Goal: Information Seeking & Learning: Understand process/instructions

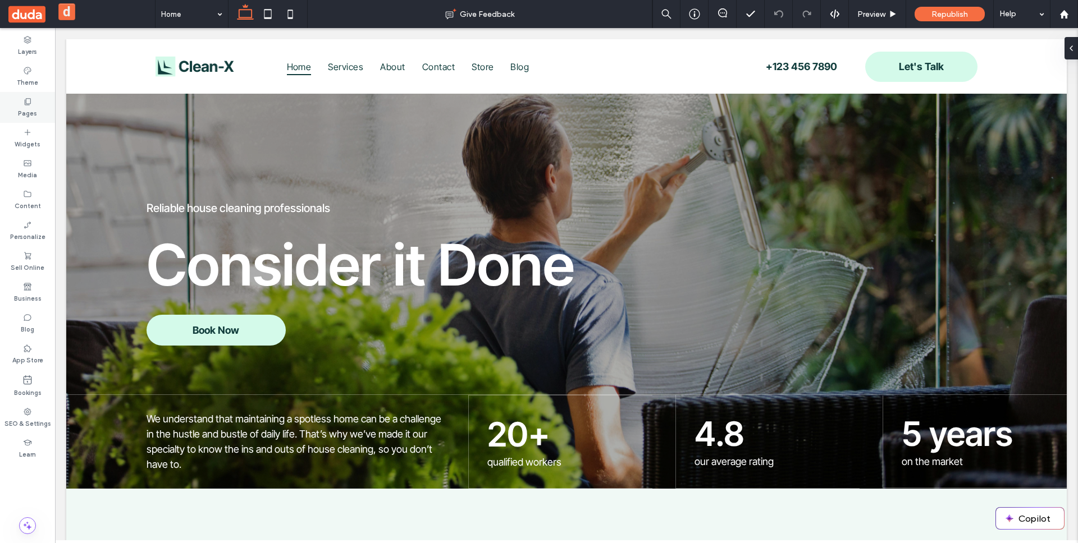
click at [17, 107] on div "Pages" at bounding box center [27, 107] width 55 height 31
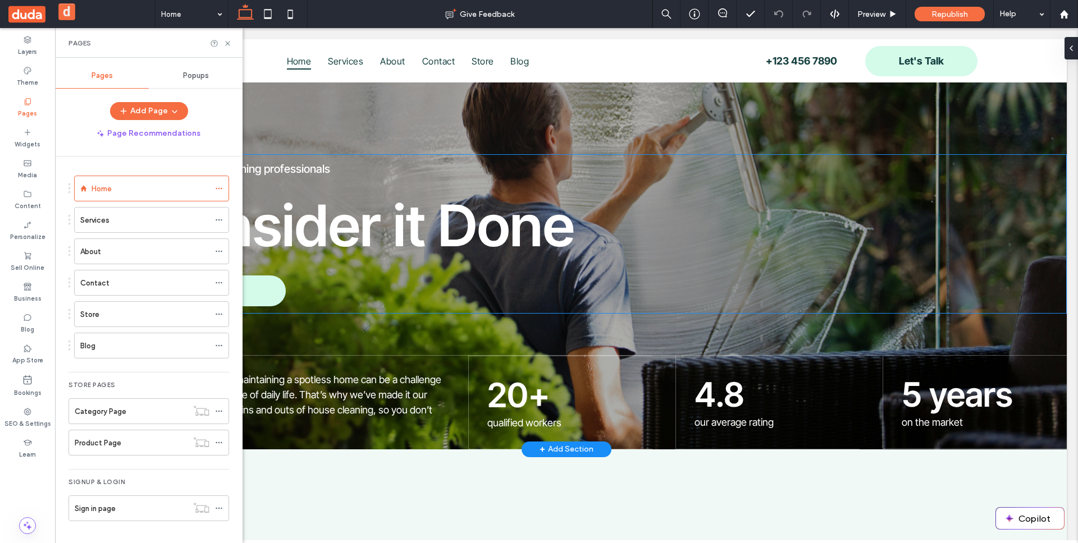
scroll to position [106, 0]
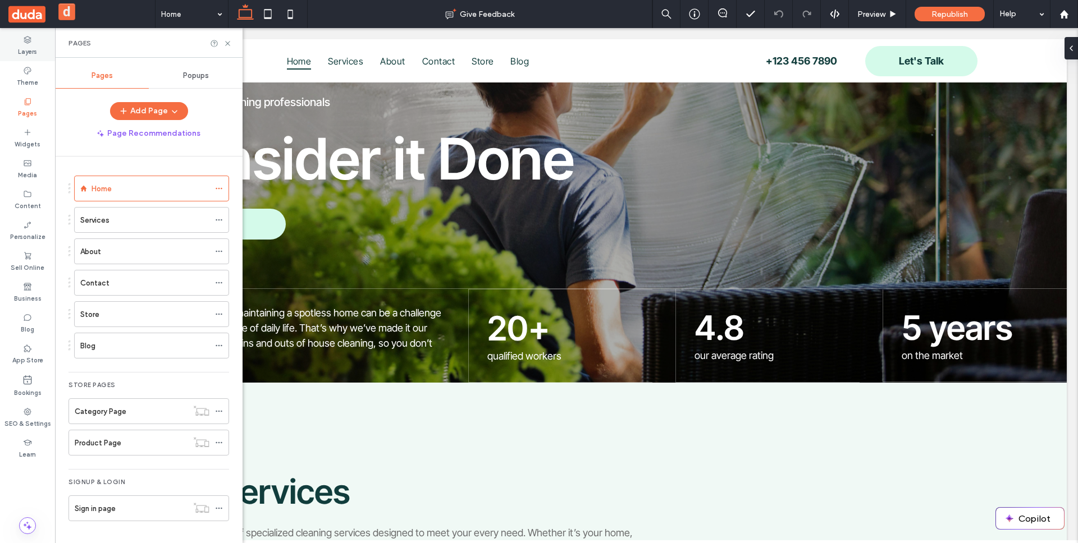
click at [32, 50] on label "Layers" at bounding box center [27, 50] width 19 height 12
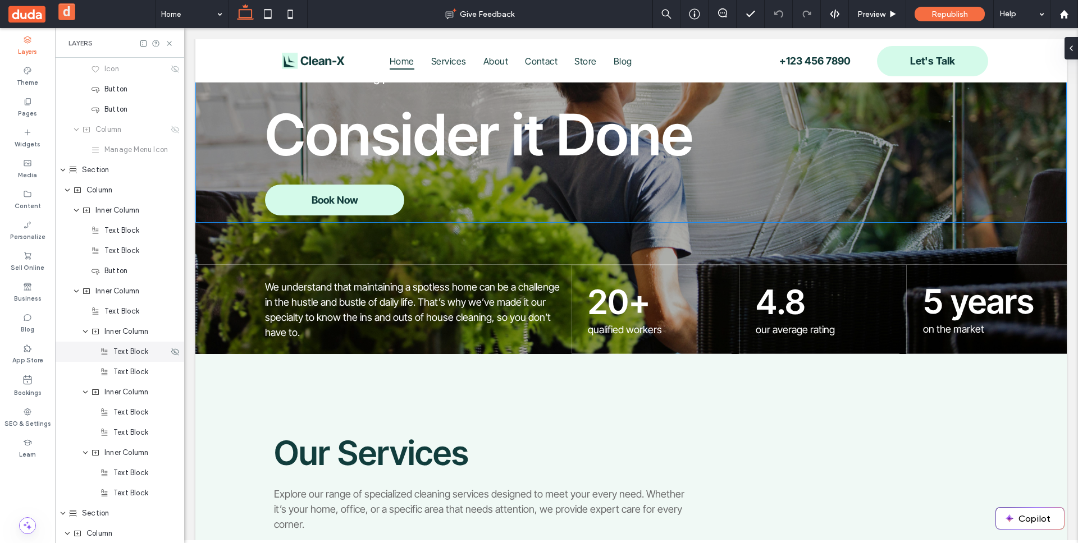
scroll to position [158, 0]
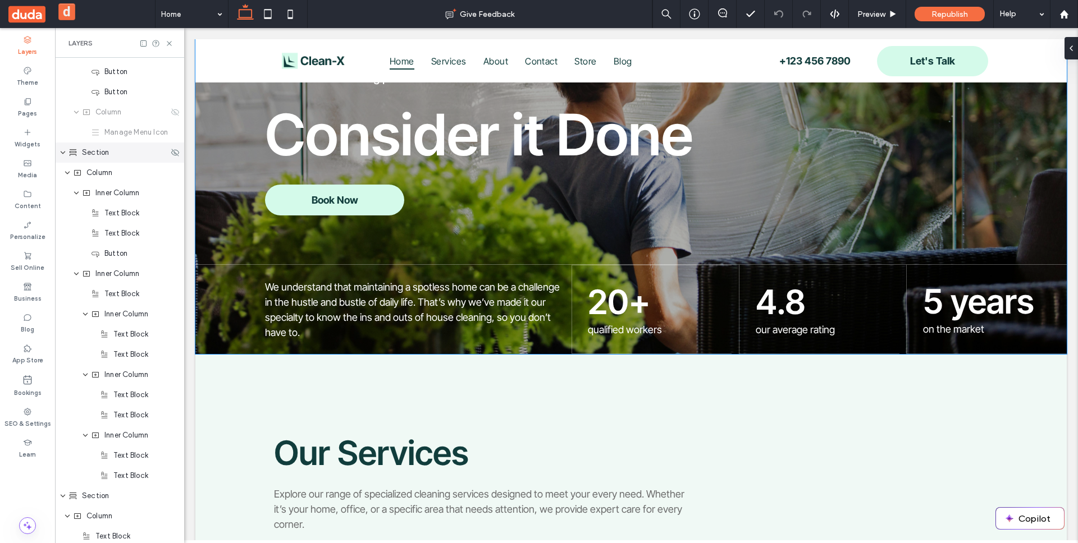
click at [64, 153] on icon "expand Section" at bounding box center [62, 152] width 7 height 9
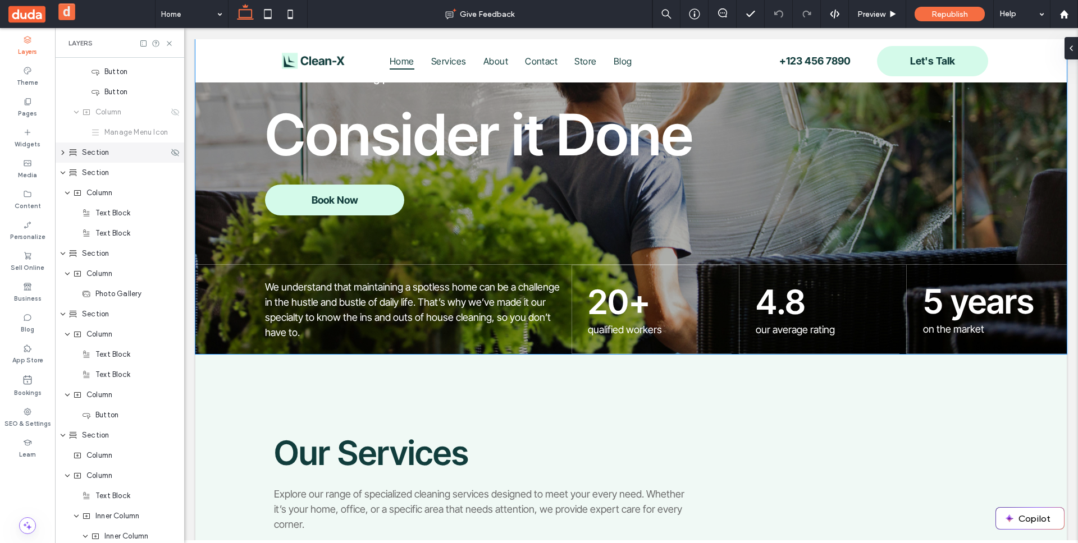
click at [61, 153] on icon "expand Section" at bounding box center [62, 152] width 9 height 7
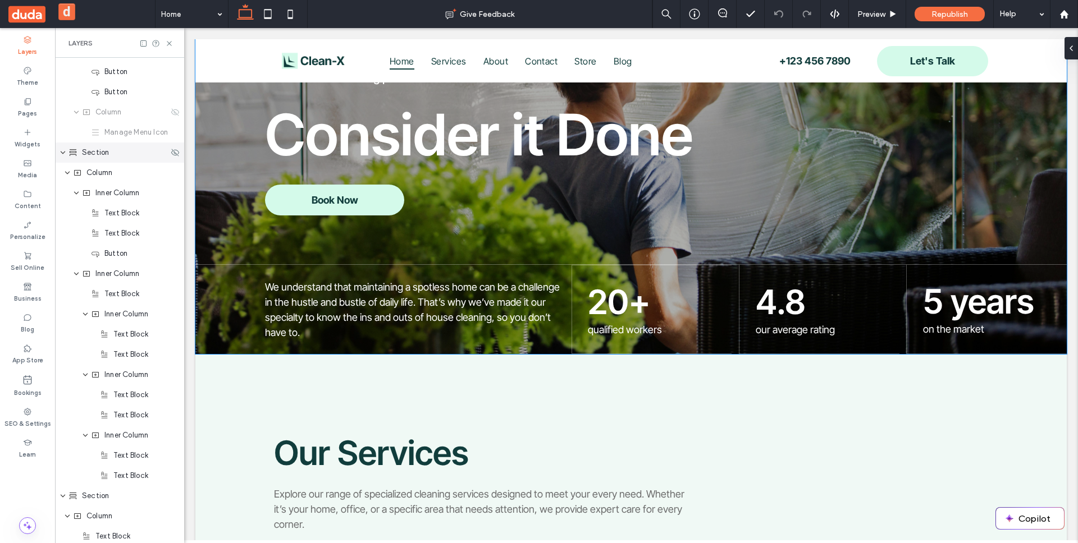
click at [63, 154] on icon "expand Section" at bounding box center [62, 152] width 7 height 9
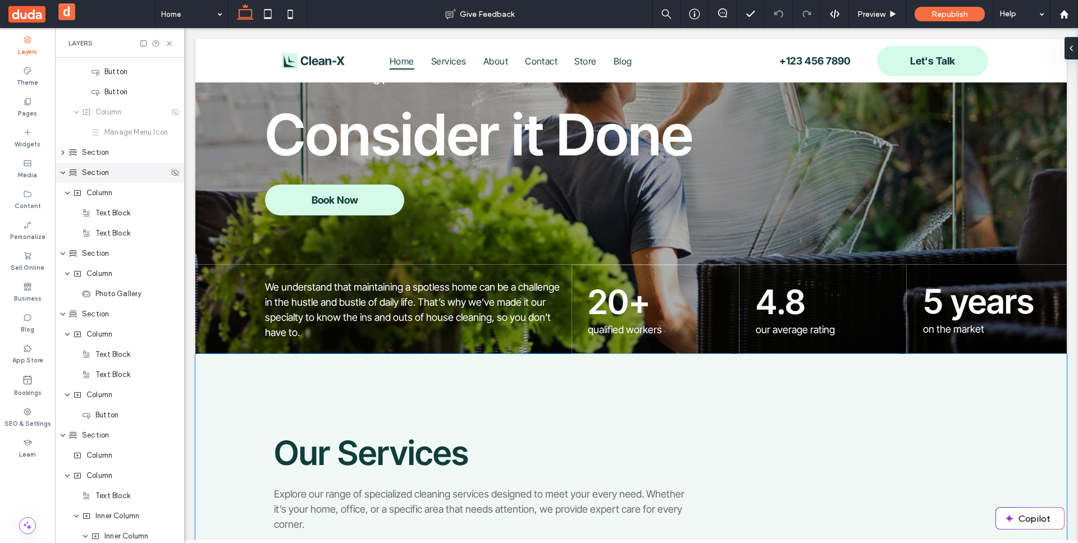
click at [62, 173] on use "expand Section" at bounding box center [63, 173] width 4 height 3
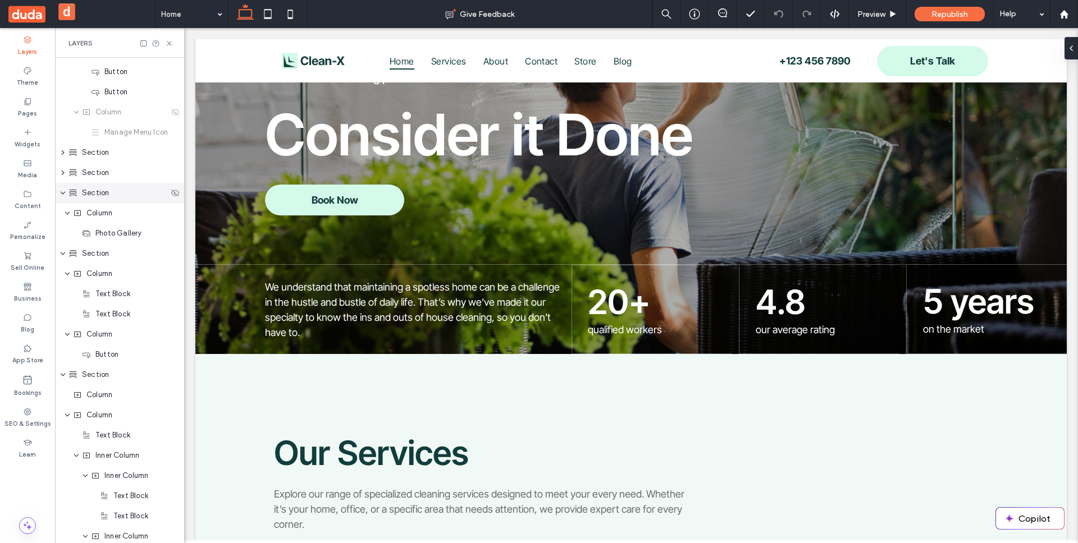
click at [62, 192] on icon "expand Section" at bounding box center [62, 193] width 7 height 9
click at [59, 218] on span "expand Section" at bounding box center [62, 213] width 7 height 20
click at [60, 236] on icon "expand Section" at bounding box center [62, 233] width 7 height 9
click at [65, 256] on icon "expand Section" at bounding box center [62, 253] width 7 height 9
click at [62, 276] on icon "expand Section" at bounding box center [62, 273] width 7 height 9
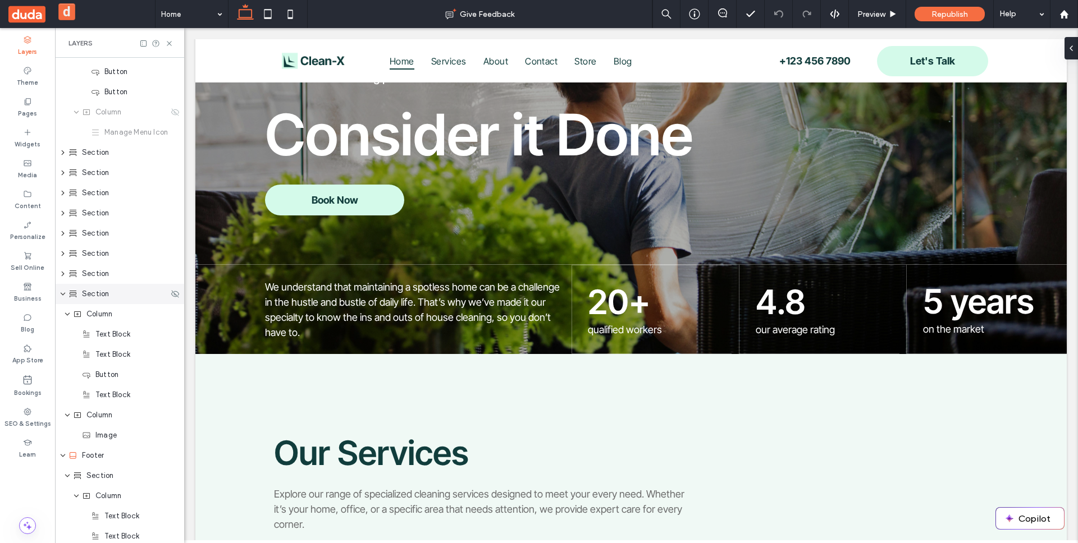
click at [61, 290] on icon "expand Section" at bounding box center [62, 294] width 7 height 9
click at [59, 313] on icon "expand Footer" at bounding box center [62, 314] width 7 height 9
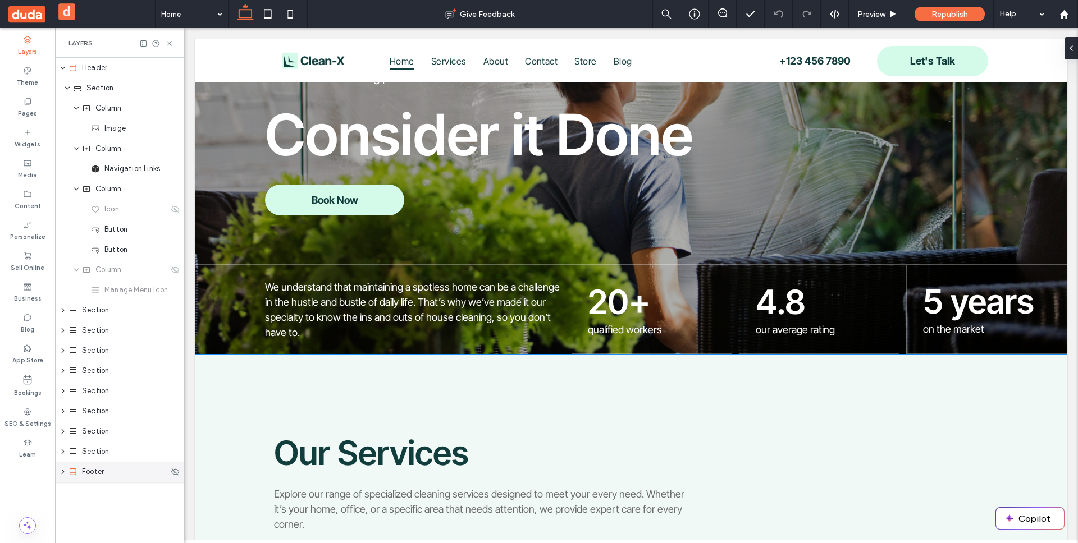
scroll to position [0, 0]
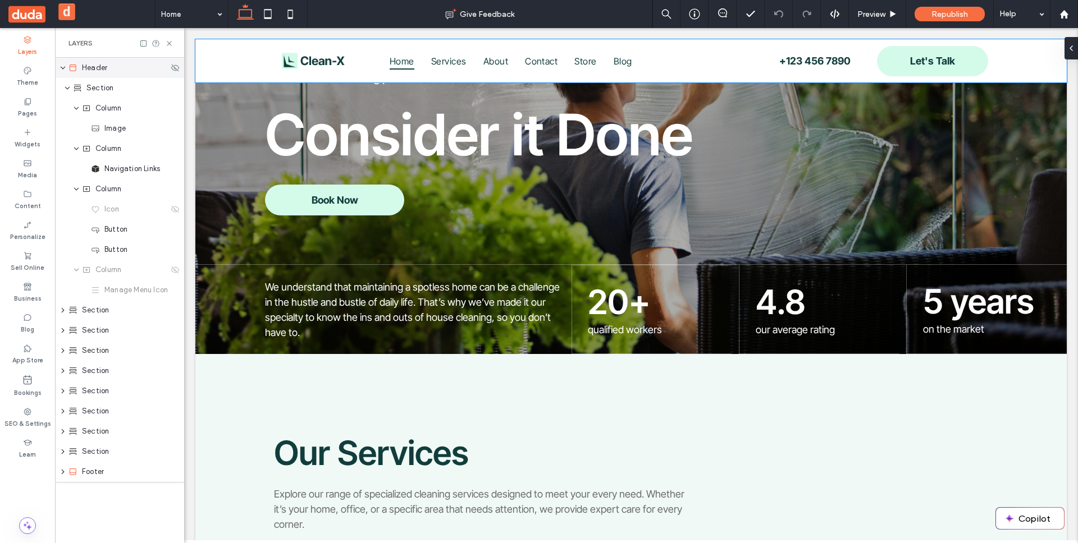
click at [61, 72] on icon "expand Header" at bounding box center [62, 67] width 7 height 9
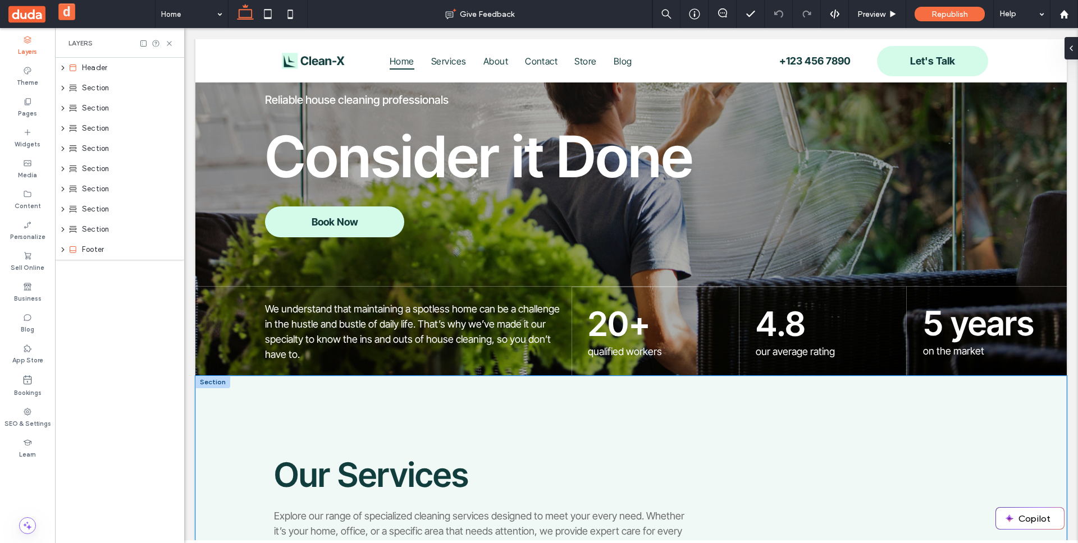
scroll to position [114, 0]
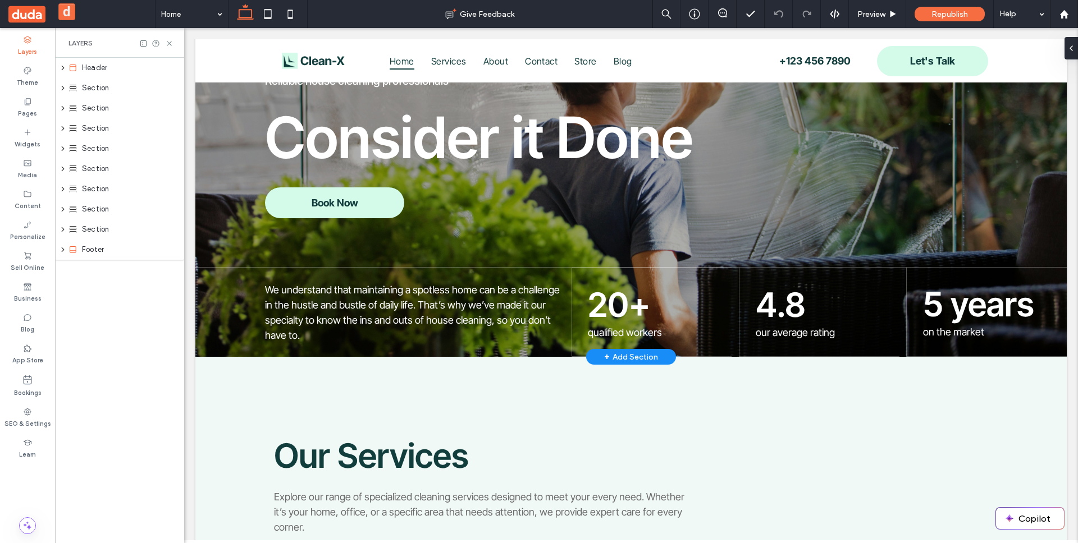
click at [646, 351] on div "+ Add Section" at bounding box center [631, 357] width 54 height 12
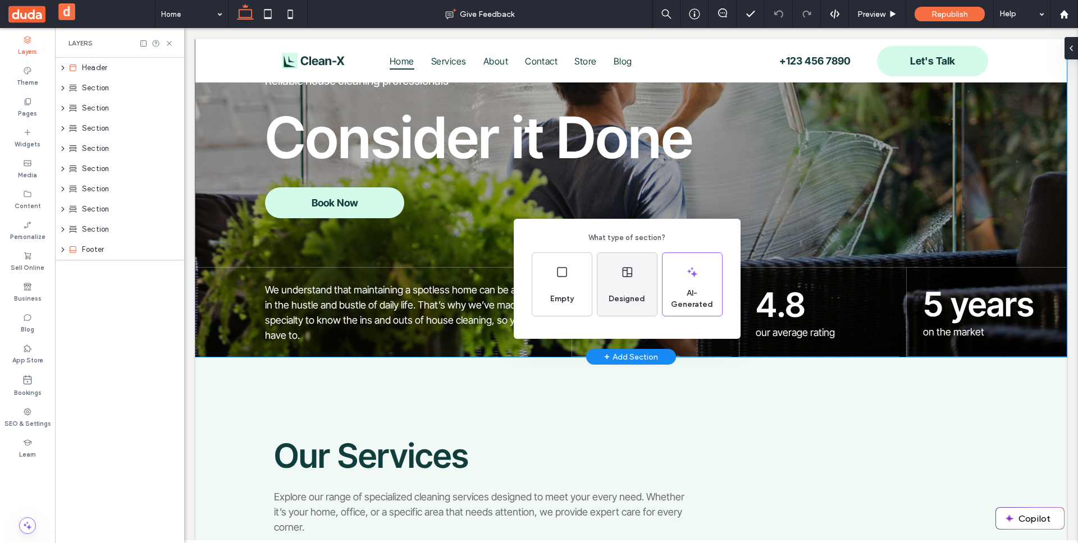
click at [622, 295] on span "Designed" at bounding box center [626, 299] width 45 height 11
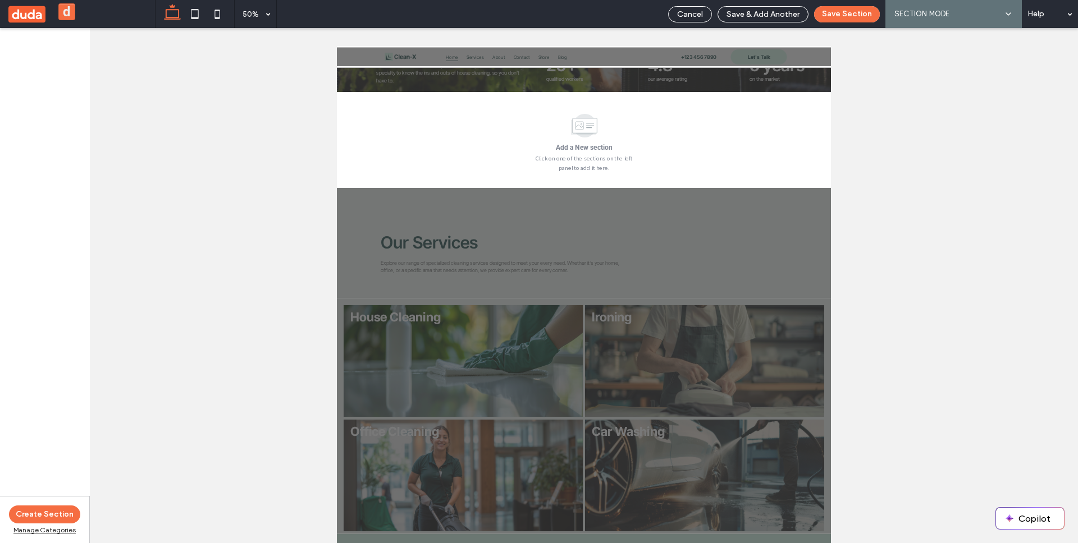
scroll to position [345, 0]
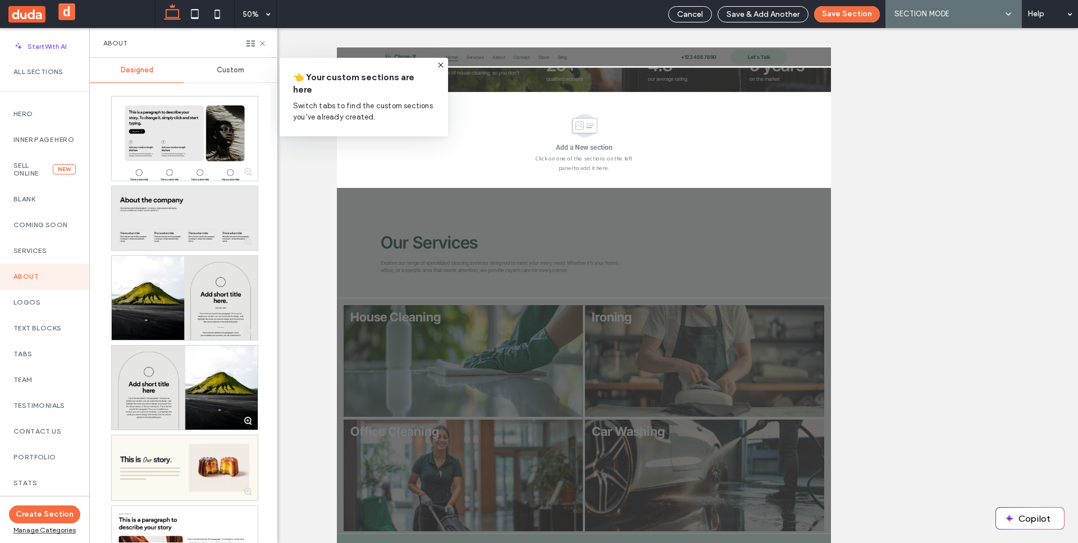
click at [443, 62] on icon at bounding box center [440, 65] width 9 height 9
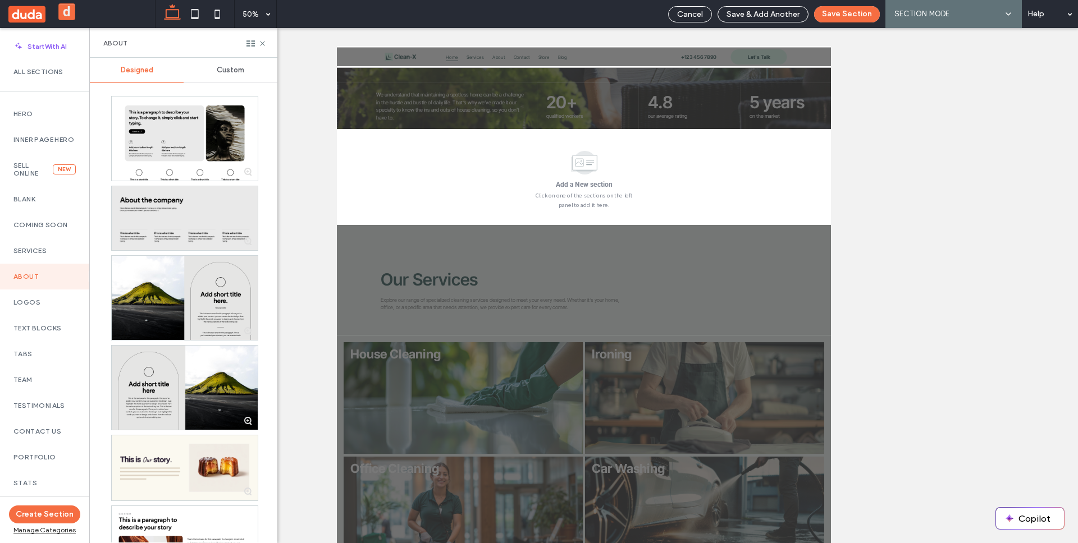
scroll to position [281, 0]
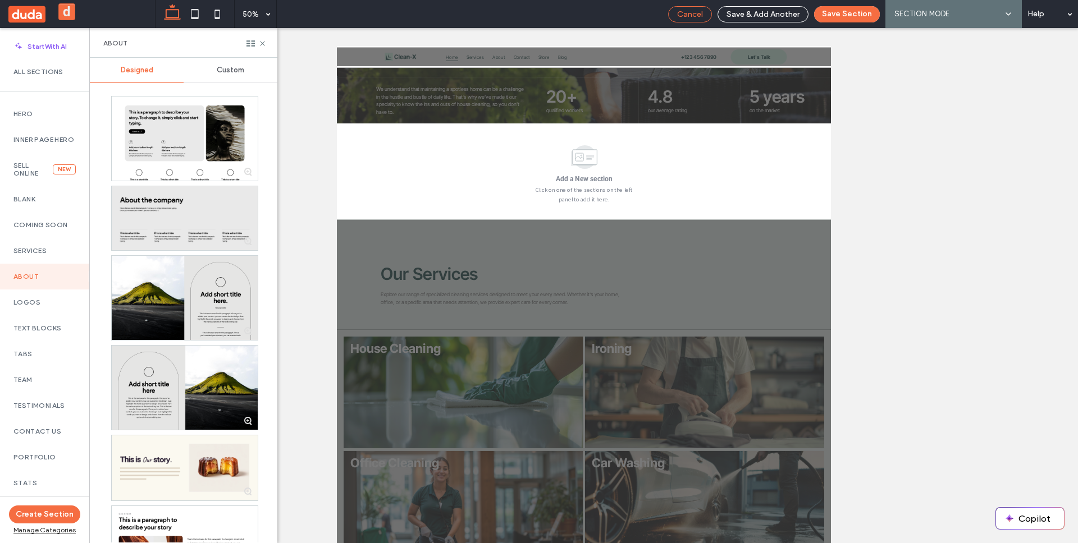
click at [698, 19] on div "Cancel" at bounding box center [690, 14] width 44 height 16
click at [678, 10] on div "Cancel" at bounding box center [689, 15] width 43 height 10
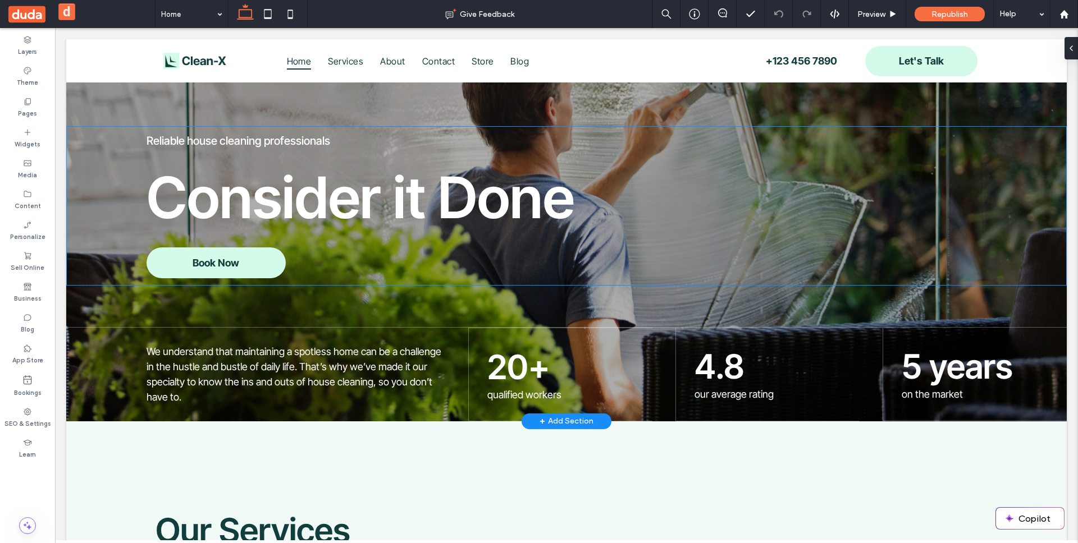
scroll to position [0, 0]
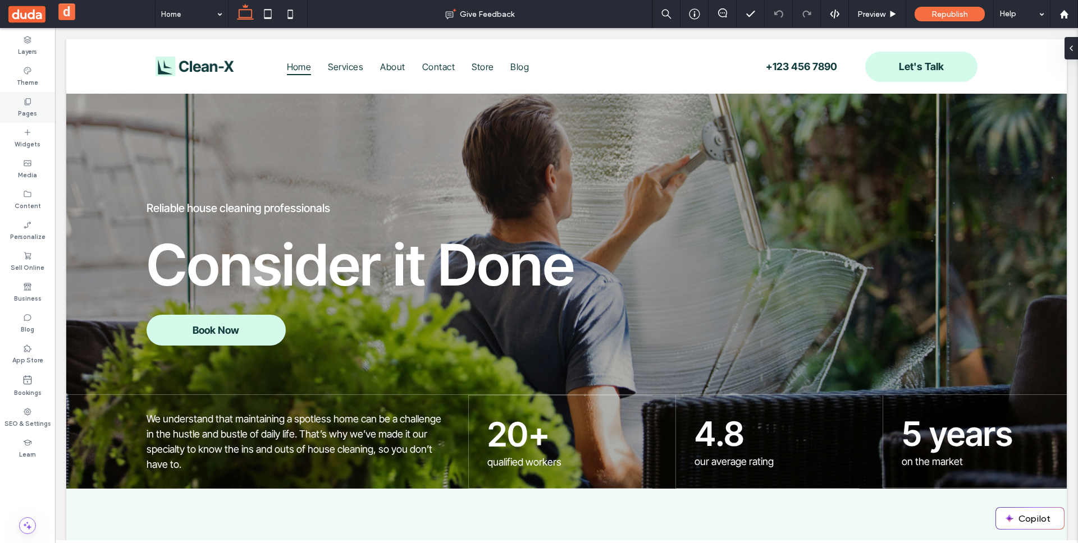
click at [38, 114] on div "Pages" at bounding box center [27, 107] width 55 height 31
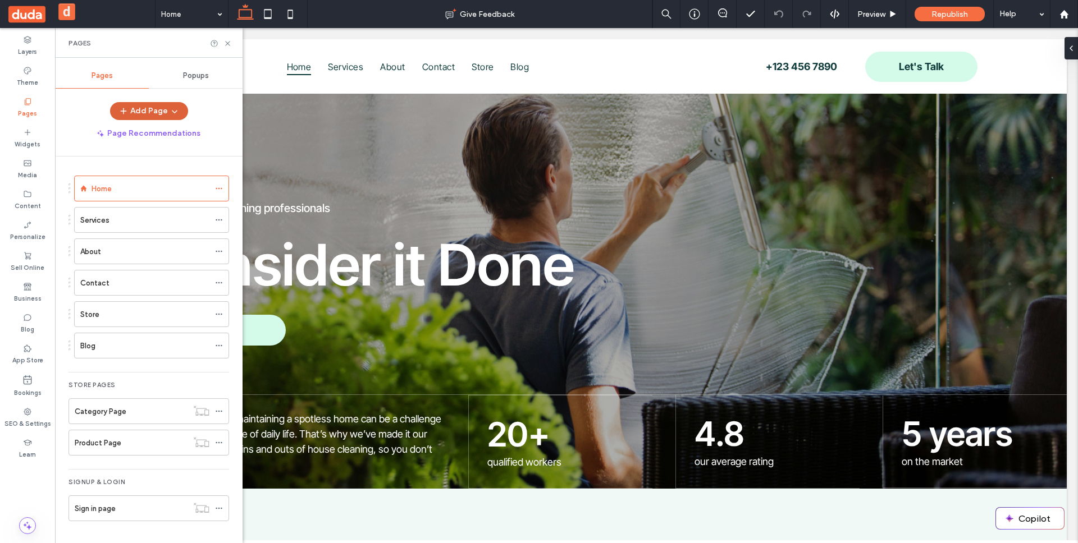
click at [165, 112] on button "Add Page" at bounding box center [149, 111] width 78 height 18
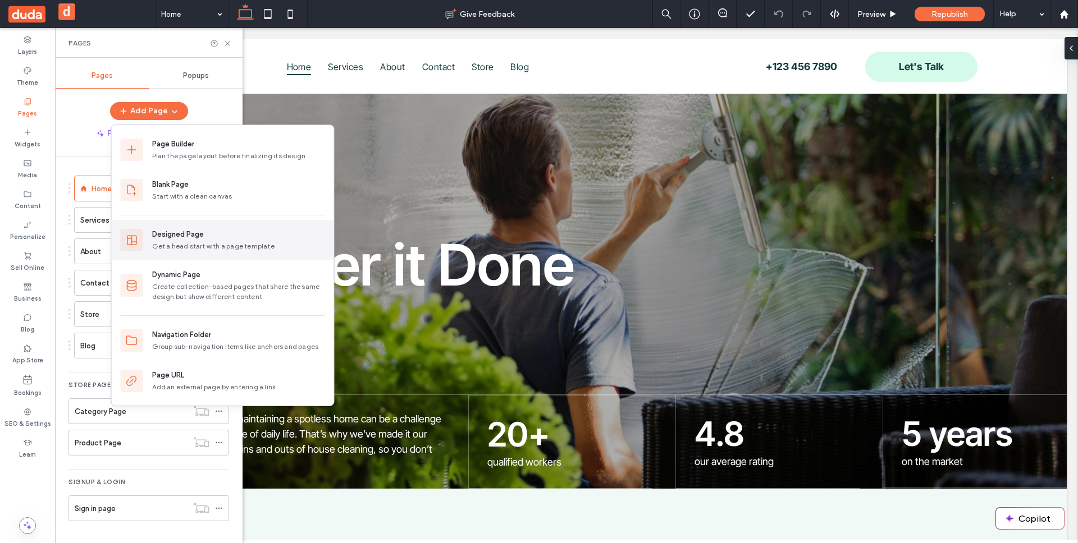
click at [212, 235] on div "Designed Page" at bounding box center [238, 234] width 173 height 11
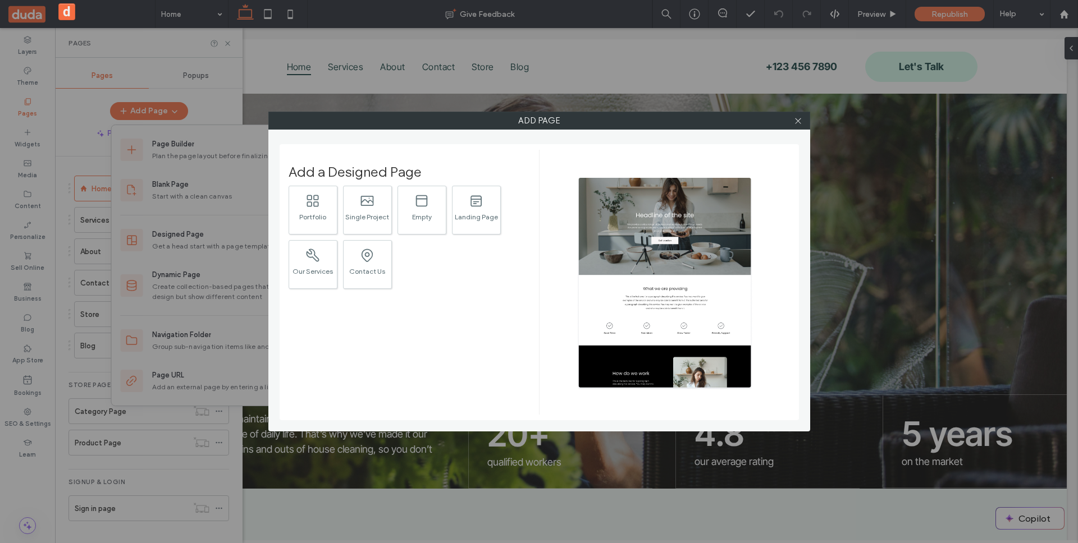
click at [595, 99] on div "Add Page Add a Designed Page .st0{fill:currentColor;} Portfolio .st0{fill:curre…" at bounding box center [539, 271] width 1078 height 543
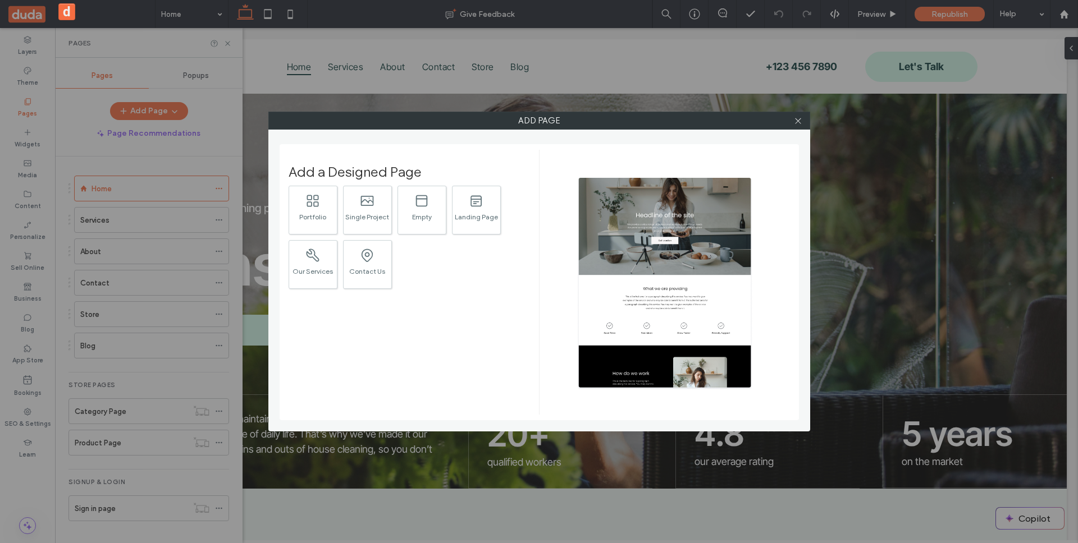
click at [576, 94] on div "Add Page Add a Designed Page .st0{fill:currentColor;} Portfolio .st0{fill:curre…" at bounding box center [539, 271] width 1078 height 543
click at [795, 125] on span at bounding box center [798, 120] width 8 height 17
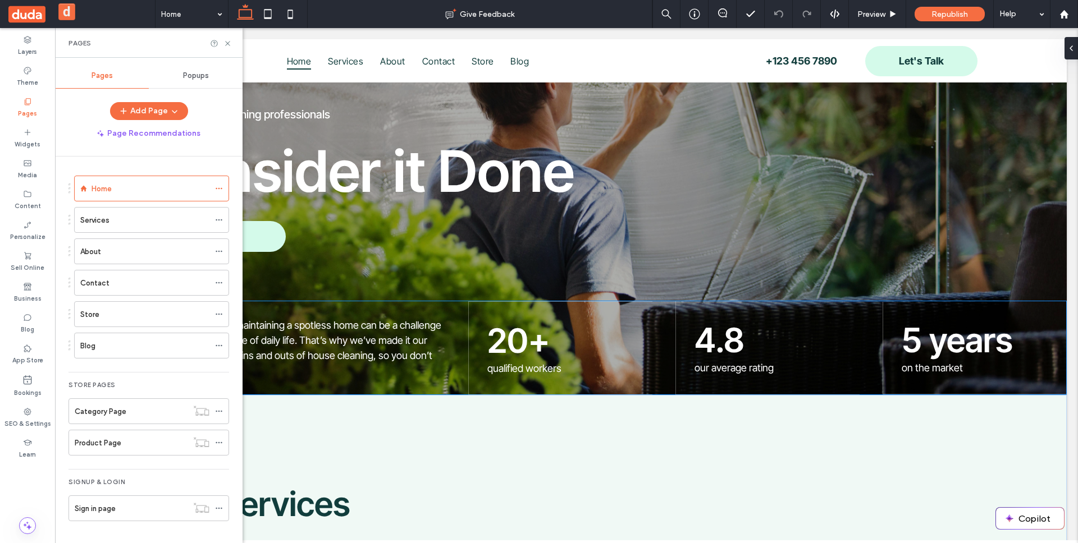
scroll to position [94, 0]
click at [555, 395] on div "+ Add Section" at bounding box center [566, 394] width 54 height 12
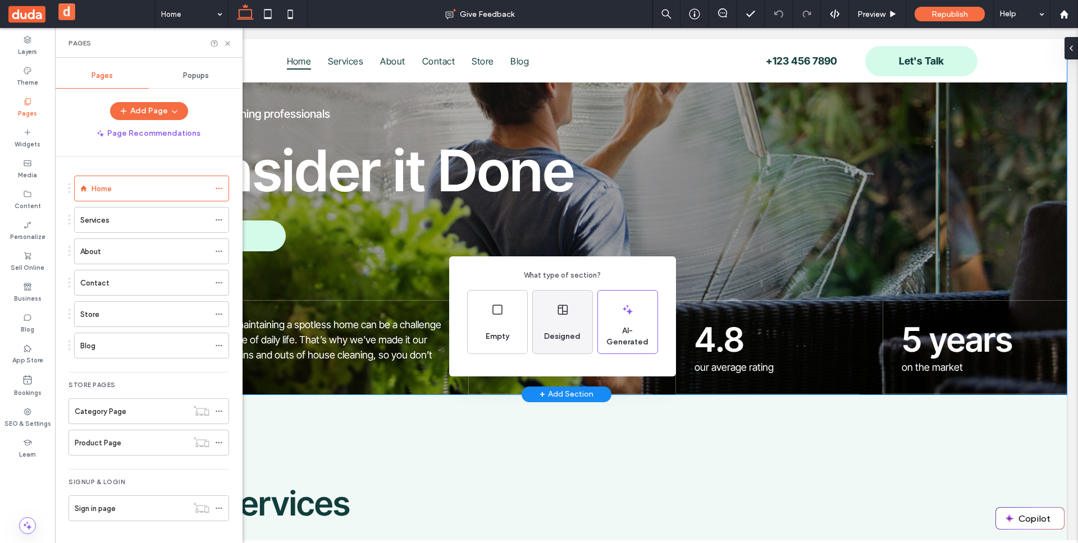
click at [560, 334] on span "Designed" at bounding box center [561, 336] width 45 height 11
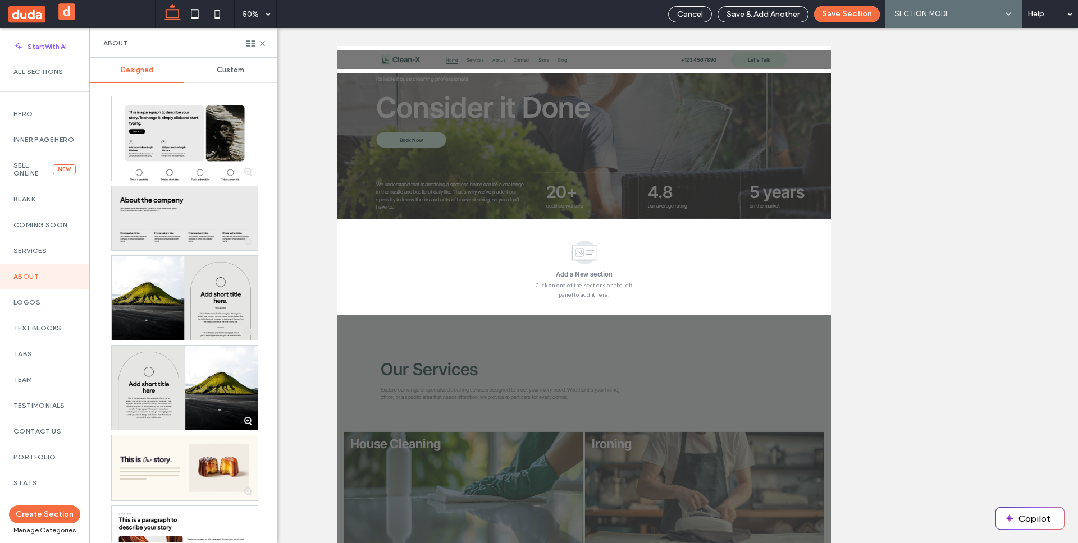
scroll to position [0, 0]
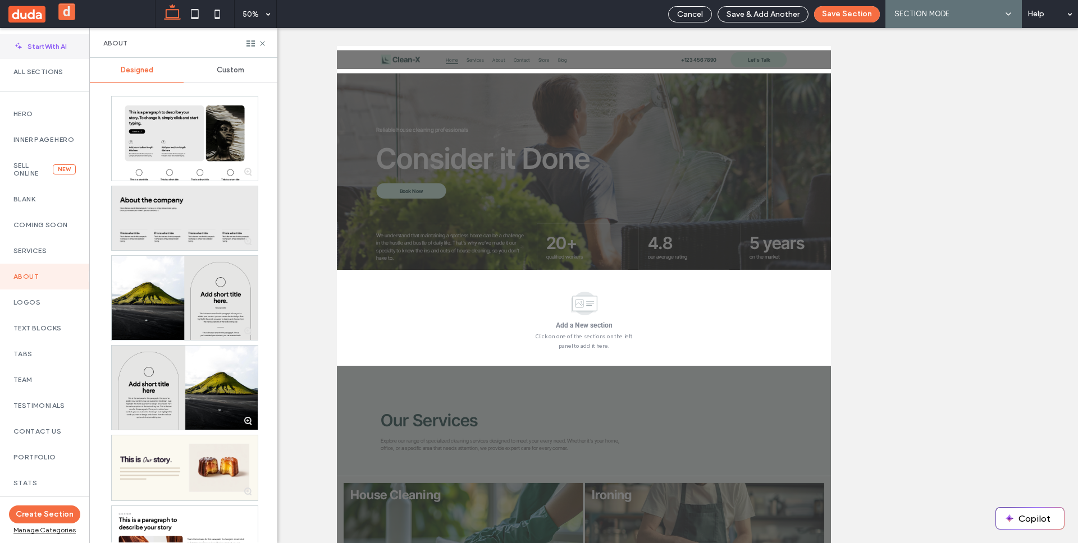
click at [45, 45] on span "Start With AI" at bounding box center [46, 47] width 39 height 10
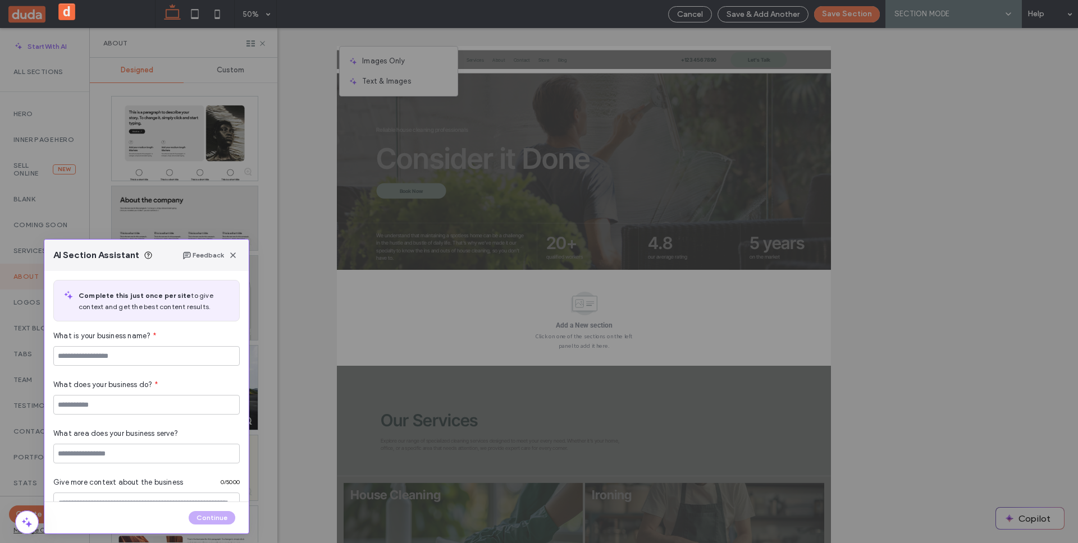
click at [323, 138] on div "AI Section Assistant Feedback Complete this just once per site to give context …" at bounding box center [539, 271] width 1078 height 543
click at [233, 255] on icon "button" at bounding box center [232, 255] width 9 height 9
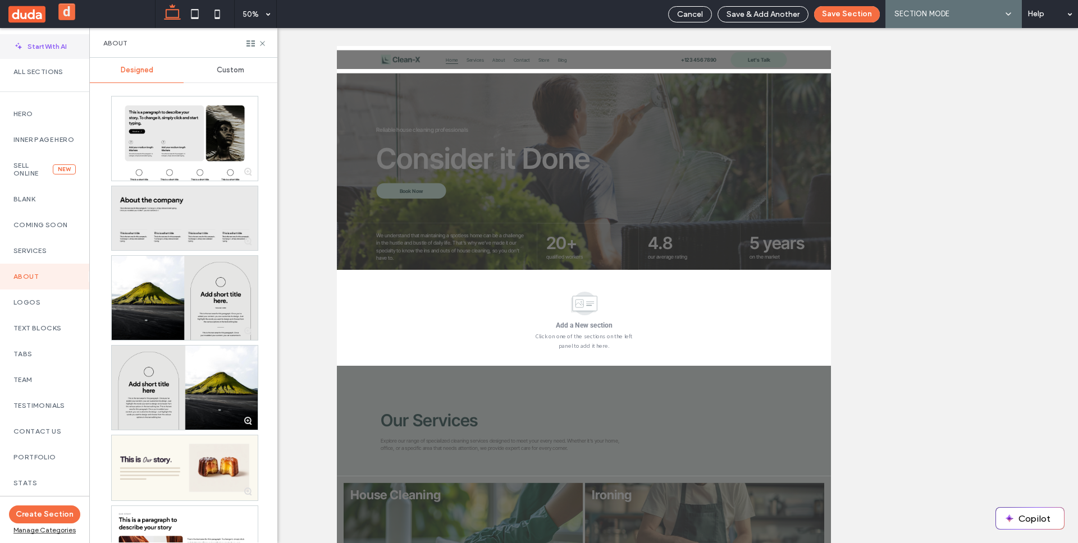
click at [48, 45] on span "Start With AI" at bounding box center [46, 47] width 39 height 10
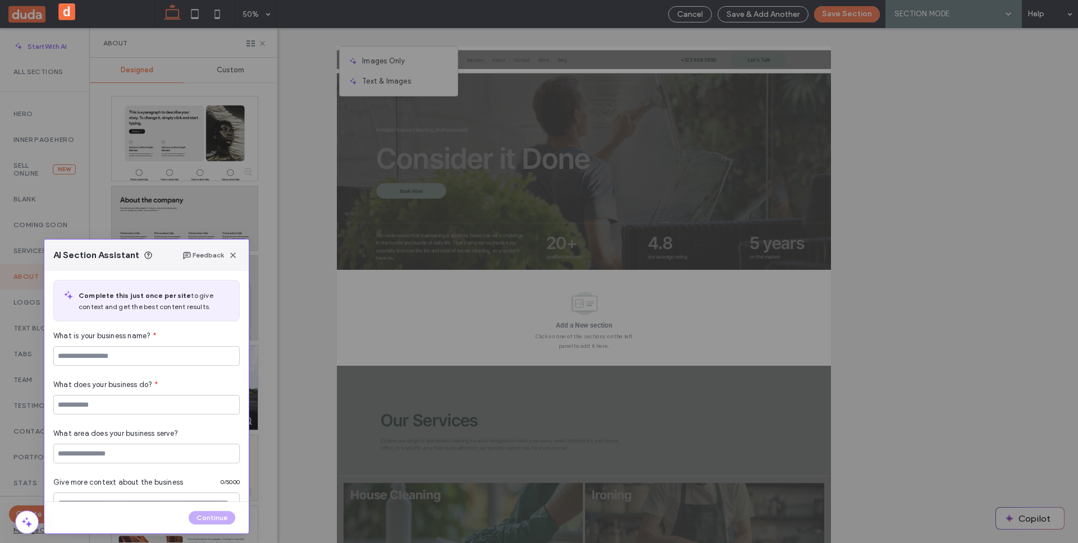
click at [801, 144] on div "AI Section Assistant Feedback Complete this just once per site to give context …" at bounding box center [539, 271] width 1078 height 543
click at [700, 8] on div "AI Section Assistant Feedback Complete this just once per site to give context …" at bounding box center [539, 271] width 1078 height 543
click at [698, 15] on div "AI Section Assistant Feedback Complete this just once per site to give context …" at bounding box center [539, 271] width 1078 height 543
click at [233, 252] on icon "button" at bounding box center [232, 255] width 9 height 9
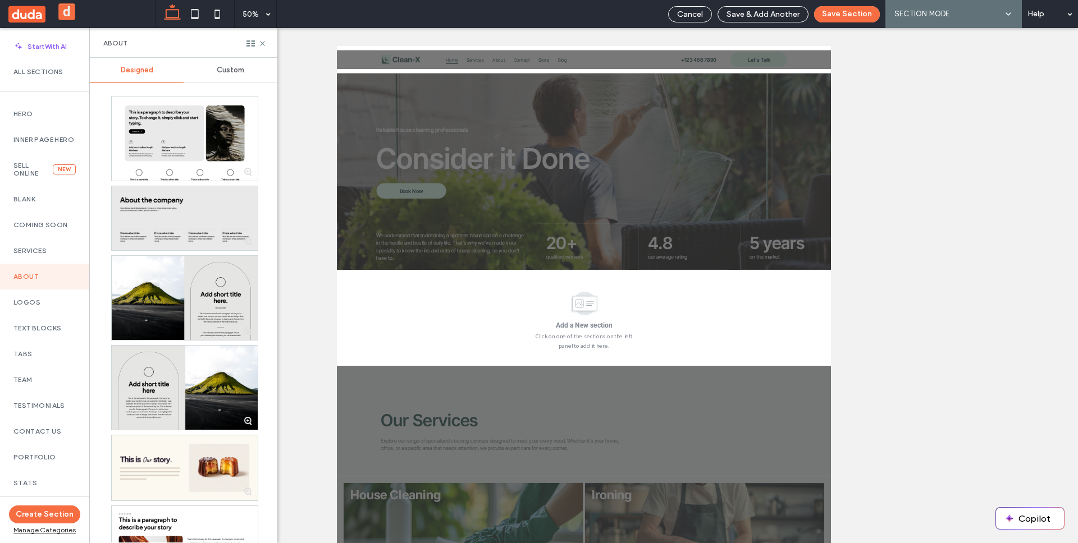
click at [670, 22] on div "Cancel Save & Add Another Save Section AI SECTION MODE SECTION MODE Help" at bounding box center [869, 14] width 415 height 28
drag, startPoint x: 677, startPoint y: 17, endPoint x: 176, endPoint y: 103, distance: 509.0
click at [677, 17] on div "Cancel" at bounding box center [689, 15] width 43 height 10
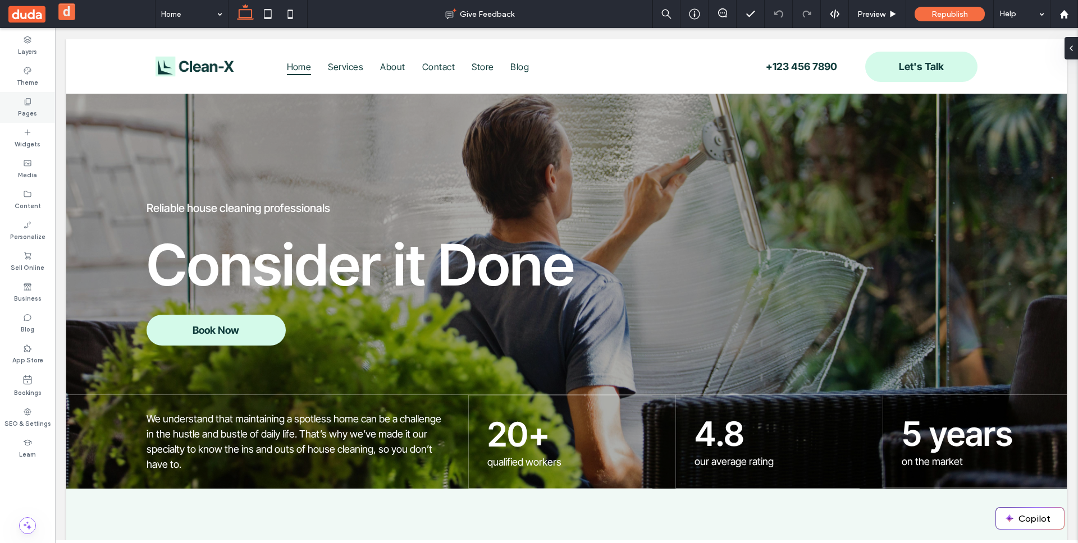
click at [39, 102] on div "Pages" at bounding box center [27, 107] width 55 height 31
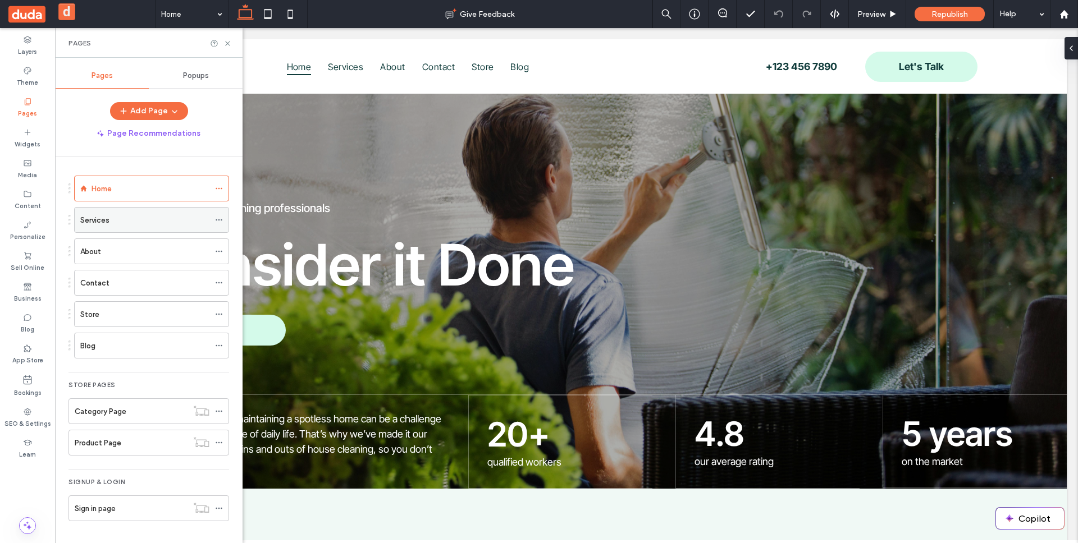
click at [218, 218] on icon at bounding box center [219, 220] width 8 height 8
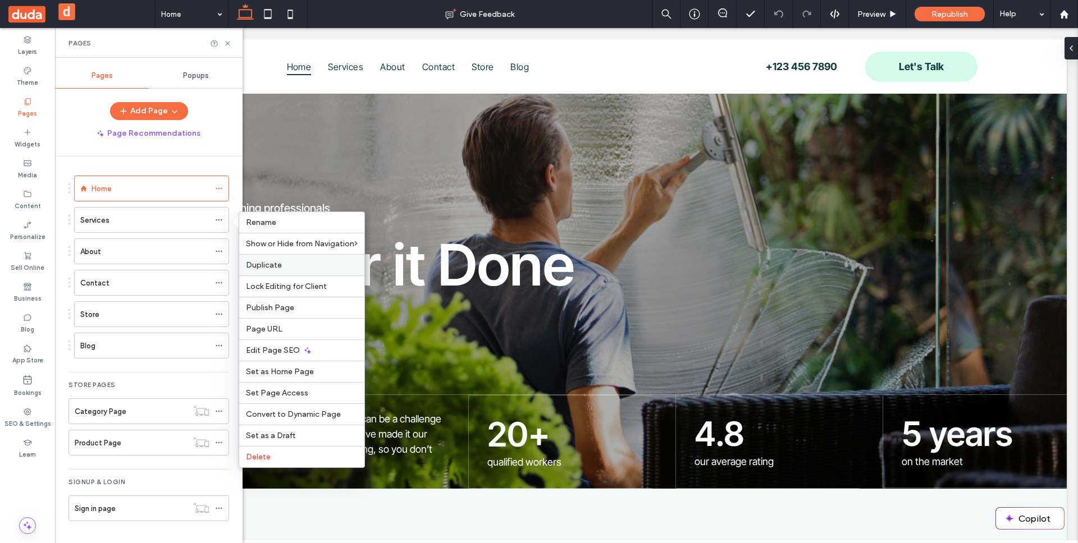
click at [277, 267] on span "Duplicate" at bounding box center [264, 265] width 36 height 10
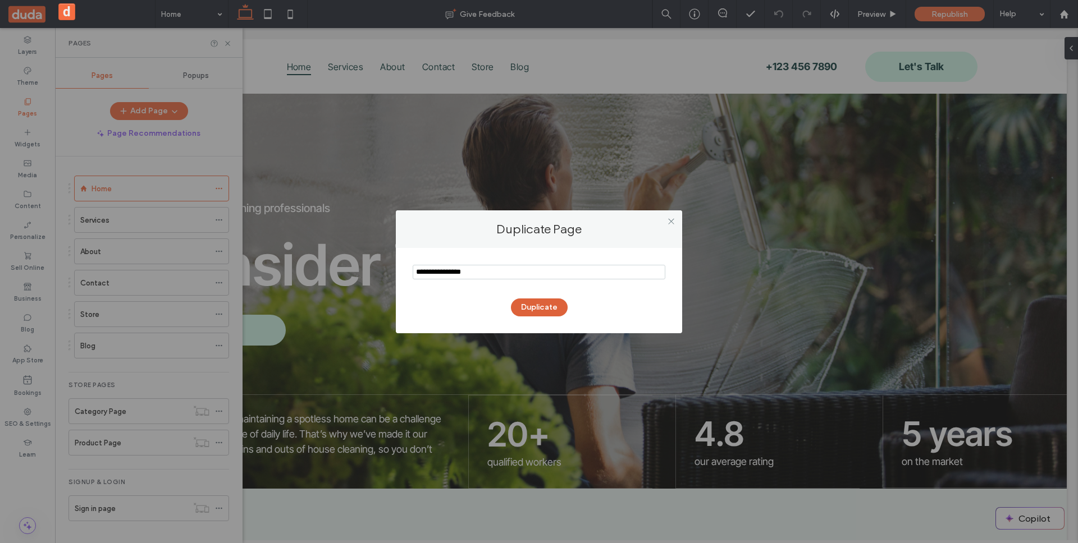
click at [539, 306] on button "Duplicate" at bounding box center [539, 308] width 57 height 18
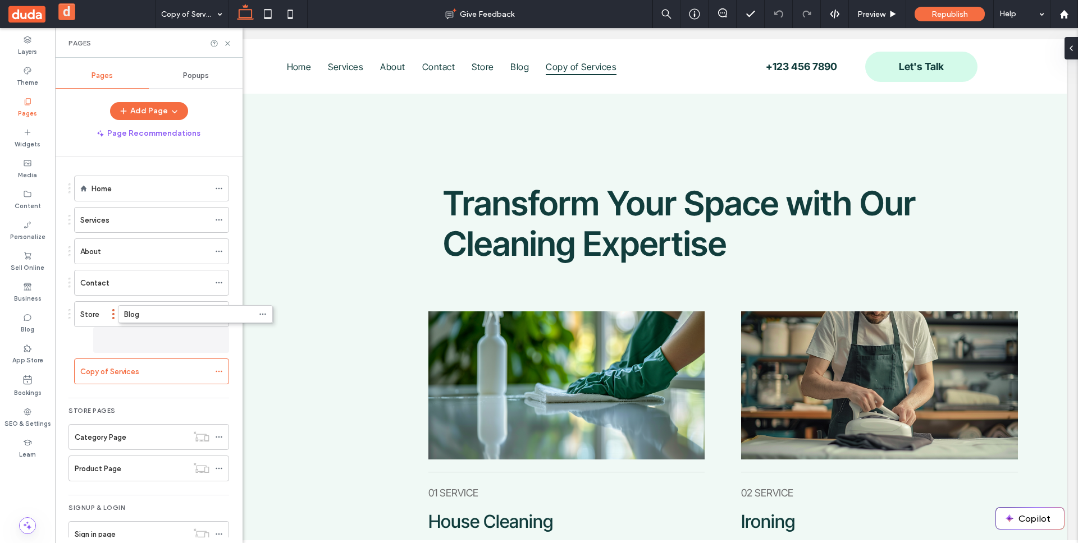
drag, startPoint x: 155, startPoint y: 341, endPoint x: 154, endPoint y: 375, distance: 34.8
drag, startPoint x: 117, startPoint y: 344, endPoint x: 136, endPoint y: 305, distance: 43.7
drag, startPoint x: 131, startPoint y: 308, endPoint x: 146, endPoint y: 344, distance: 39.7
click at [168, 161] on div "Home Services About Contact Blog Store Copy of Services Store Pages Category Pa…" at bounding box center [155, 347] width 174 height 381
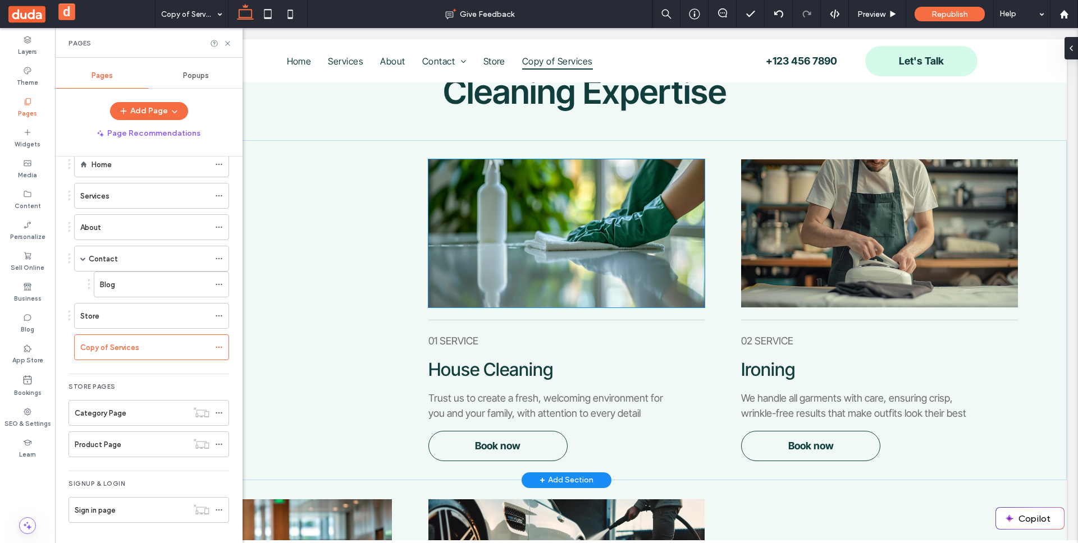
scroll to position [147, 0]
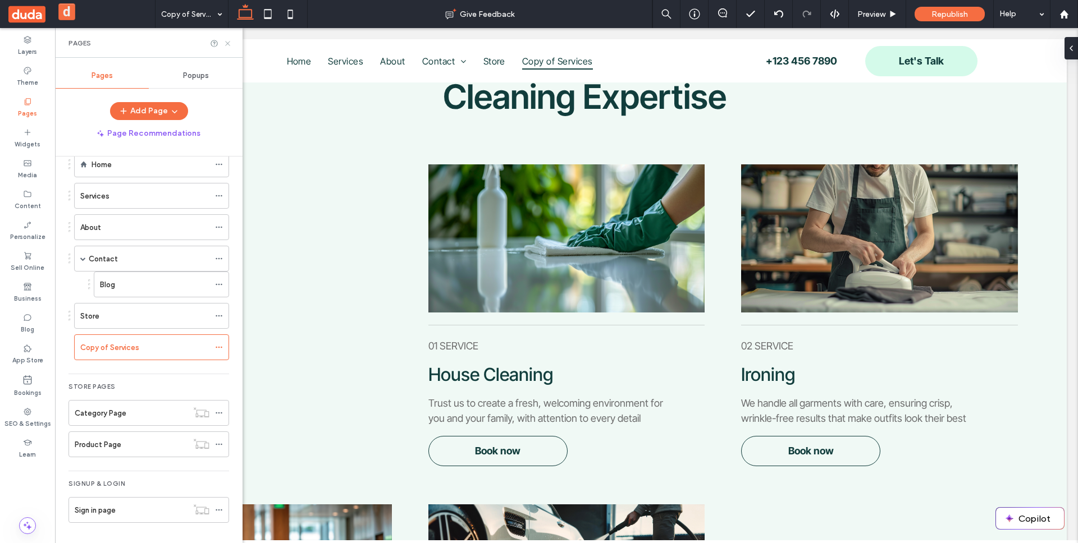
click at [231, 39] on icon at bounding box center [227, 43] width 8 height 8
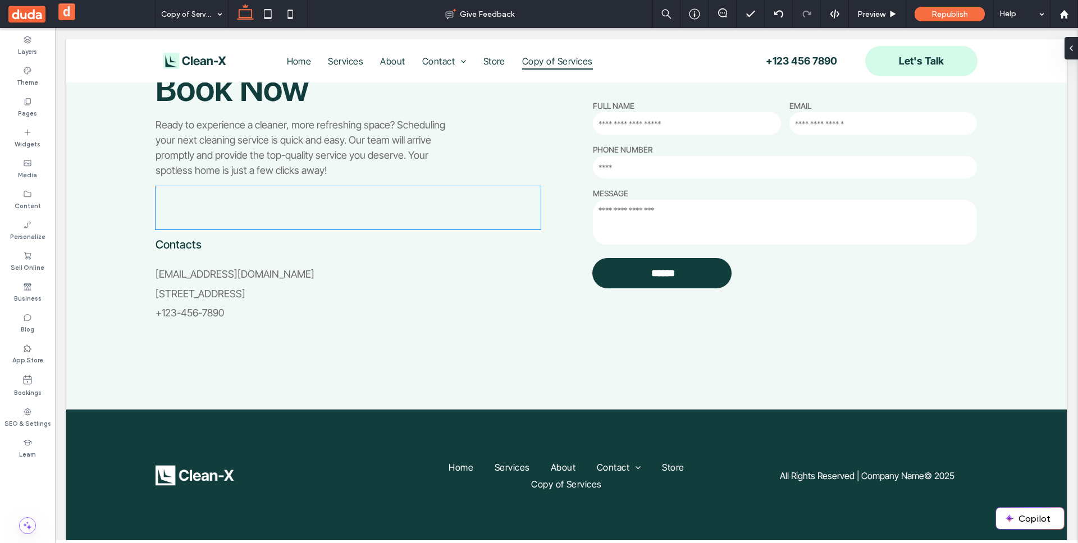
scroll to position [0, 0]
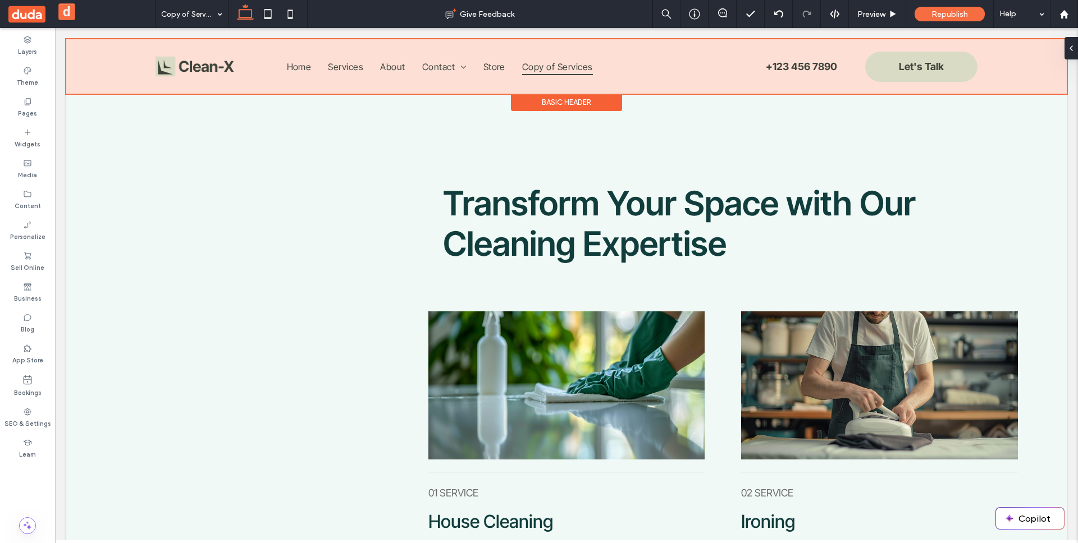
click at [471, 89] on div at bounding box center [566, 66] width 1000 height 54
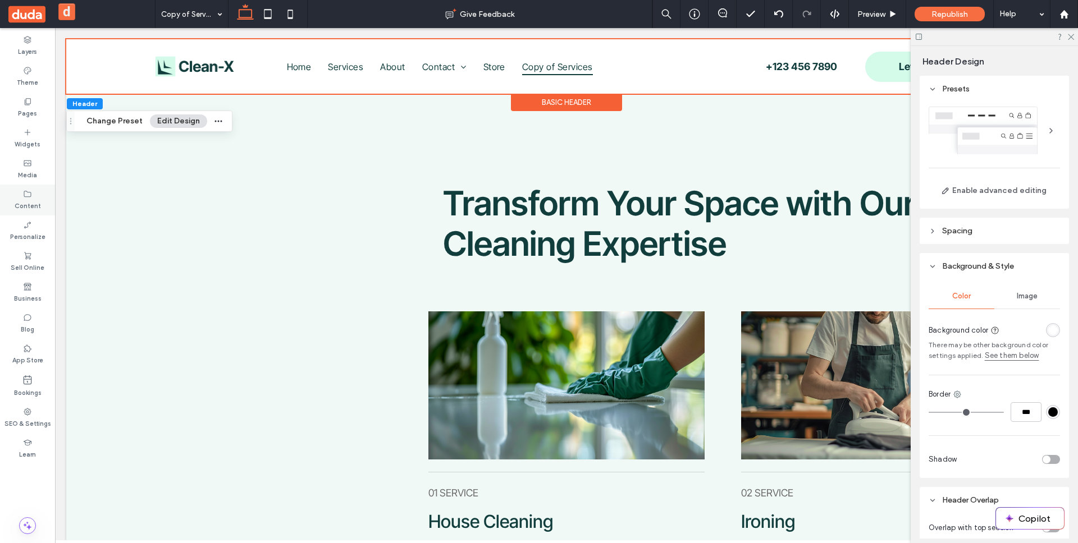
click at [21, 205] on label "Content" at bounding box center [28, 205] width 26 height 12
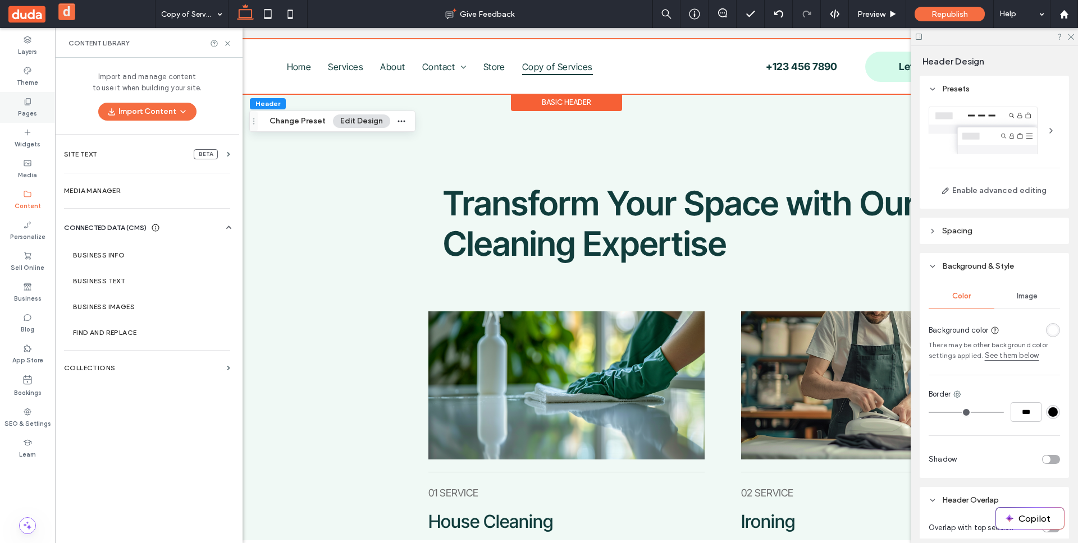
click at [36, 108] on div "Pages" at bounding box center [27, 107] width 55 height 31
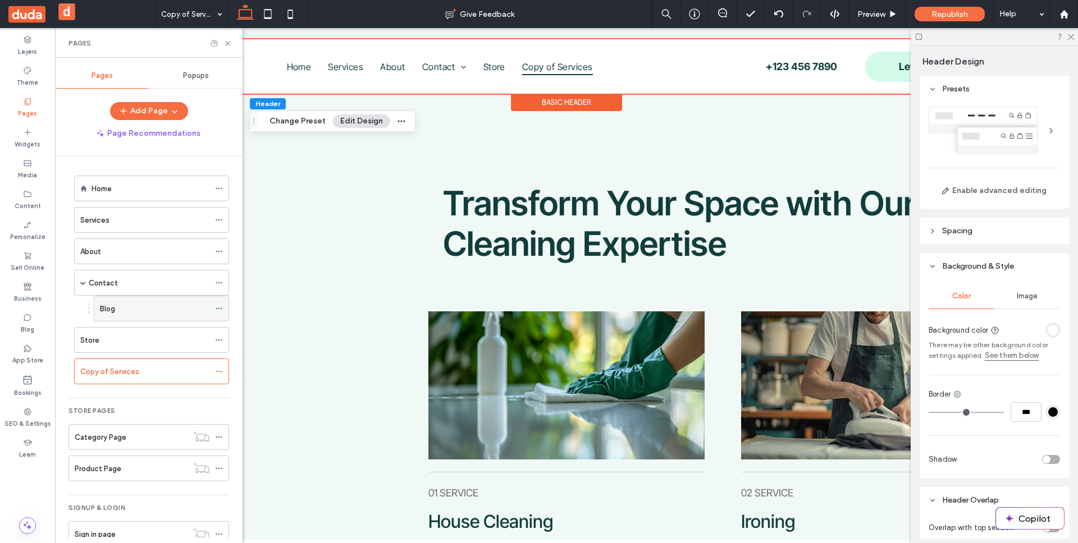
click at [134, 307] on div "Blog" at bounding box center [154, 309] width 109 height 12
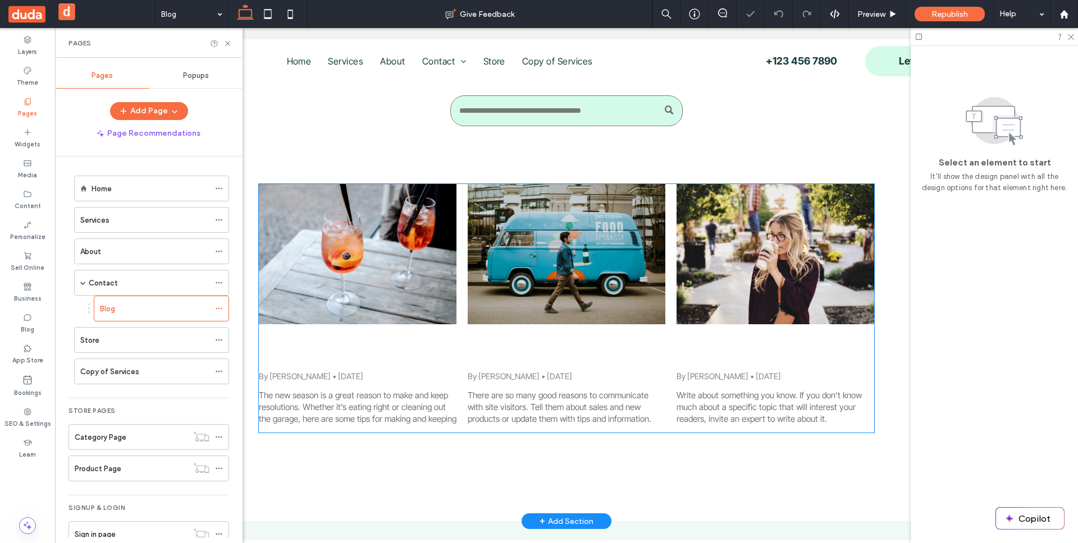
scroll to position [113, 0]
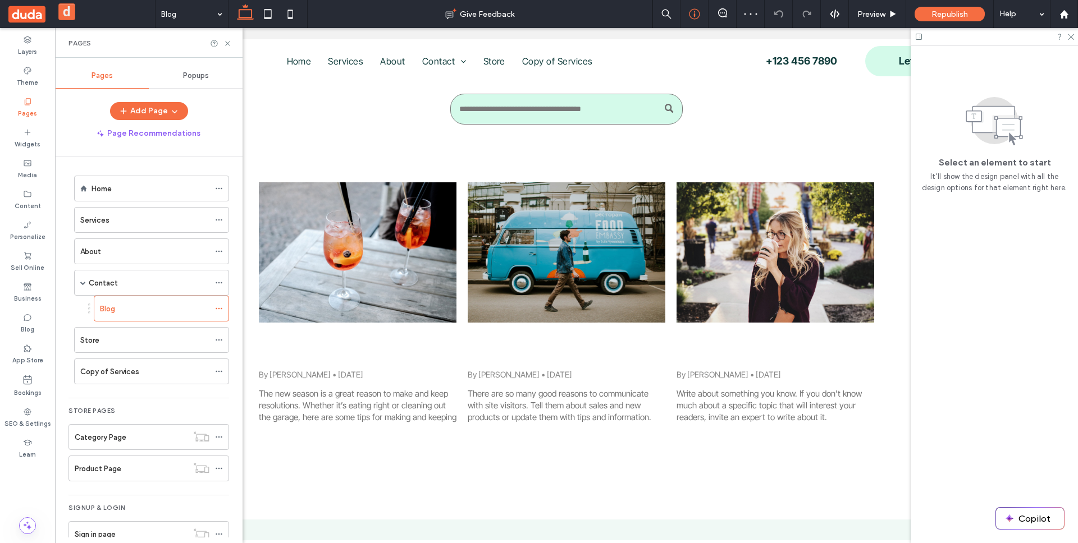
click at [691, 15] on icon at bounding box center [694, 13] width 11 height 11
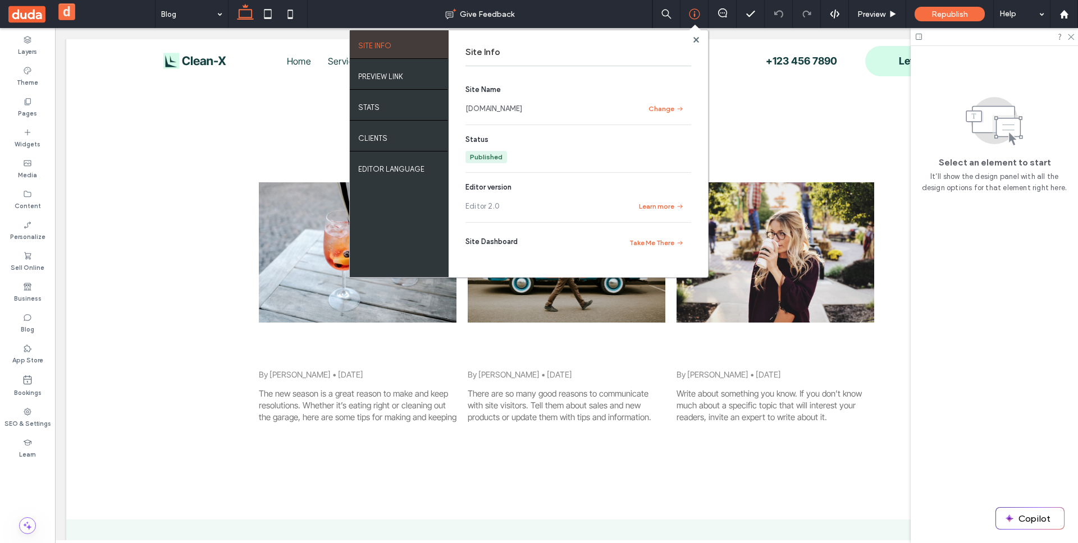
click at [522, 110] on link "[DOMAIN_NAME]" at bounding box center [493, 108] width 57 height 11
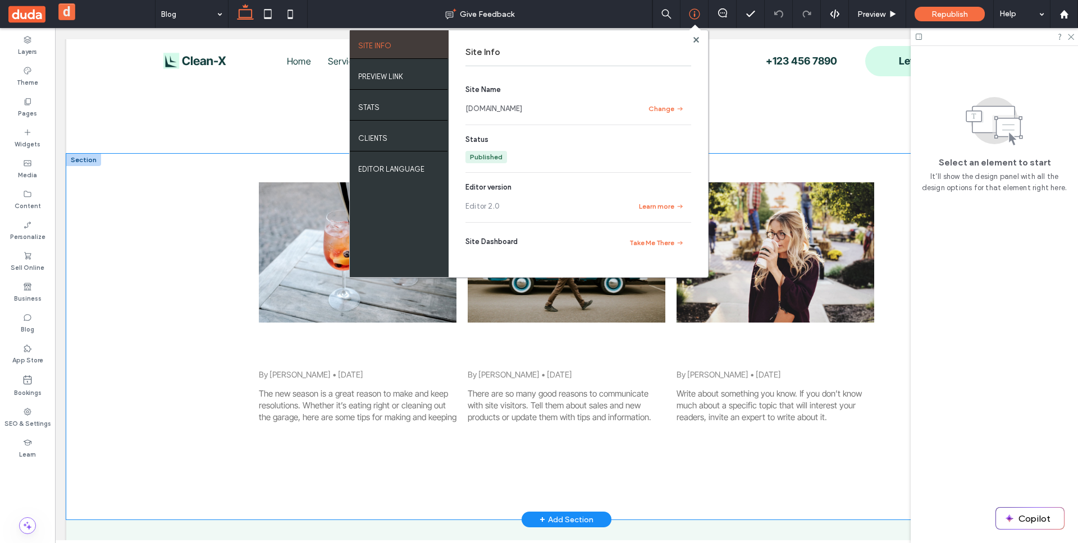
click at [176, 178] on div "Make the most of the season by following these simple guidelines By may shwartz…" at bounding box center [566, 337] width 1000 height 366
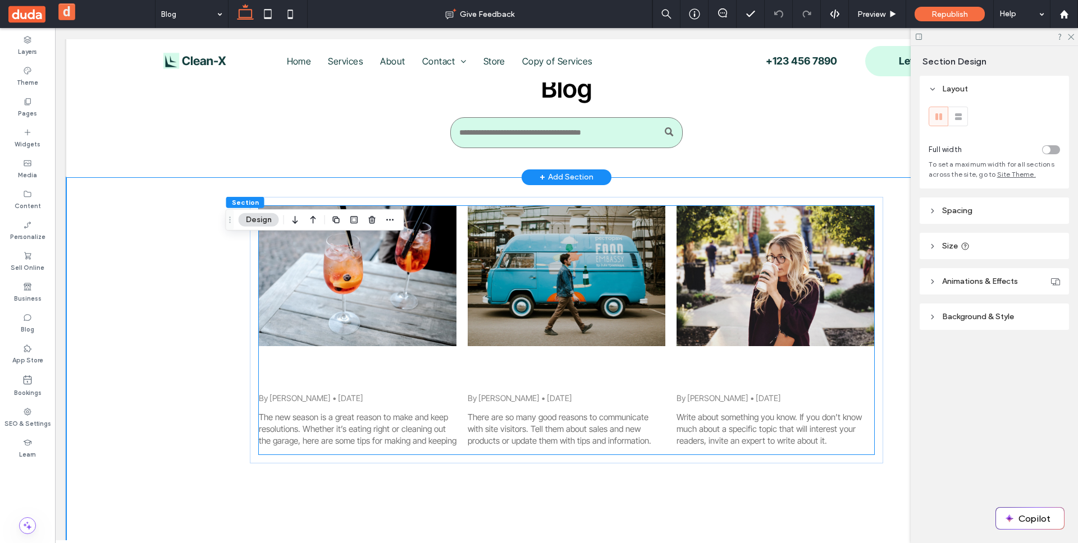
scroll to position [26, 0]
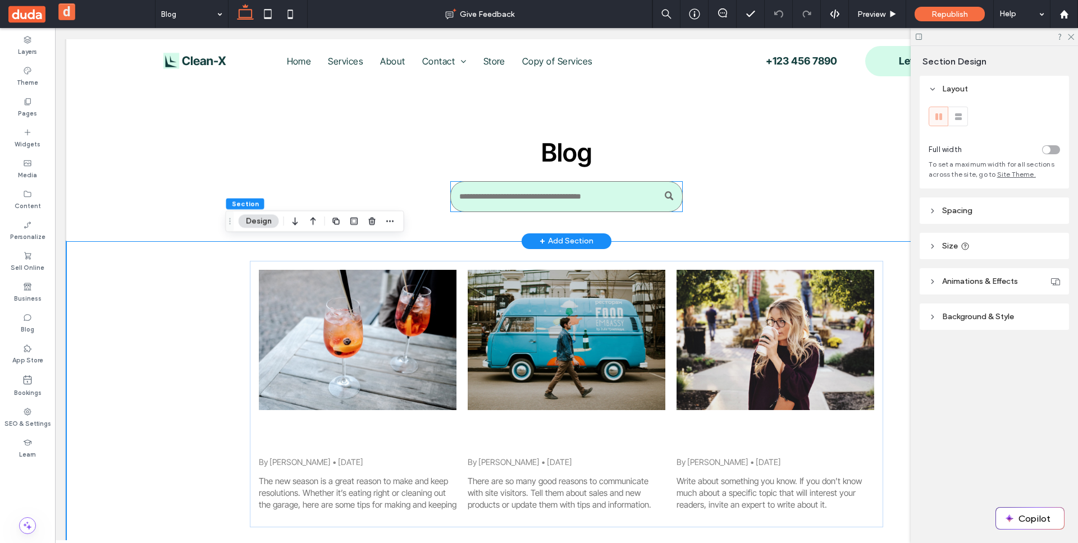
click at [568, 207] on input "Search" at bounding box center [566, 196] width 232 height 31
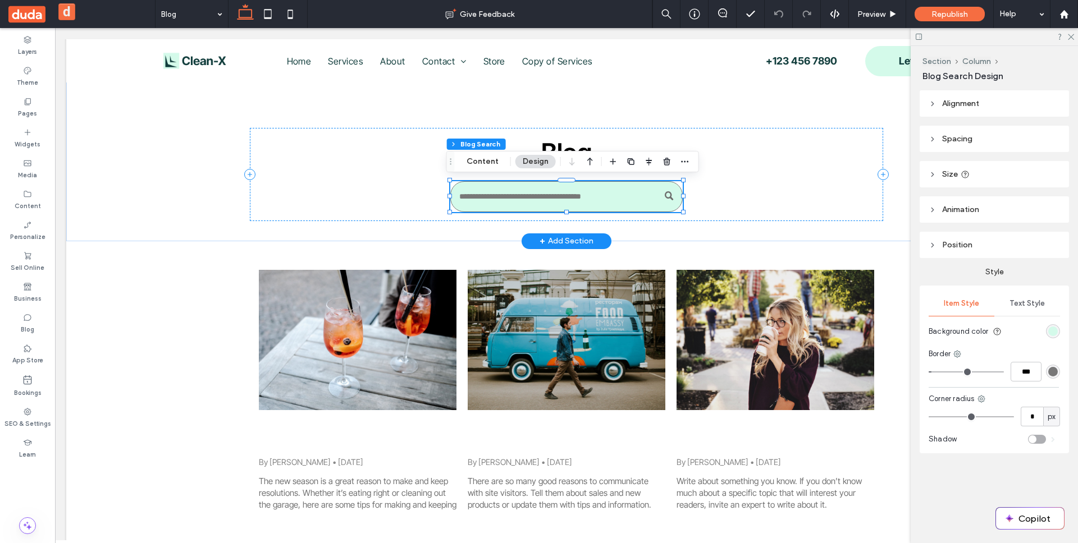
type input "**"
click at [489, 161] on button "Content" at bounding box center [482, 161] width 47 height 13
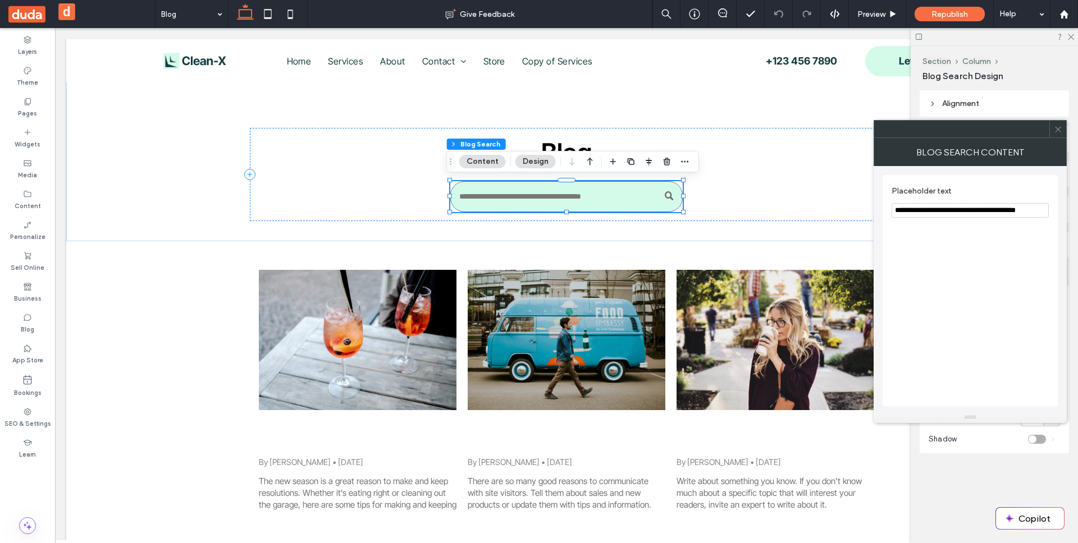
click at [1057, 129] on use at bounding box center [1058, 129] width 6 height 6
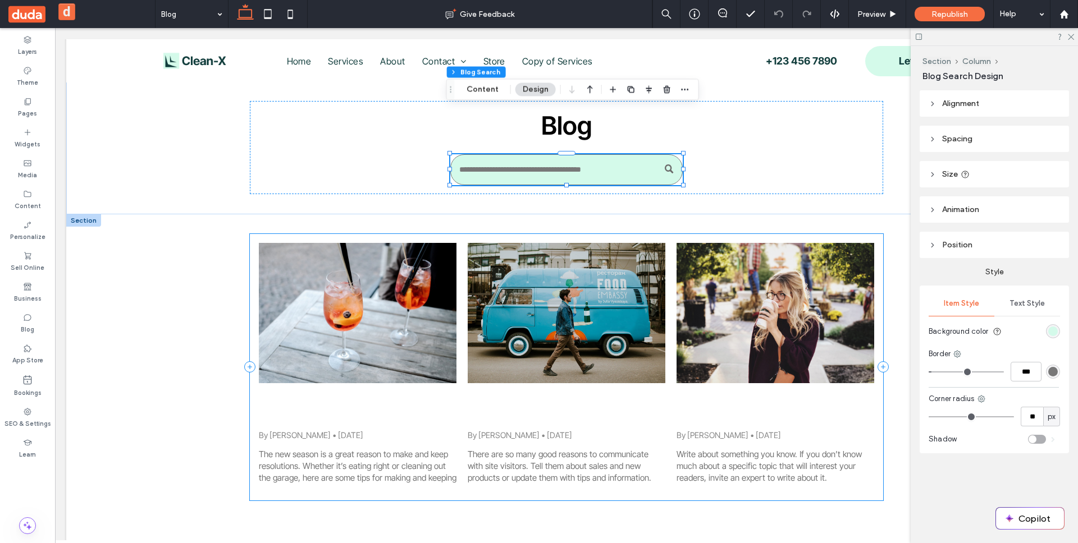
scroll to position [107, 0]
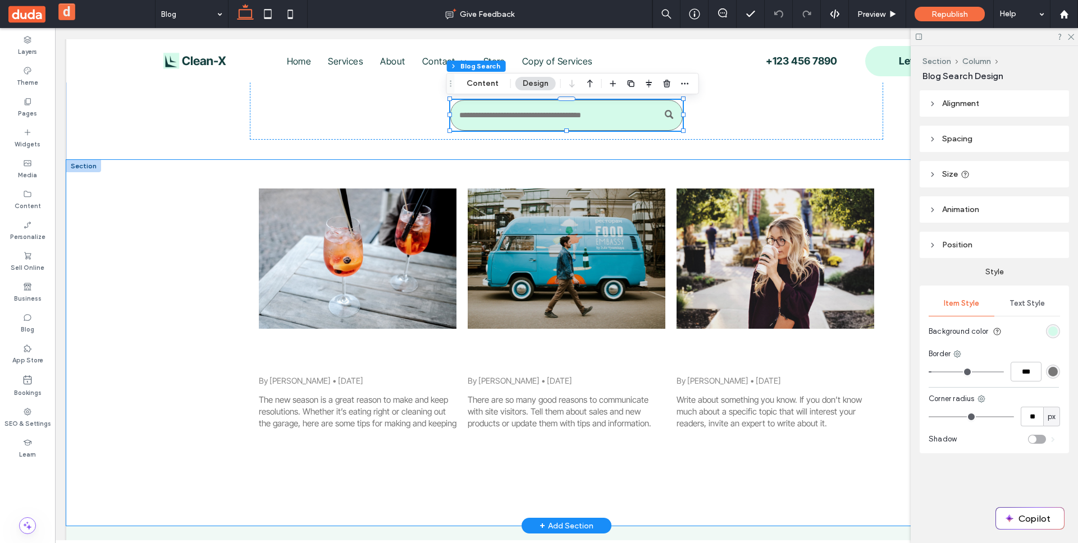
click at [507, 166] on div "Make the most of the season by following these simple guidelines By may shwartz…" at bounding box center [566, 343] width 673 height 366
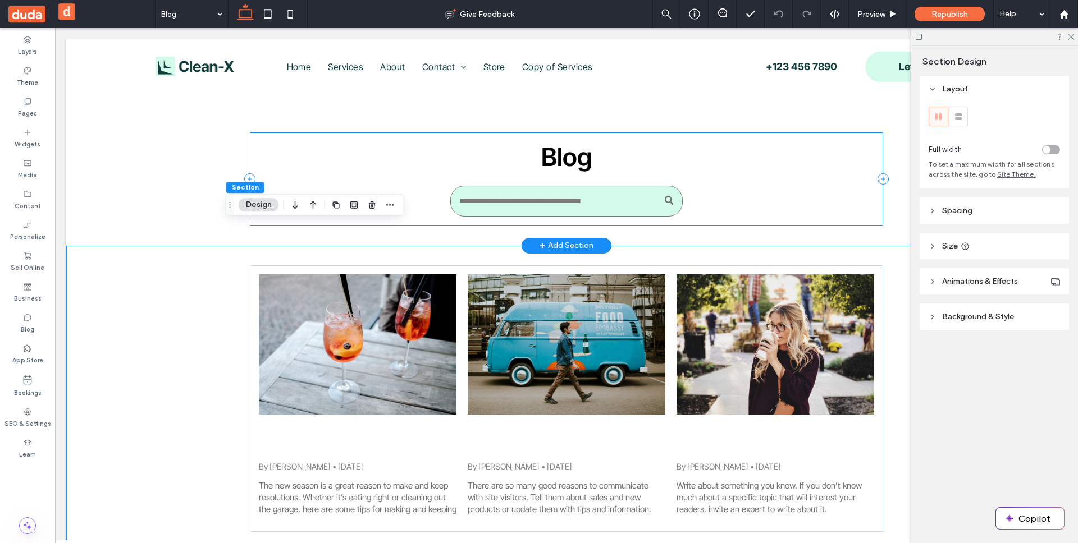
scroll to position [0, 0]
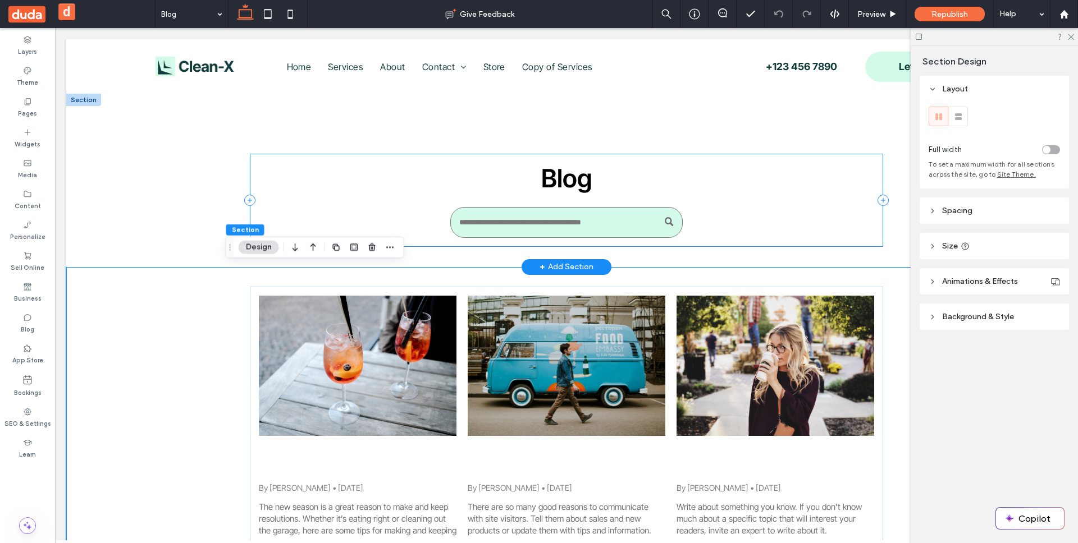
click at [632, 199] on div "Blog" at bounding box center [567, 200] width 634 height 93
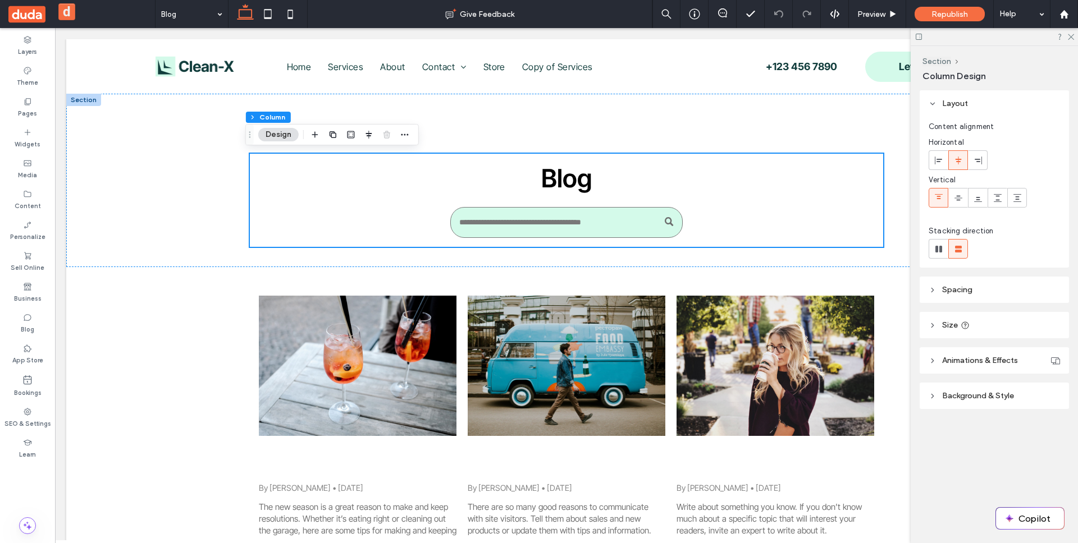
click at [276, 138] on button "Design" at bounding box center [278, 134] width 40 height 13
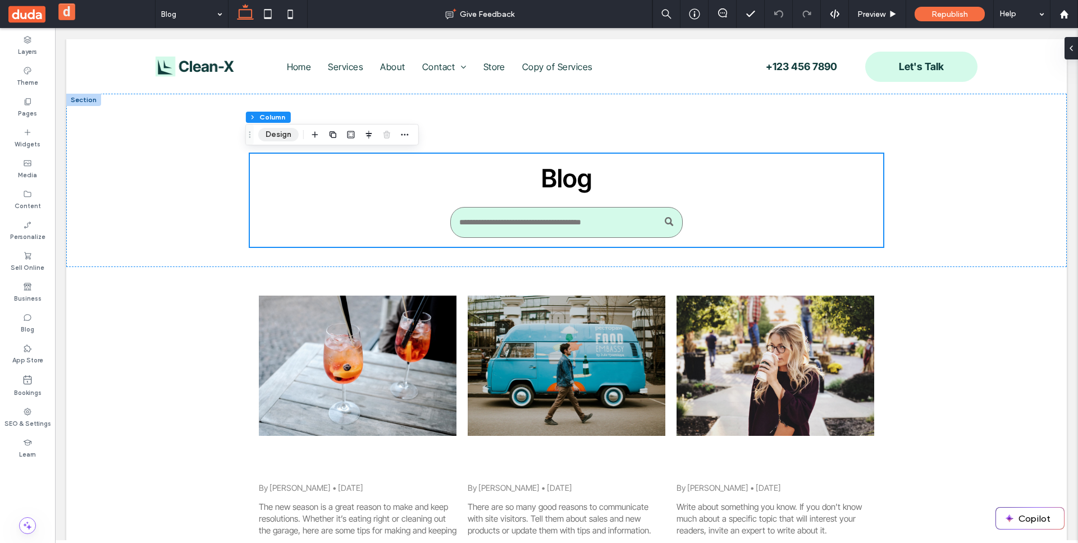
click at [276, 138] on button "Design" at bounding box center [278, 134] width 40 height 13
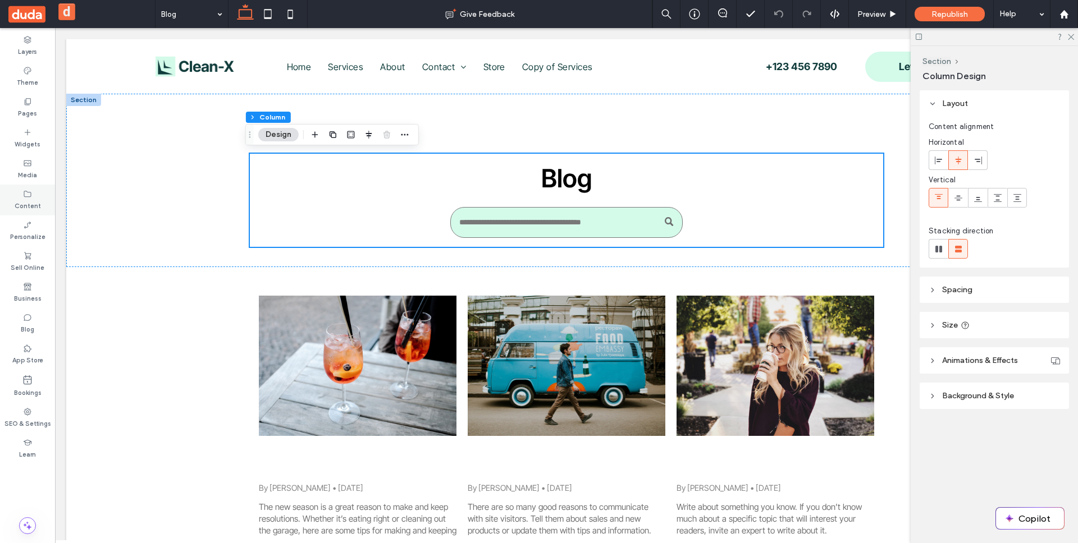
click at [19, 207] on label "Content" at bounding box center [28, 205] width 26 height 12
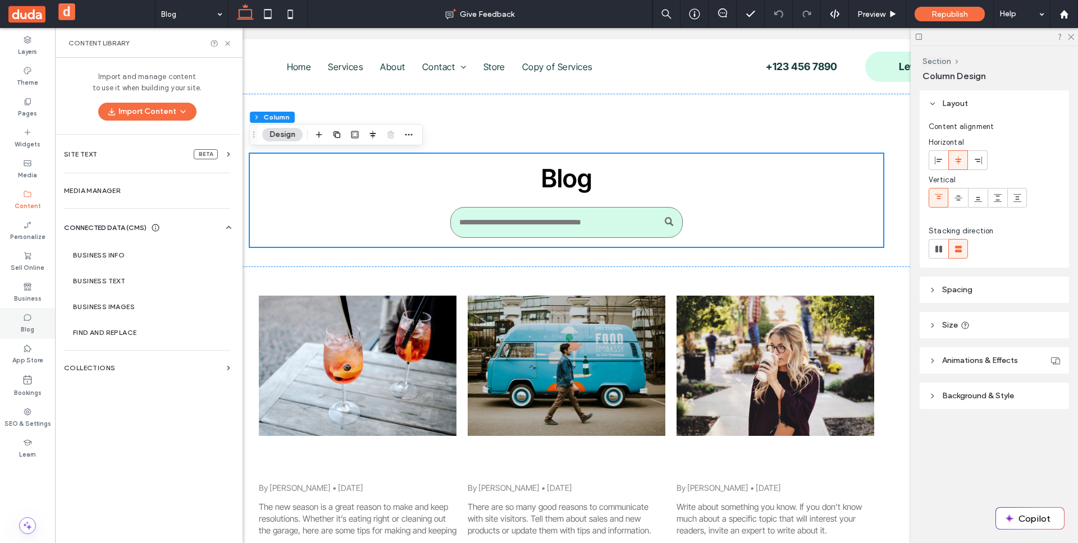
click at [21, 320] on div "Blog" at bounding box center [27, 323] width 55 height 31
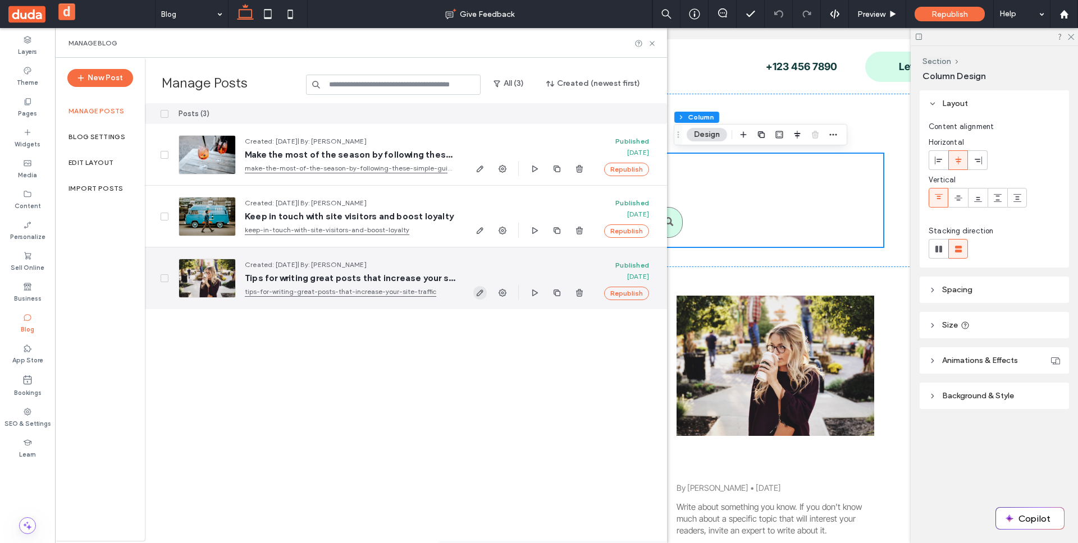
click at [482, 291] on use "button" at bounding box center [479, 293] width 7 height 7
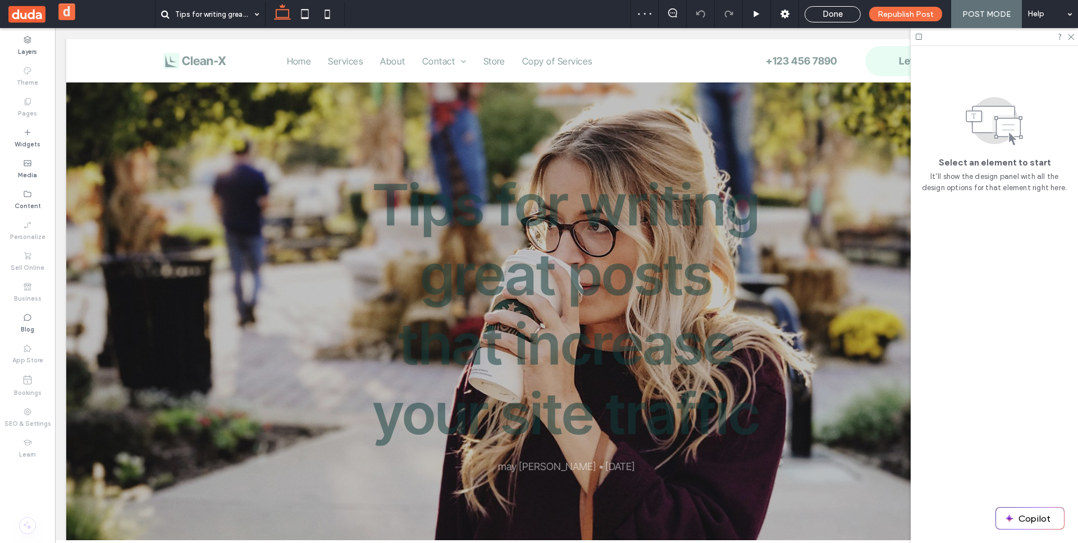
scroll to position [13, 0]
click at [819, 17] on div "Done" at bounding box center [832, 14] width 55 height 10
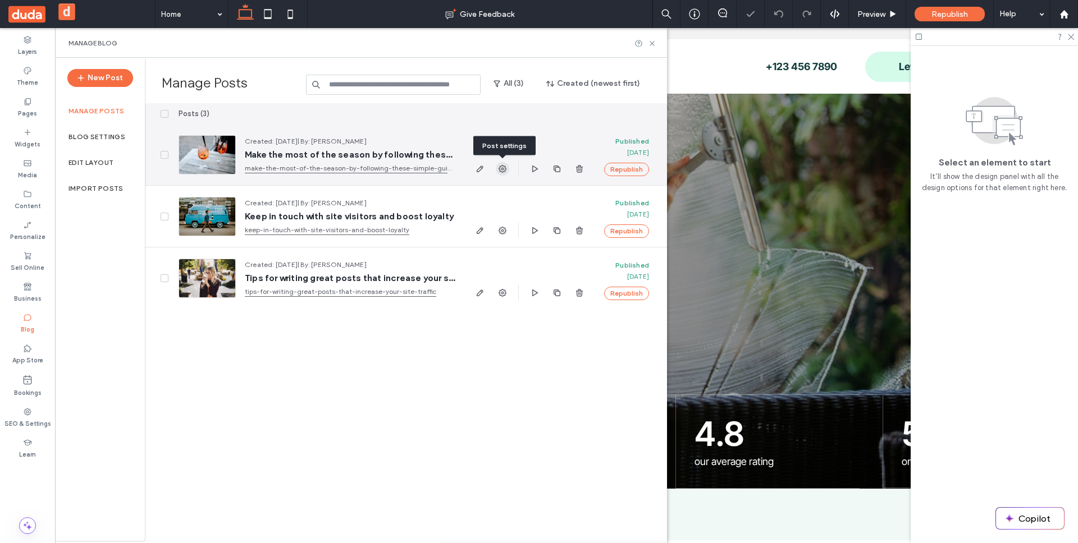
click at [499, 169] on use "button" at bounding box center [502, 169] width 8 height 8
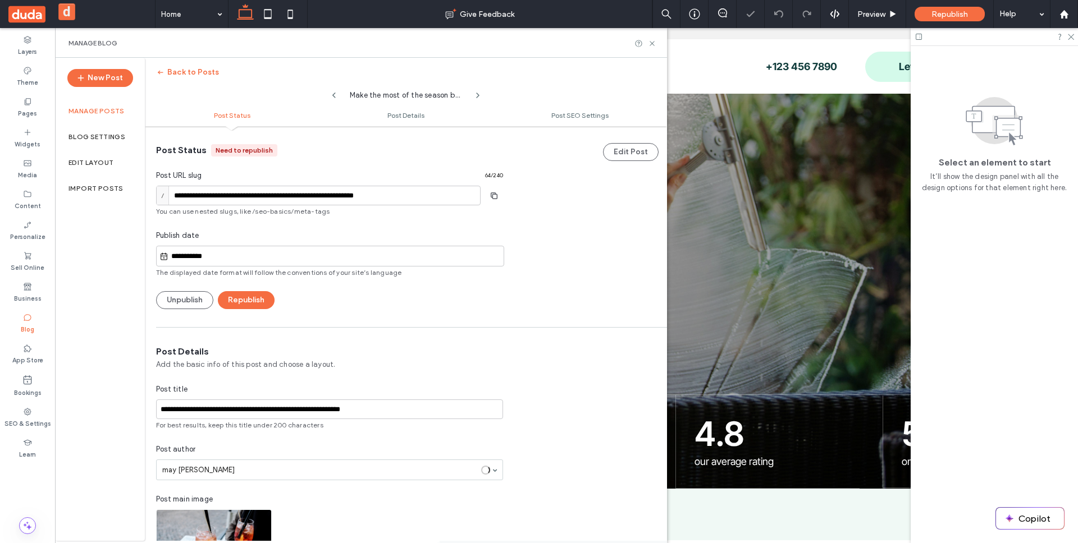
scroll to position [1, 0]
click at [429, 194] on input "**********" at bounding box center [318, 195] width 324 height 20
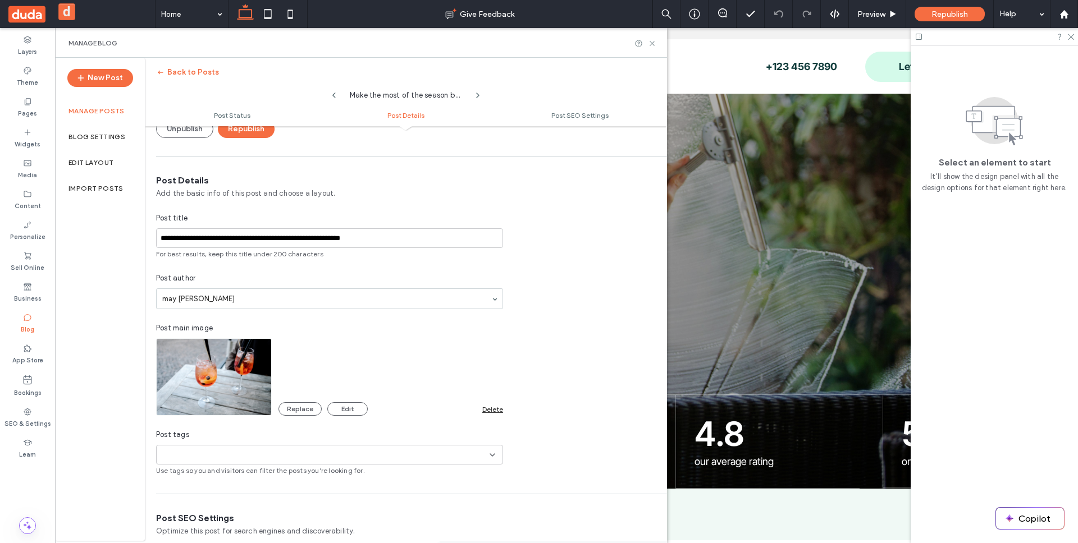
scroll to position [0, 0]
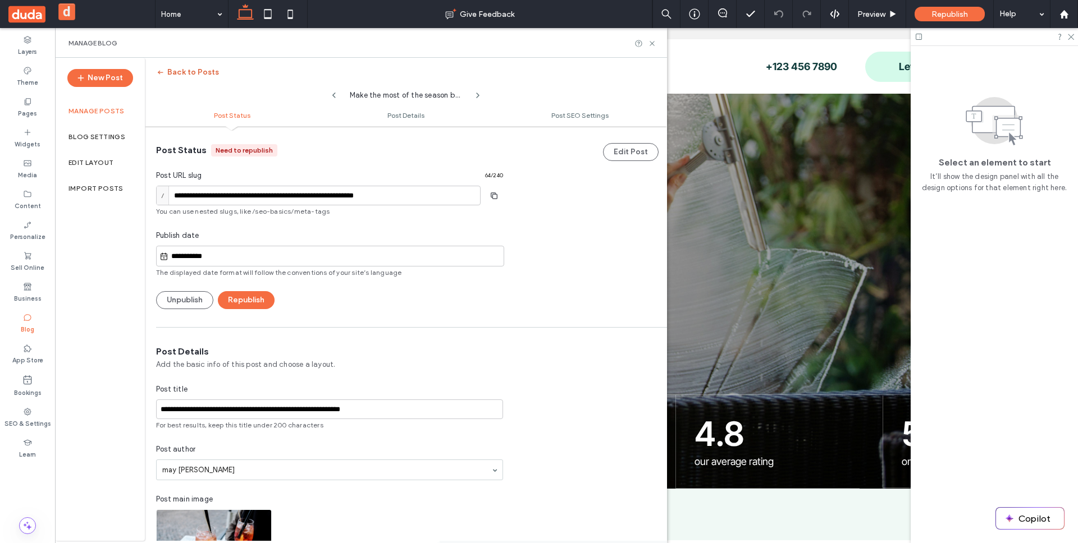
click at [167, 74] on button "Back to Posts" at bounding box center [187, 72] width 63 height 18
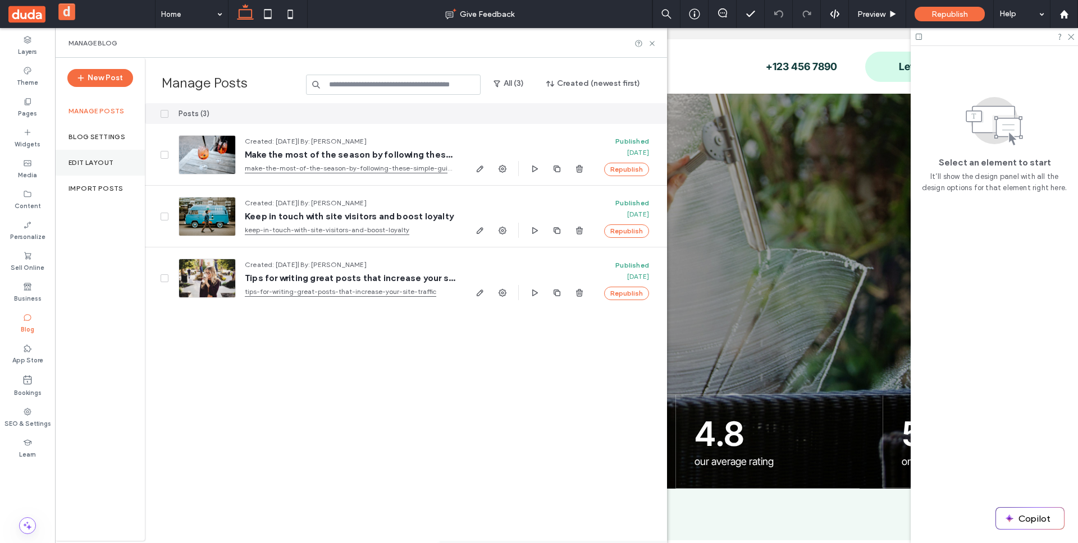
click at [76, 169] on div "Edit Layout" at bounding box center [100, 163] width 90 height 26
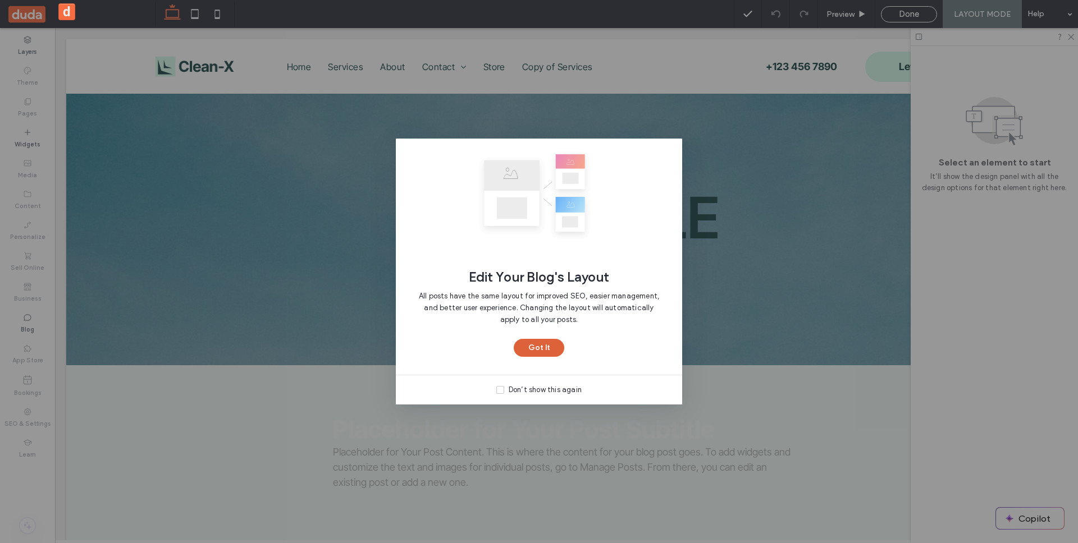
click at [552, 353] on button "Got It" at bounding box center [539, 348] width 51 height 18
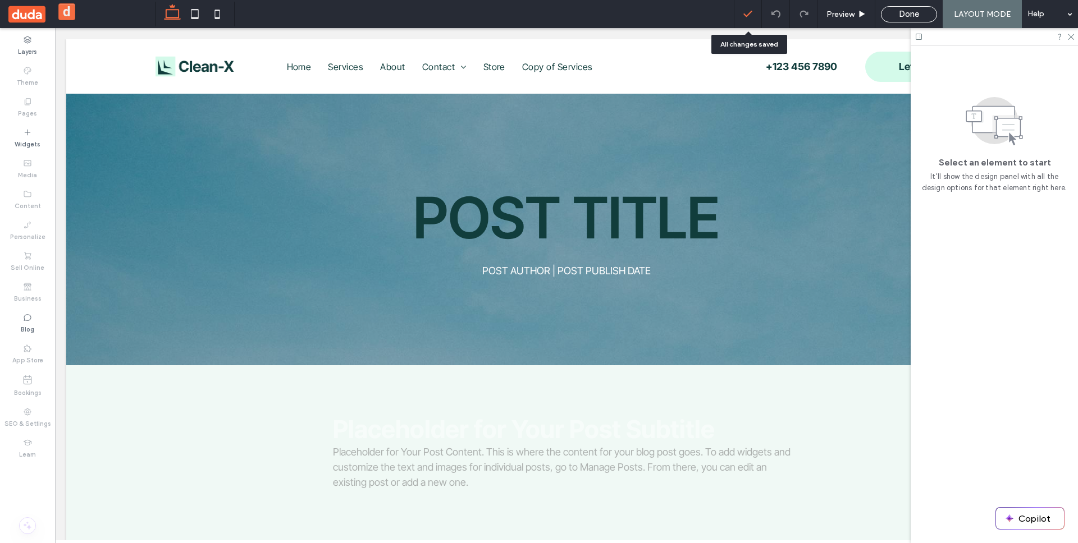
click at [753, 17] on icon at bounding box center [747, 13] width 11 height 11
click at [753, 18] on icon at bounding box center [747, 13] width 11 height 11
click at [748, 12] on icon at bounding box center [747, 13] width 11 height 11
click at [892, 16] on div "Done" at bounding box center [908, 14] width 55 height 10
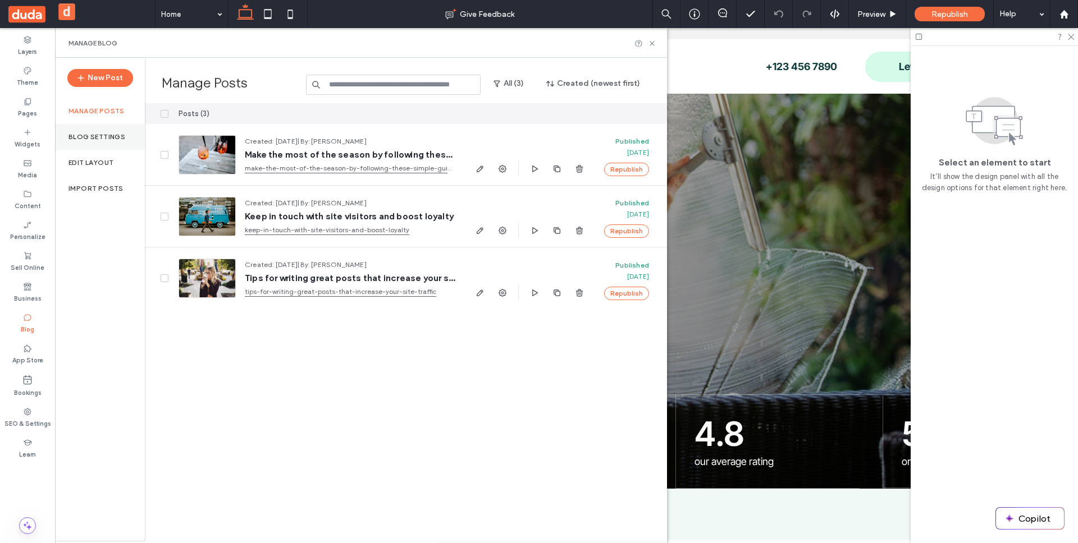
click at [106, 142] on div "Blog Settings" at bounding box center [100, 137] width 90 height 26
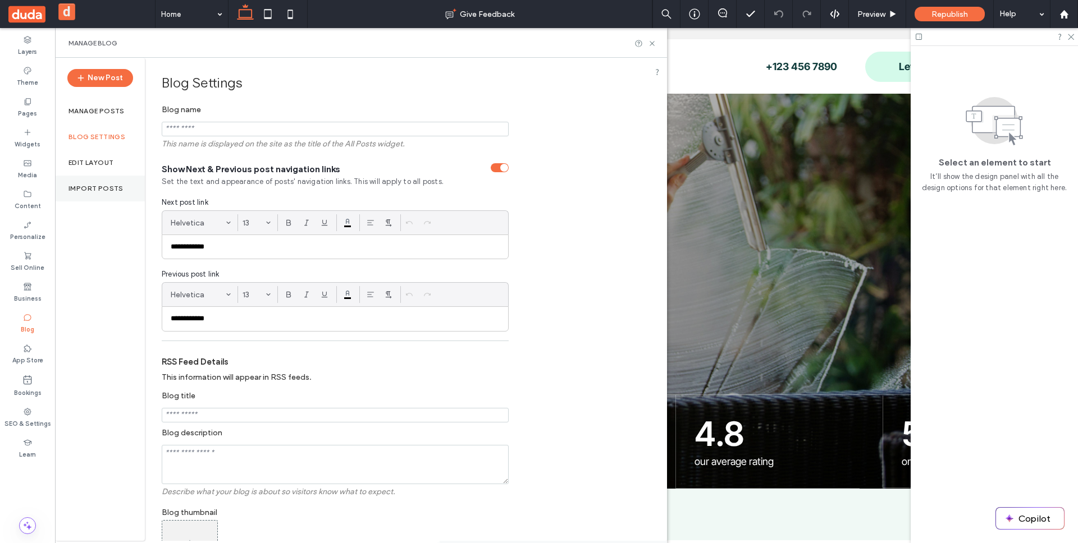
click at [97, 186] on label "Import Posts" at bounding box center [95, 189] width 55 height 8
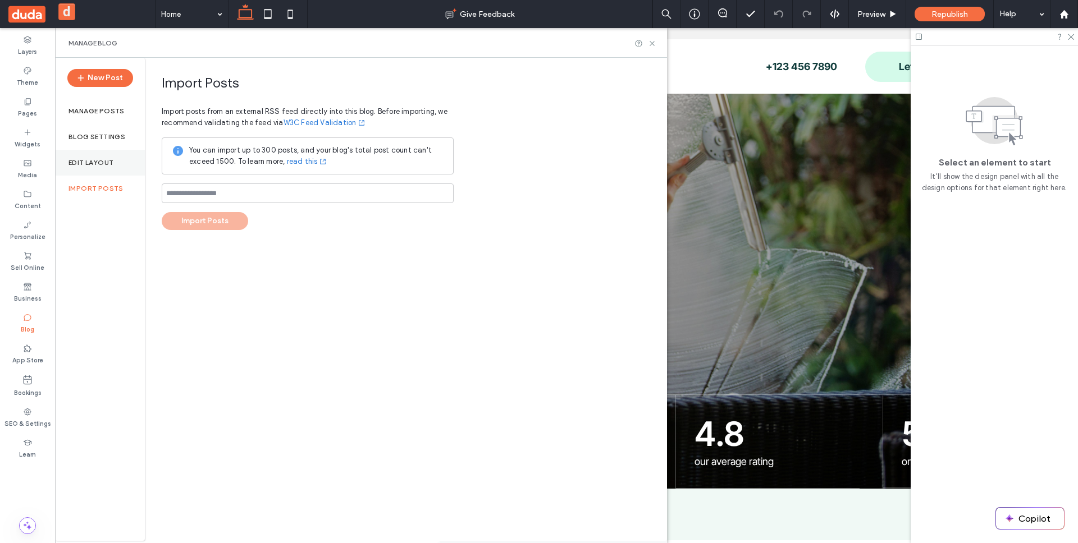
click at [100, 164] on label "Edit Layout" at bounding box center [90, 163] width 45 height 8
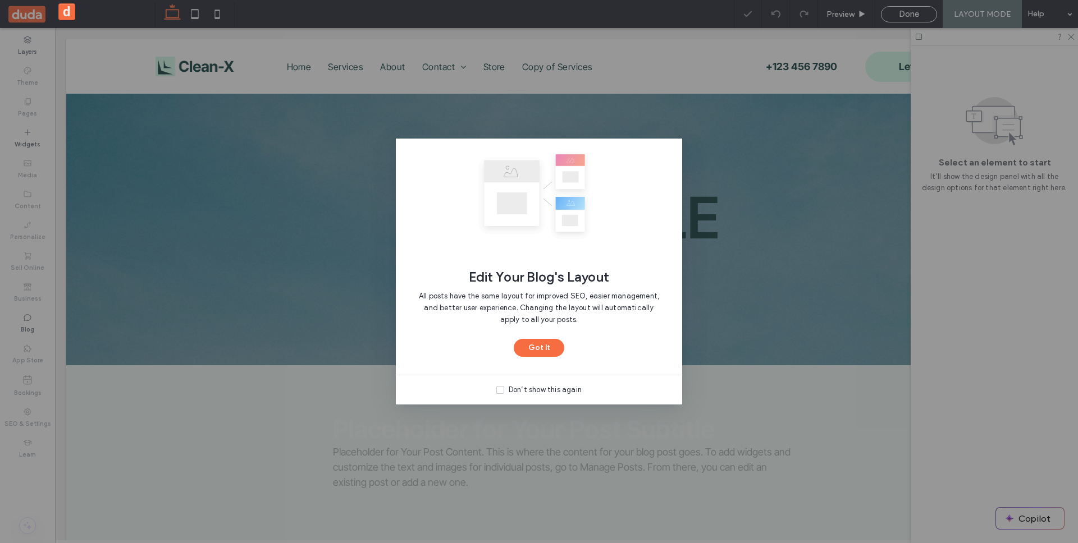
click at [654, 190] on img at bounding box center [539, 195] width 286 height 112
click at [543, 357] on div "Edit Your Blog's Layout All posts have the same layout for improved SEO, easier…" at bounding box center [539, 257] width 286 height 236
click at [546, 352] on button "Got It" at bounding box center [539, 348] width 51 height 18
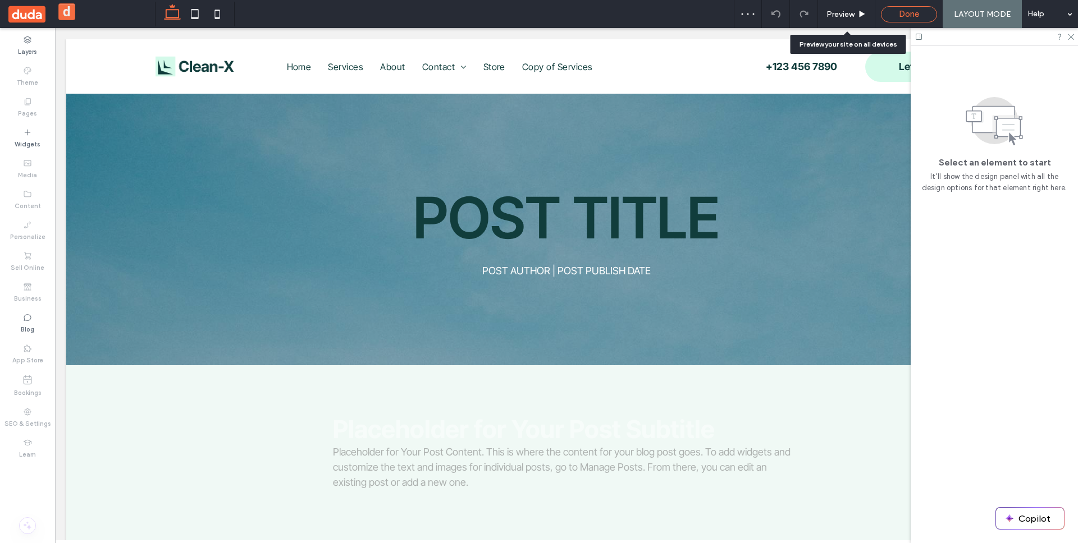
click at [893, 11] on div "Done" at bounding box center [908, 14] width 55 height 10
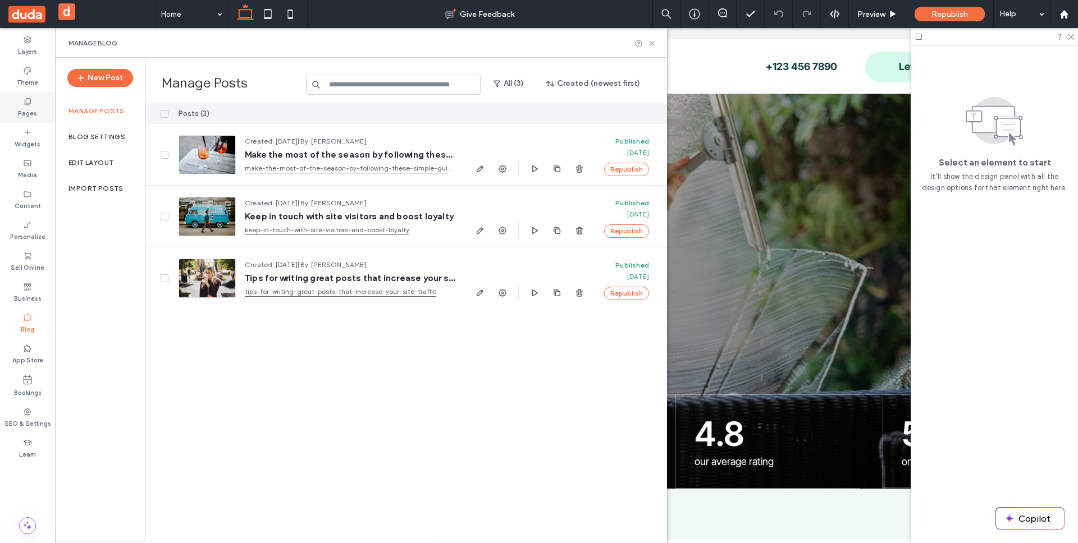
click at [19, 103] on div "Pages" at bounding box center [27, 107] width 55 height 31
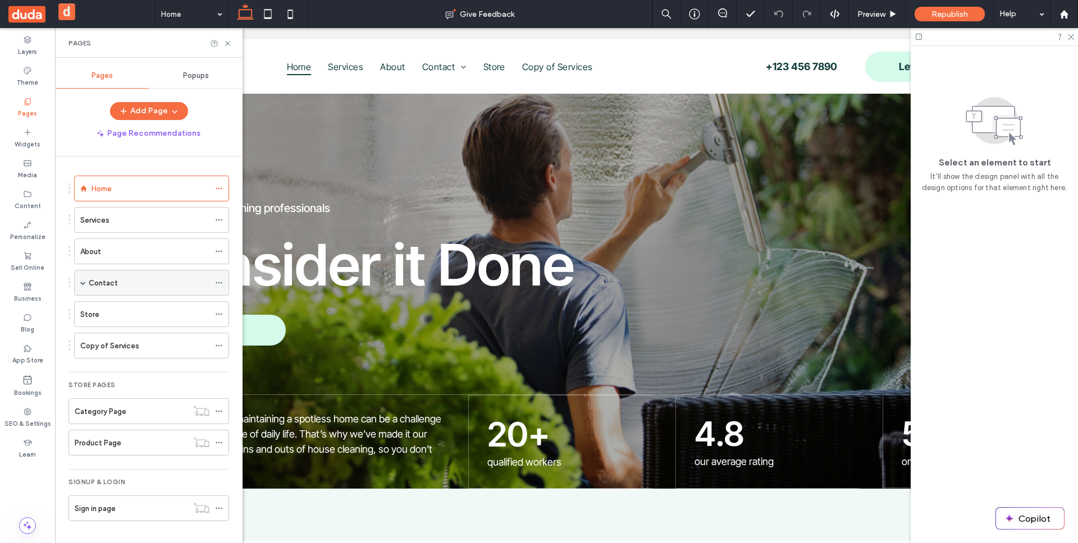
click at [82, 290] on span at bounding box center [83, 283] width 6 height 25
click at [129, 311] on div "Blog" at bounding box center [154, 309] width 109 height 12
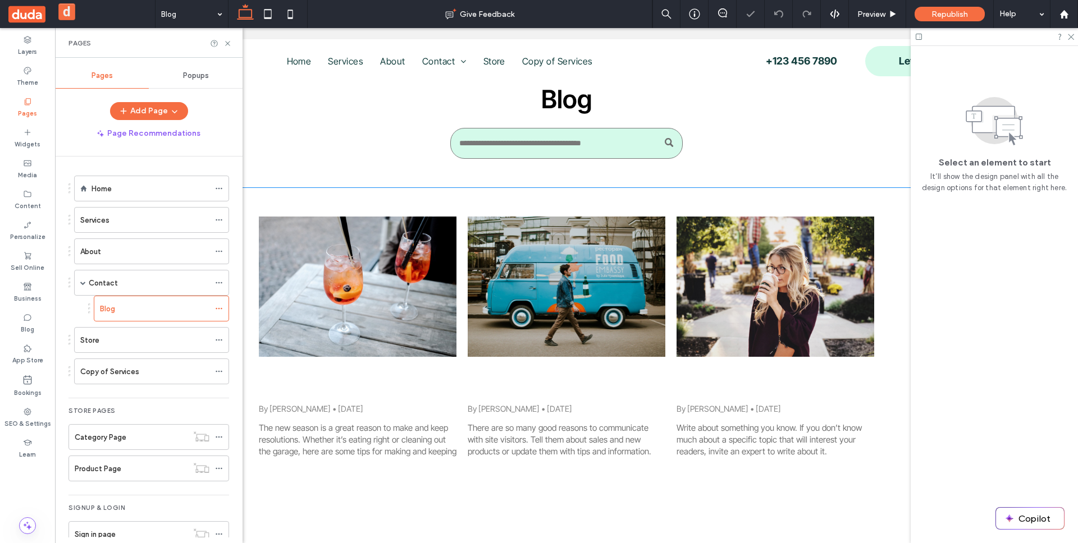
scroll to position [163, 0]
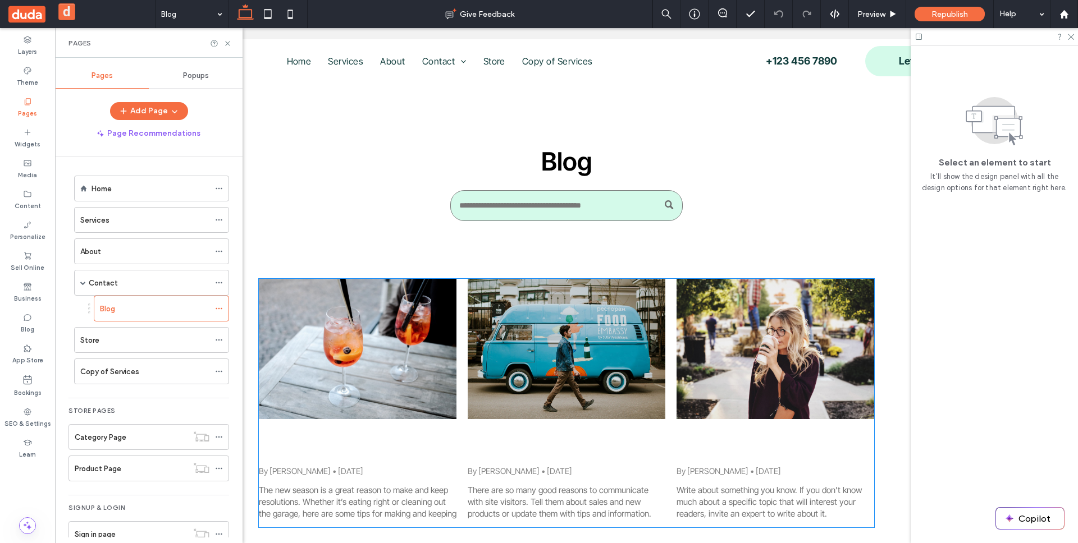
scroll to position [25, 0]
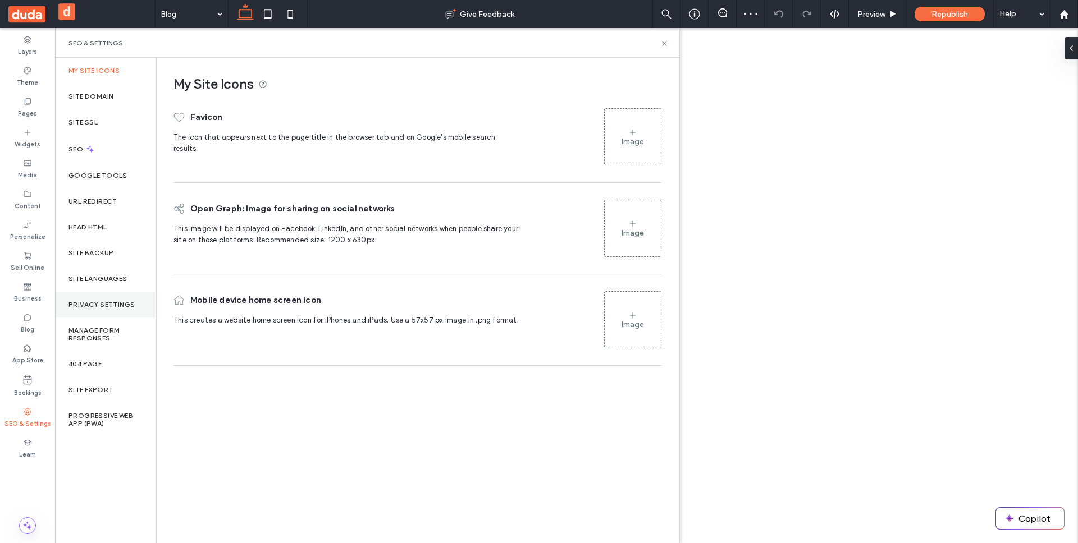
click at [106, 306] on label "Privacy Settings" at bounding box center [101, 305] width 66 height 8
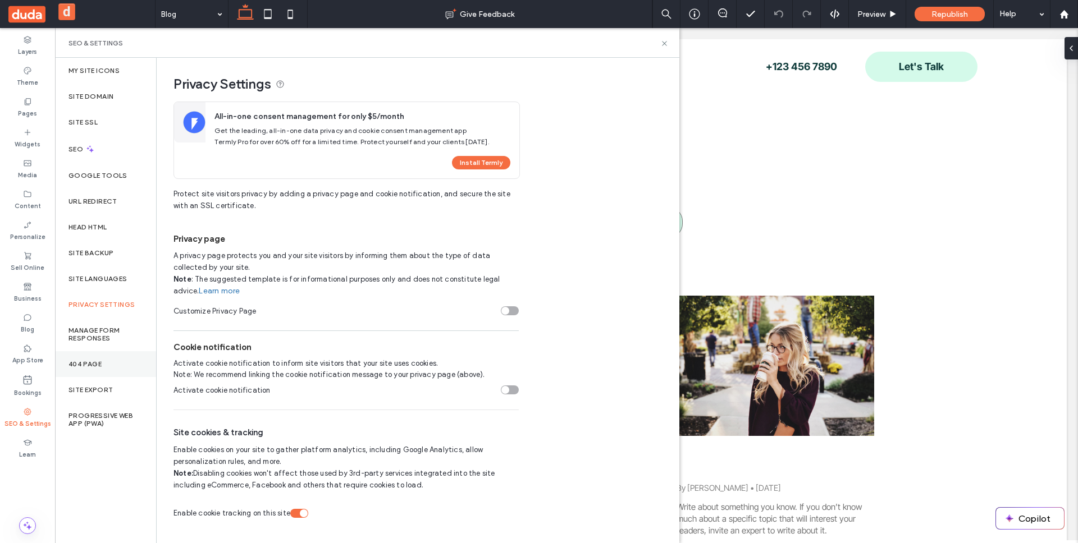
click at [89, 366] on label "404 Page" at bounding box center [84, 364] width 33 height 8
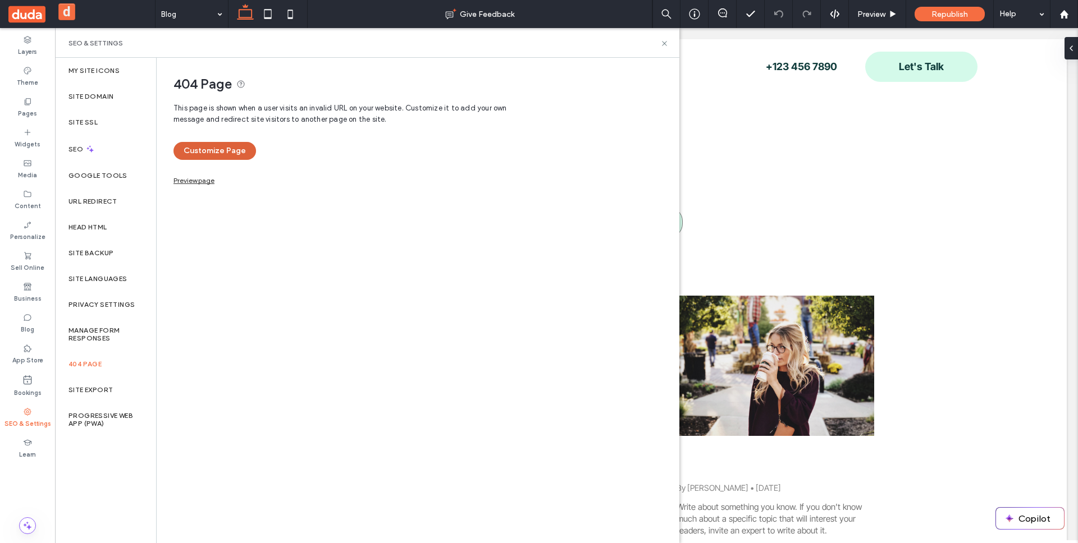
click at [214, 152] on button "Customize Page" at bounding box center [214, 151] width 82 height 18
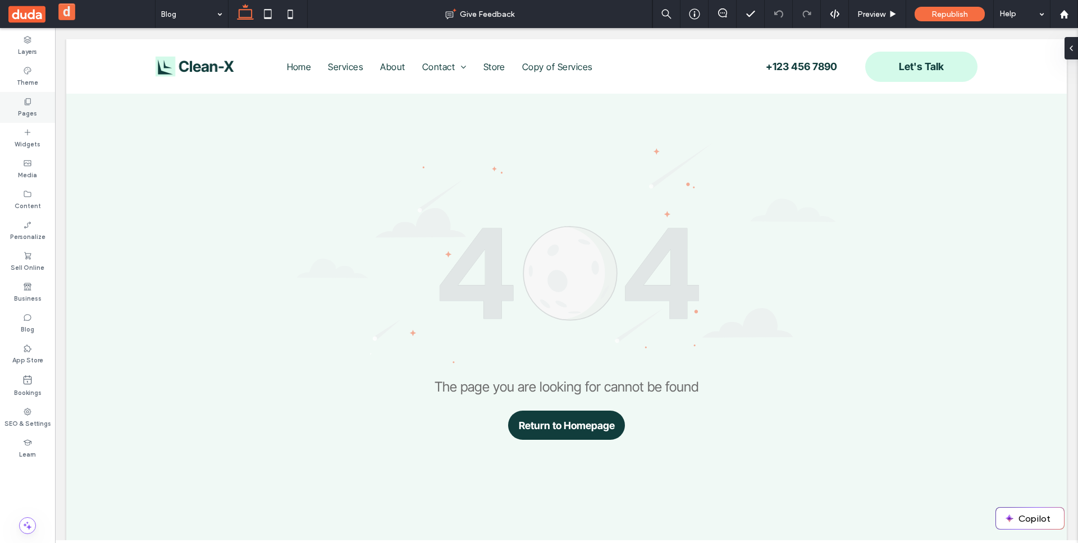
click at [32, 102] on div "Pages" at bounding box center [27, 107] width 55 height 31
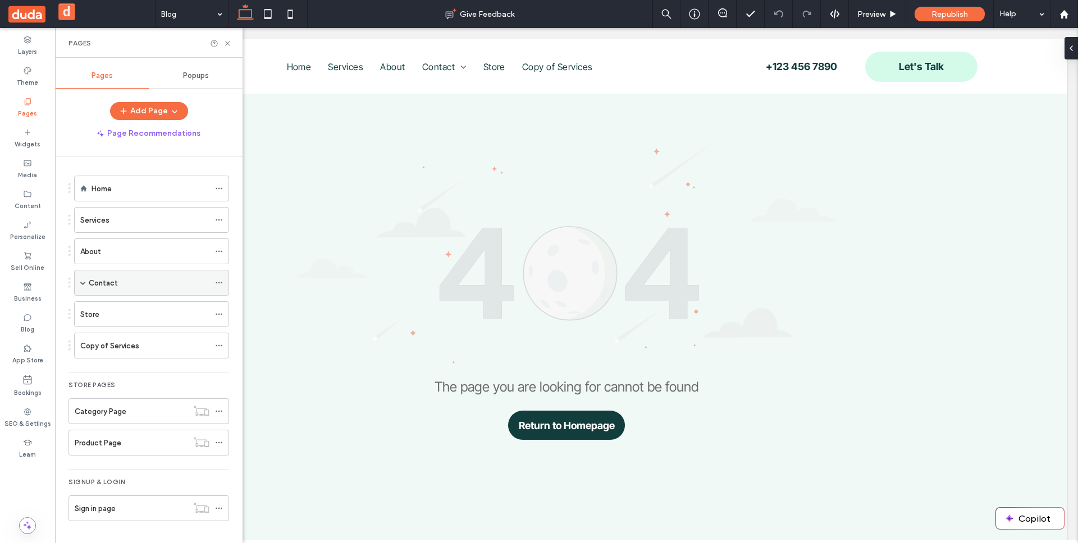
click at [108, 280] on label "Contact" at bounding box center [103, 283] width 29 height 20
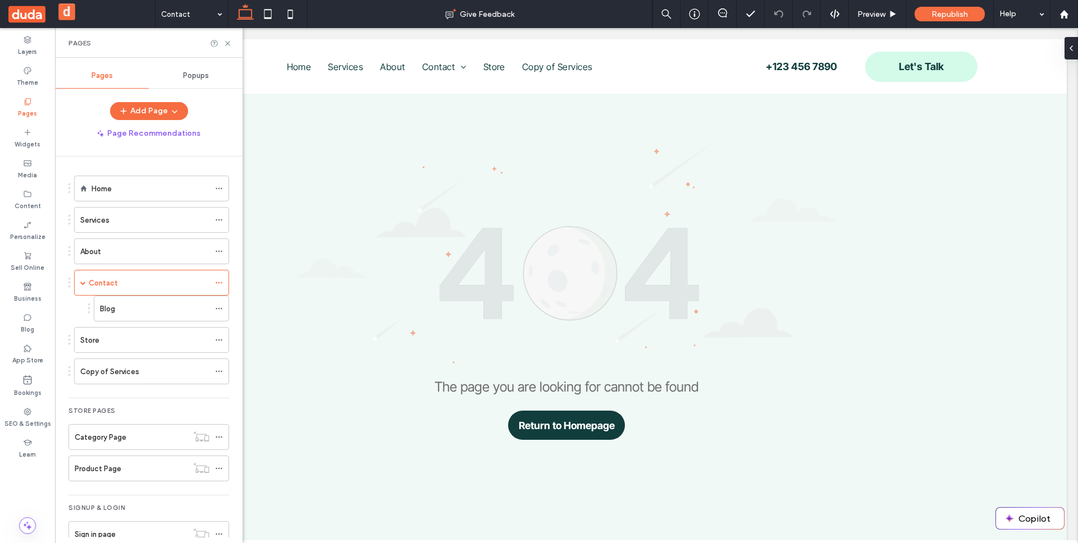
click at [150, 113] on div at bounding box center [539, 271] width 1078 height 543
click at [154, 108] on button "Add Page" at bounding box center [149, 111] width 78 height 18
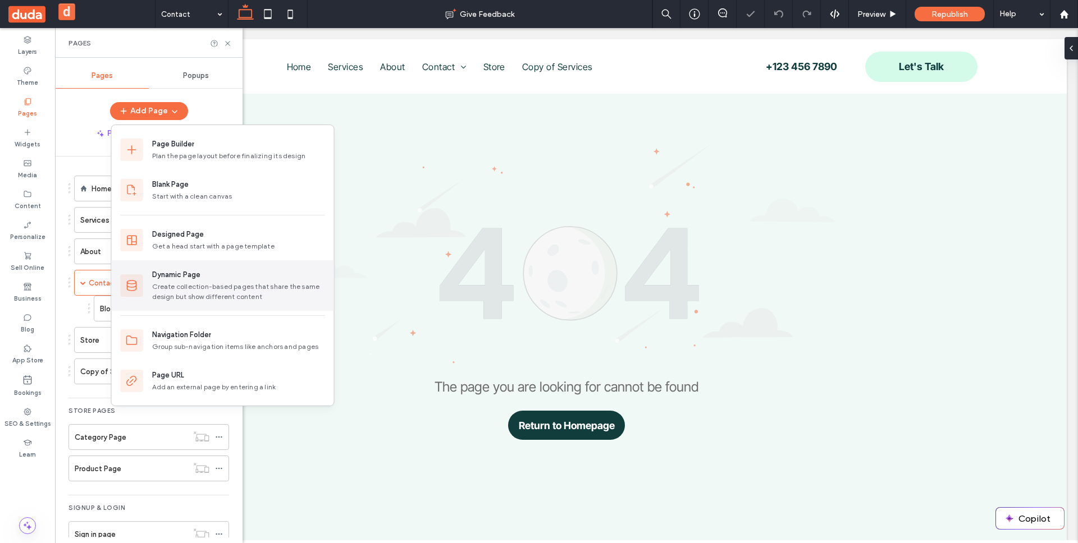
click at [232, 288] on div "Create collection-based pages that share the same design but show different con…" at bounding box center [238, 292] width 173 height 20
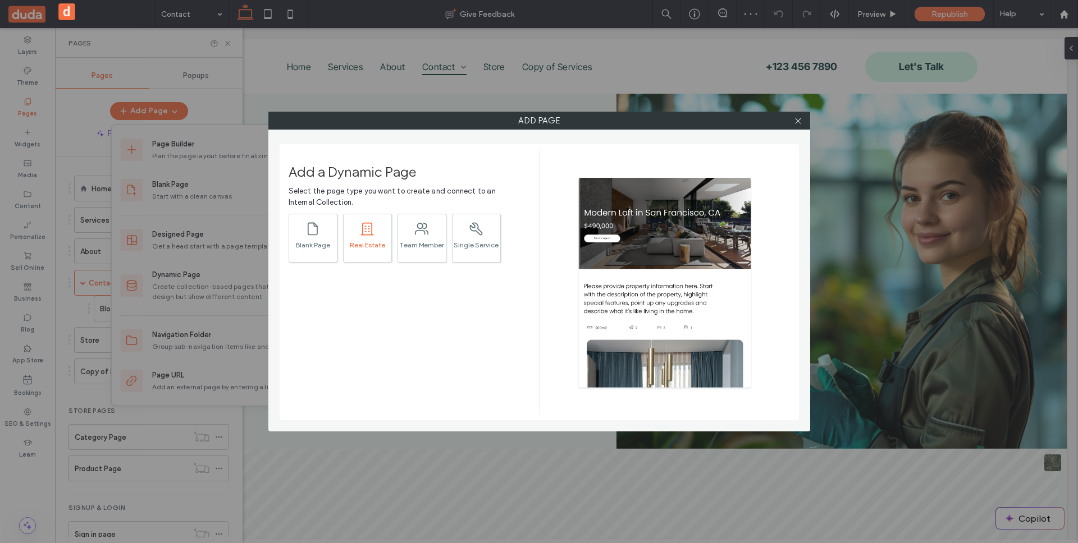
click at [375, 234] on div ".st0{fill:currentColor;} Real Estate" at bounding box center [367, 238] width 49 height 49
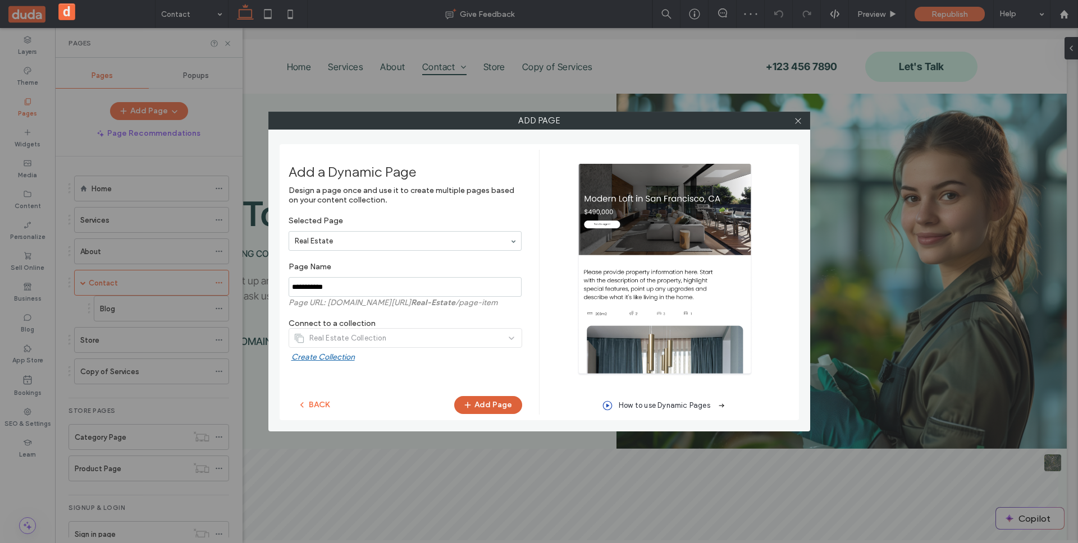
click at [483, 401] on button "Add Page" at bounding box center [488, 405] width 68 height 18
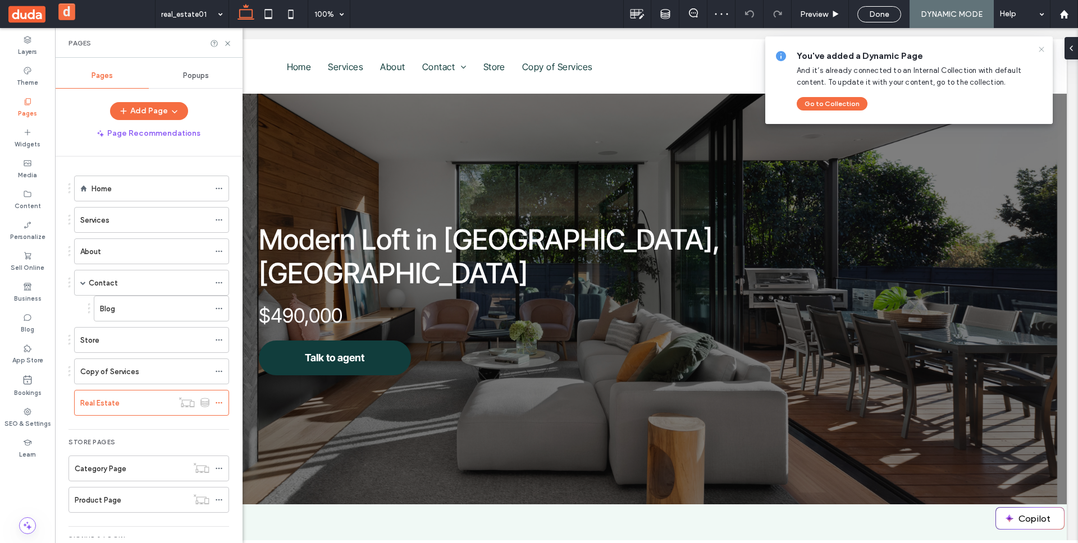
click at [1043, 51] on icon at bounding box center [1041, 49] width 9 height 9
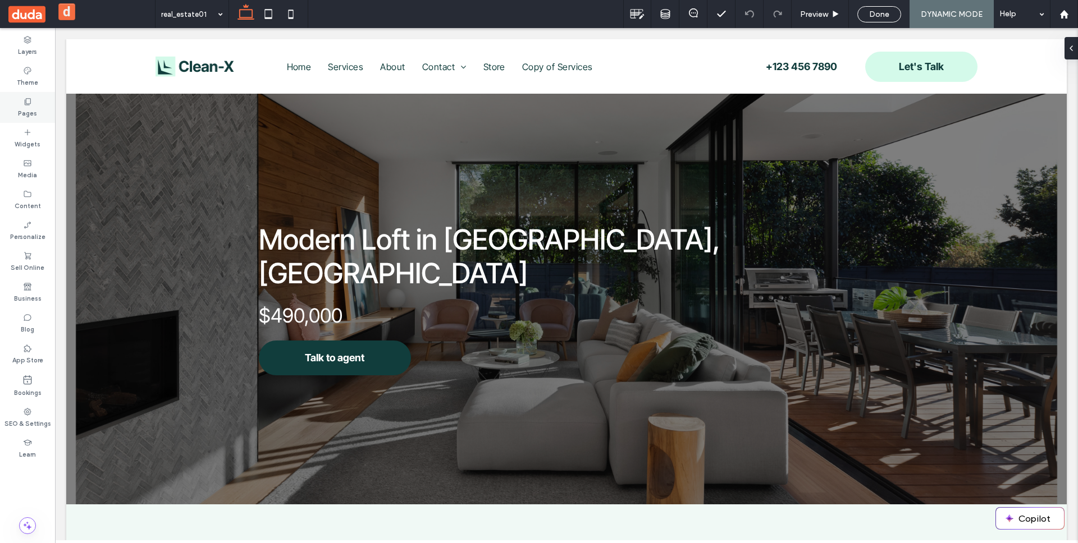
click at [29, 107] on label "Pages" at bounding box center [27, 112] width 19 height 12
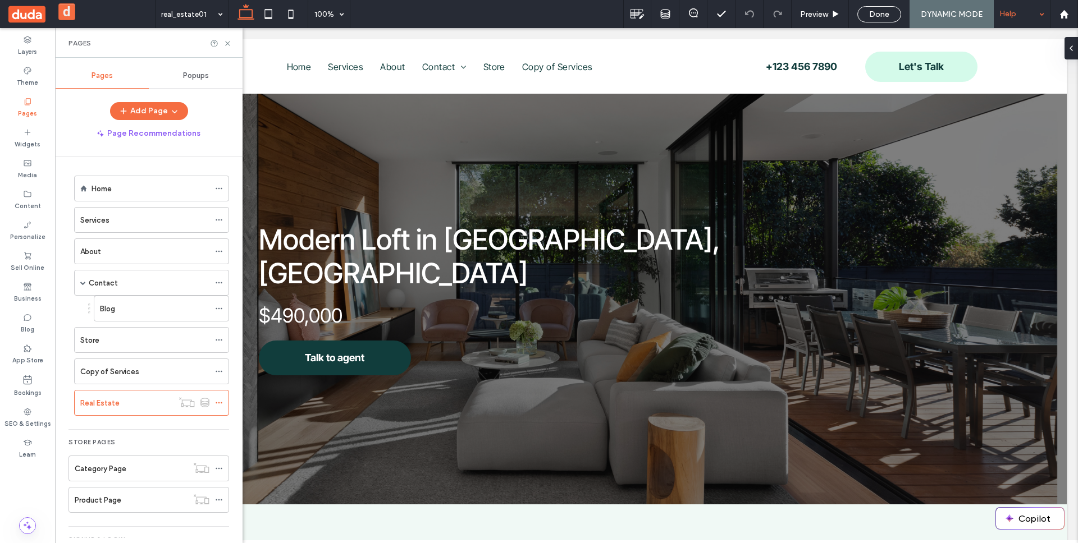
click at [1047, 17] on div "Help" at bounding box center [1021, 14] width 56 height 28
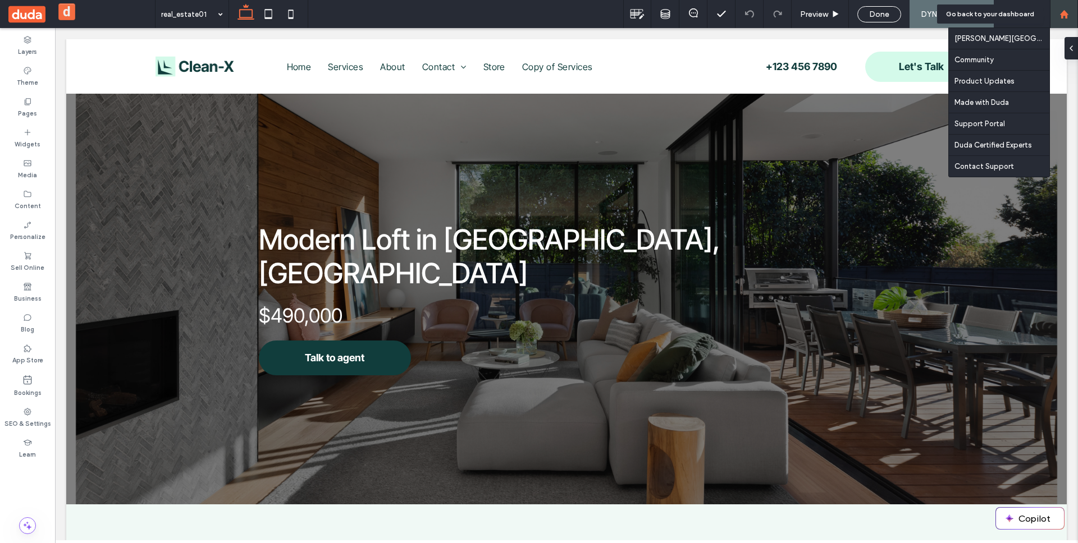
click at [1060, 15] on use at bounding box center [1063, 14] width 8 height 8
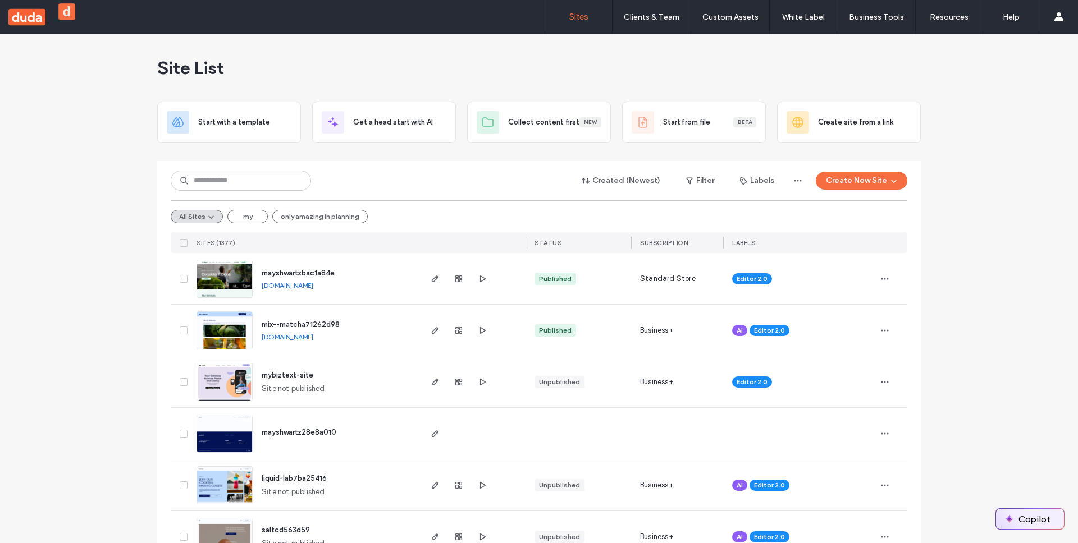
click at [1020, 512] on button "Copilot" at bounding box center [1030, 519] width 68 height 20
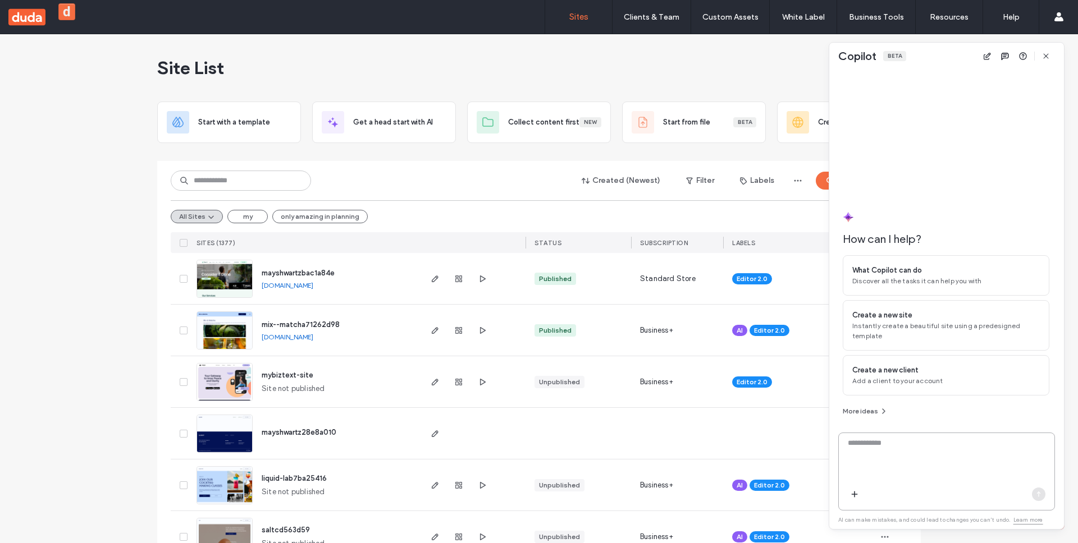
click at [981, 469] on textarea at bounding box center [946, 460] width 216 height 44
type textarea "**********"
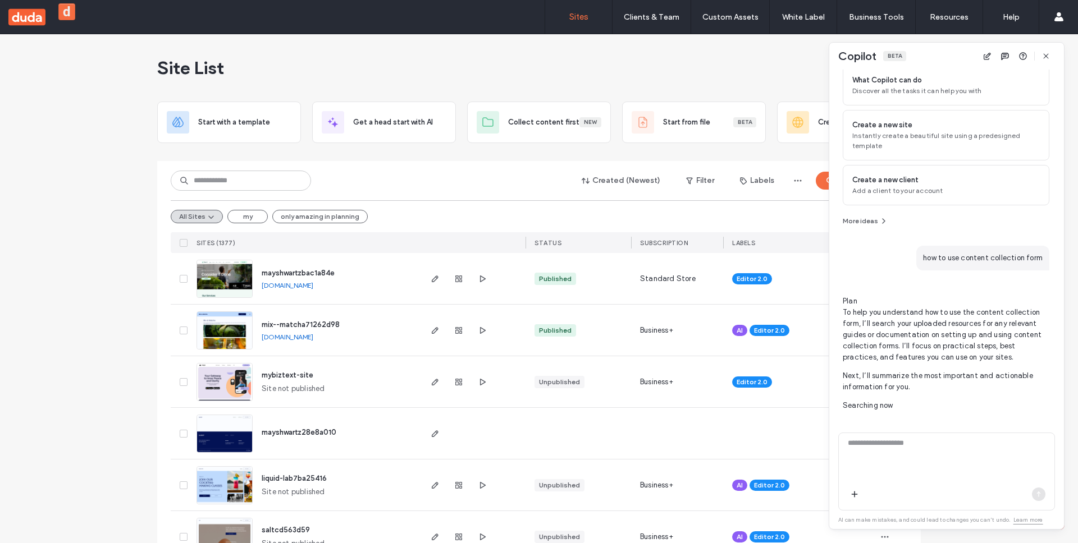
scroll to position [77, 0]
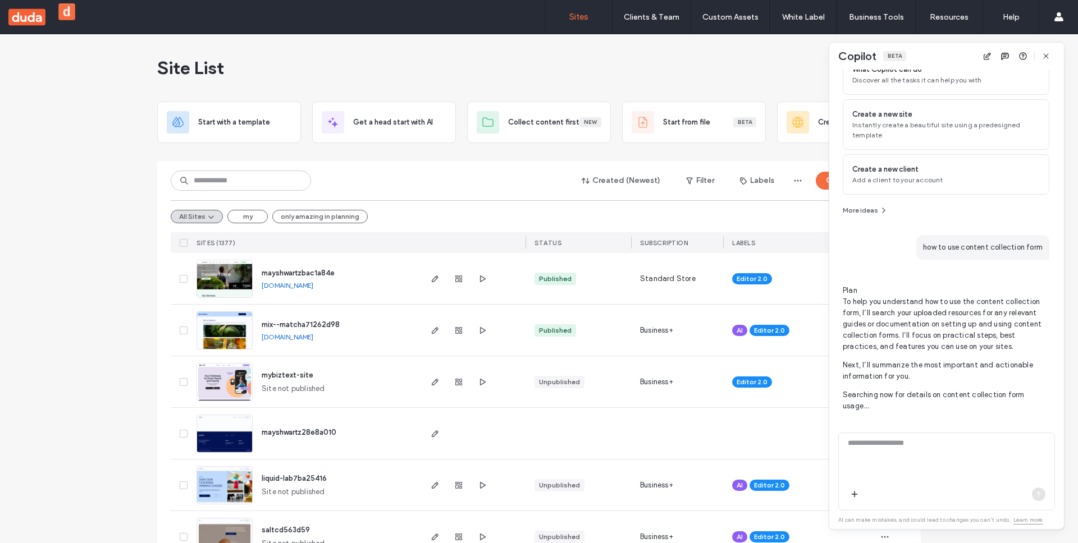
drag, startPoint x: 898, startPoint y: 299, endPoint x: 1017, endPoint y: 350, distance: 130.0
click at [1017, 350] on p "Plan To help you understand how to use the content collection form, I’ll search…" at bounding box center [945, 318] width 207 height 67
drag, startPoint x: 1017, startPoint y: 350, endPoint x: 920, endPoint y: 306, distance: 106.5
click at [920, 306] on p "Plan To help you understand how to use the content collection form, I’ll search…" at bounding box center [945, 318] width 207 height 67
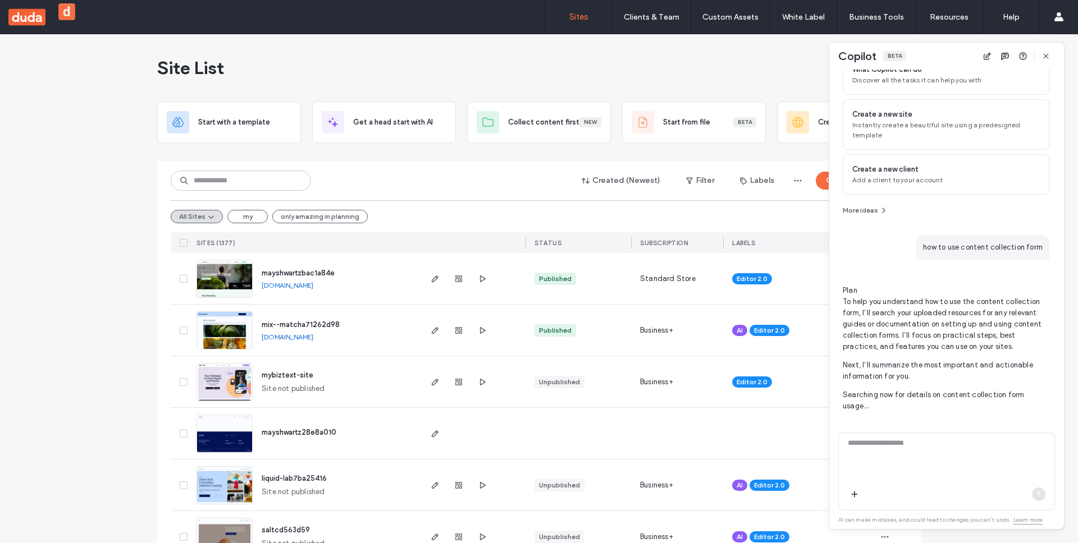
click at [920, 305] on p "Plan To help you understand how to use the content collection form, I’ll search…" at bounding box center [945, 318] width 207 height 67
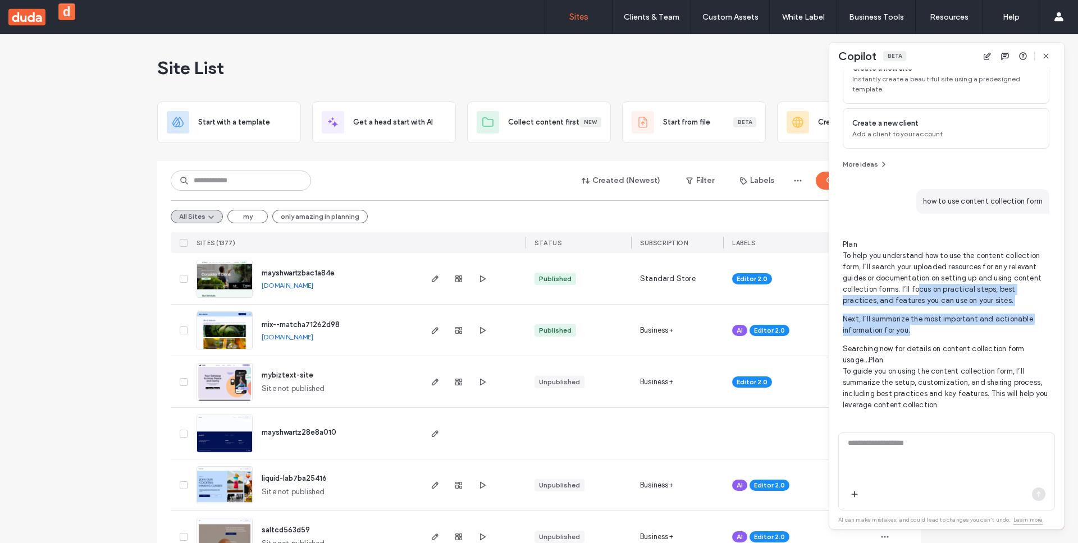
drag, startPoint x: 912, startPoint y: 300, endPoint x: 979, endPoint y: 329, distance: 73.1
click at [979, 329] on span "Plan To help you understand how to use the content collection form, I’ll search…" at bounding box center [945, 325] width 207 height 172
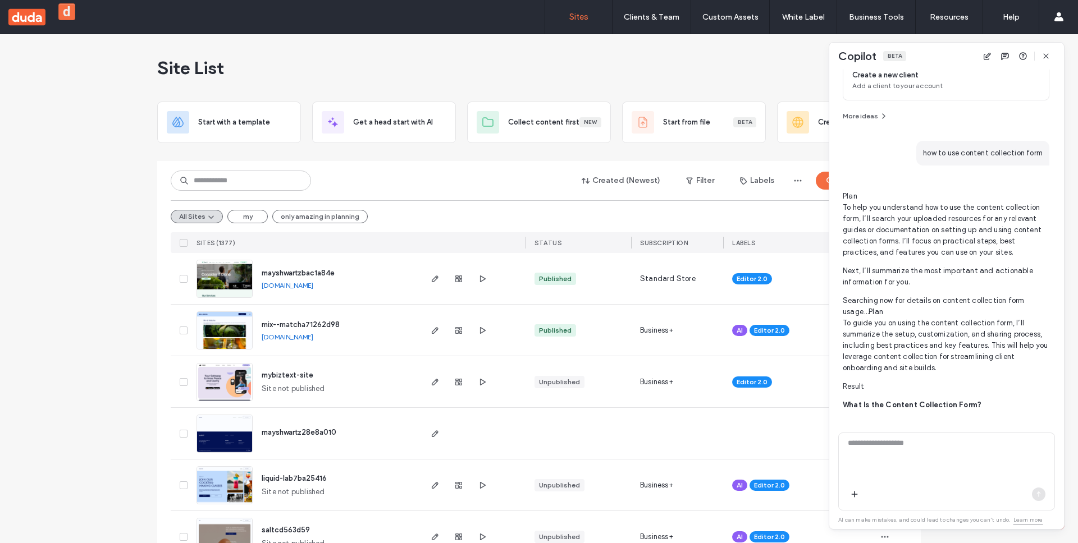
click at [979, 329] on p "Searching now for details on content collection form usage…Plan To guide you on…" at bounding box center [945, 334] width 207 height 79
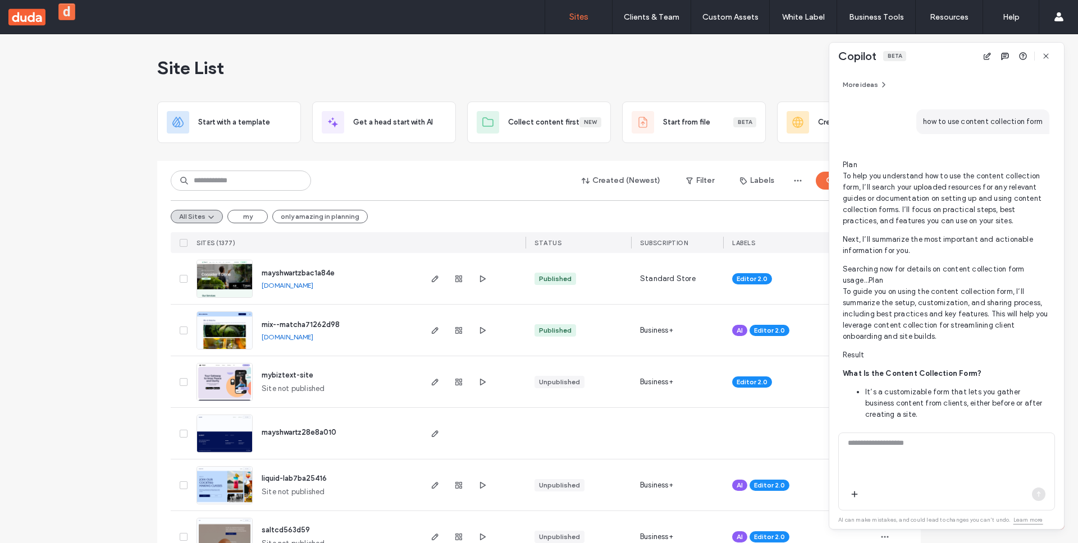
scroll to position [140, 0]
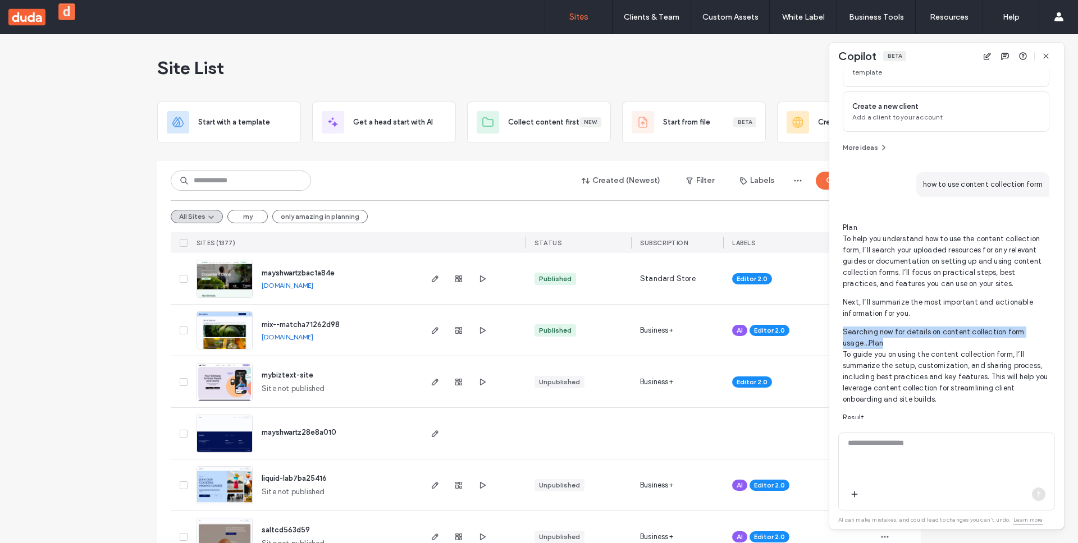
drag, startPoint x: 930, startPoint y: 346, endPoint x: 829, endPoint y: 332, distance: 102.6
click at [829, 332] on div "How can I help? What Copilot can do Discover all the tasks it can help you with…" at bounding box center [946, 245] width 235 height 350
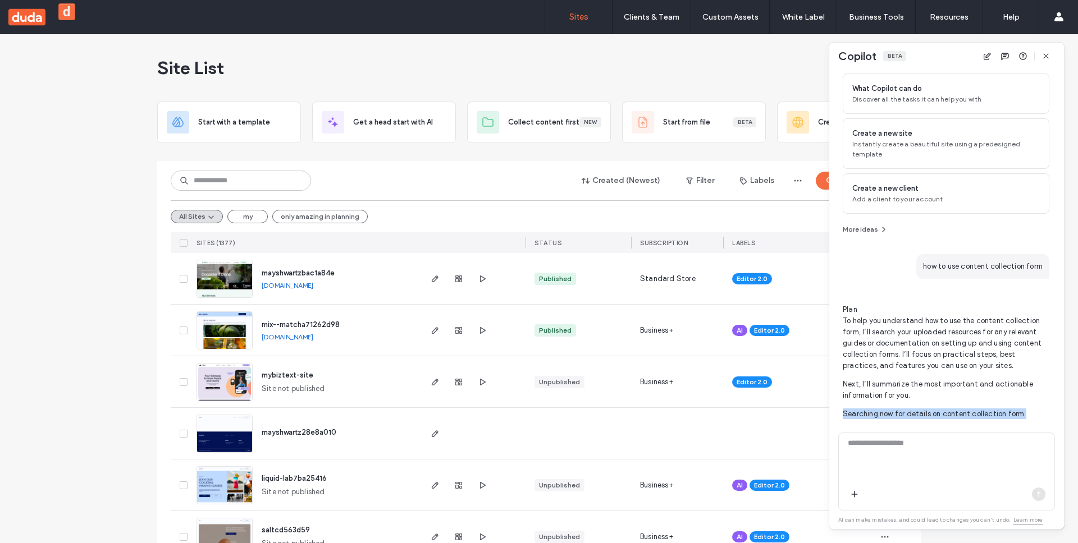
scroll to position [99, 0]
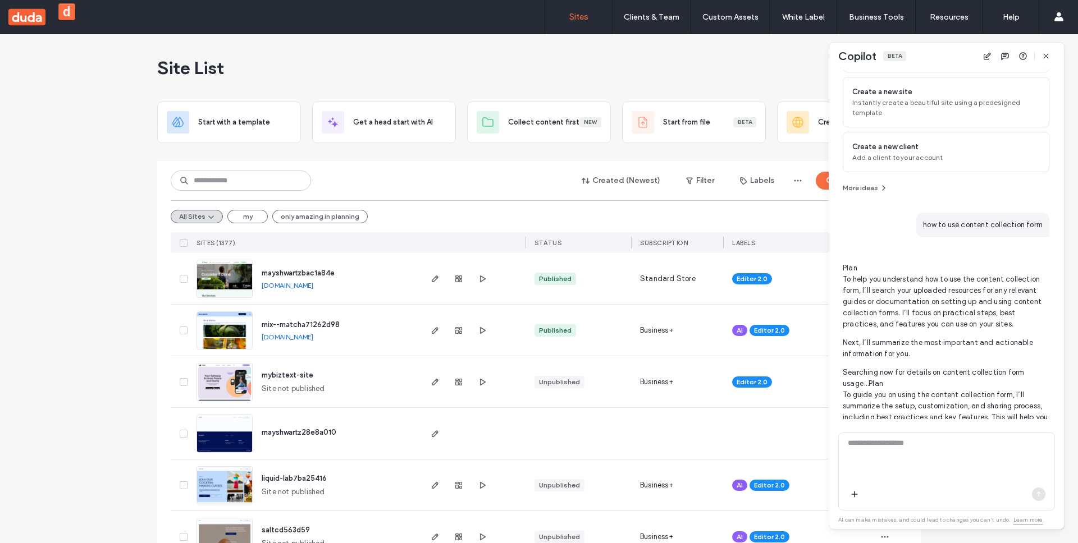
click at [902, 286] on p "Plan To help you understand how to use the content collection form, I’ll search…" at bounding box center [945, 296] width 207 height 67
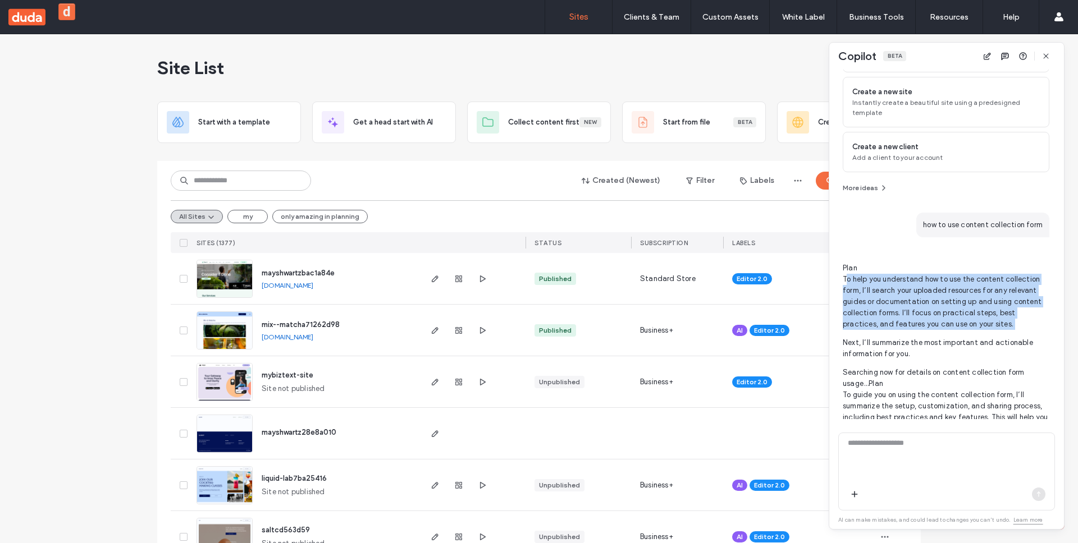
click at [902, 286] on p "Plan To help you understand how to use the content collection form, I’ll search…" at bounding box center [945, 296] width 207 height 67
click at [908, 313] on p "Plan To help you understand how to use the content collection form, I’ll search…" at bounding box center [945, 296] width 207 height 67
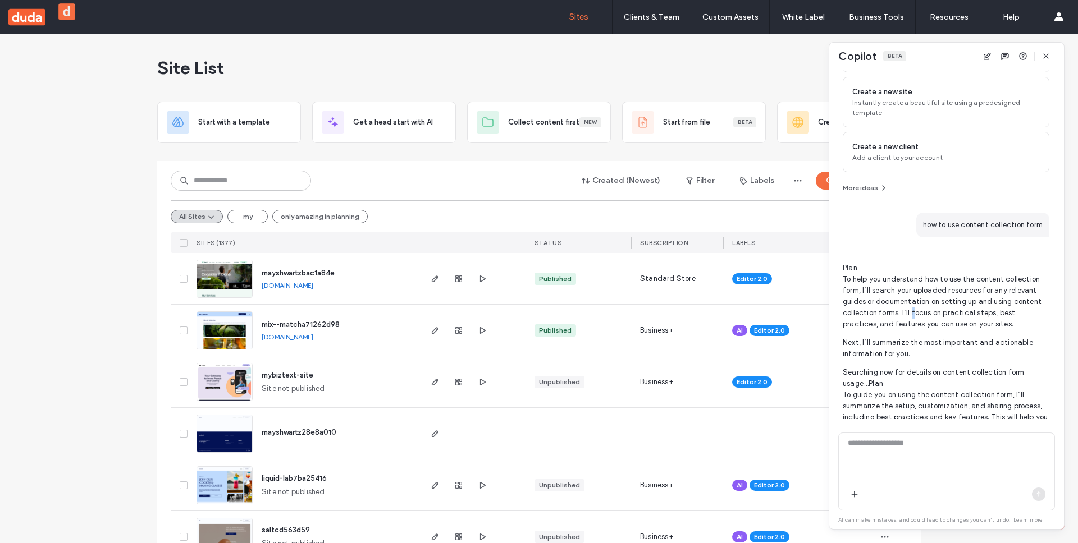
click at [908, 313] on p "Plan To help you understand how to use the content collection form, I’ll search…" at bounding box center [945, 296] width 207 height 67
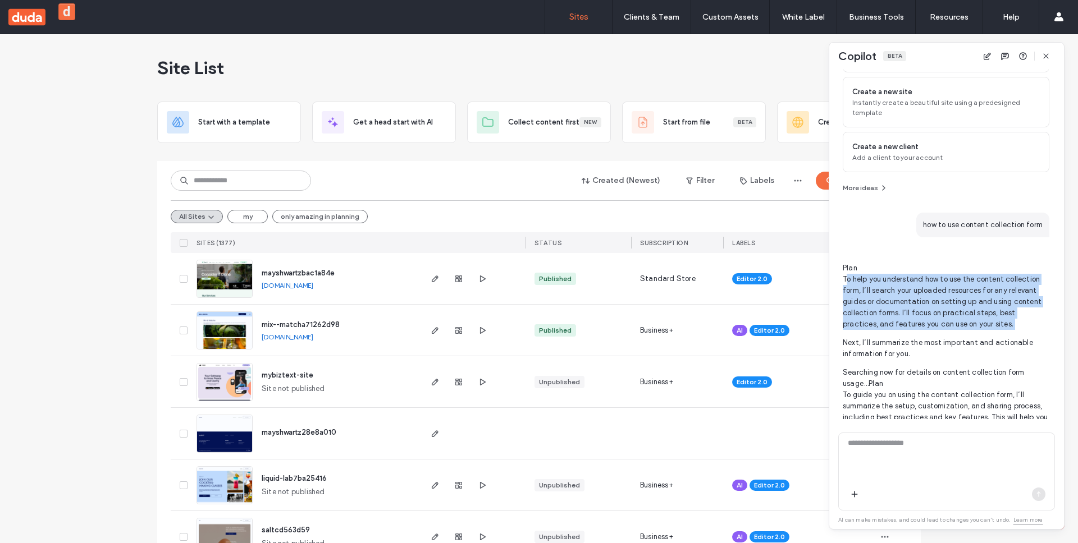
click at [908, 313] on p "Plan To help you understand how to use the content collection form, I’ll search…" at bounding box center [945, 296] width 207 height 67
click at [948, 315] on p "Plan To help you understand how to use the content collection form, I’ll search…" at bounding box center [945, 296] width 207 height 67
drag, startPoint x: 1019, startPoint y: 326, endPoint x: 846, endPoint y: 279, distance: 178.9
click at [846, 279] on p "Plan To help you understand how to use the content collection form, I’ll search…" at bounding box center [945, 296] width 207 height 67
click at [989, 54] on use "button" at bounding box center [986, 56] width 7 height 7
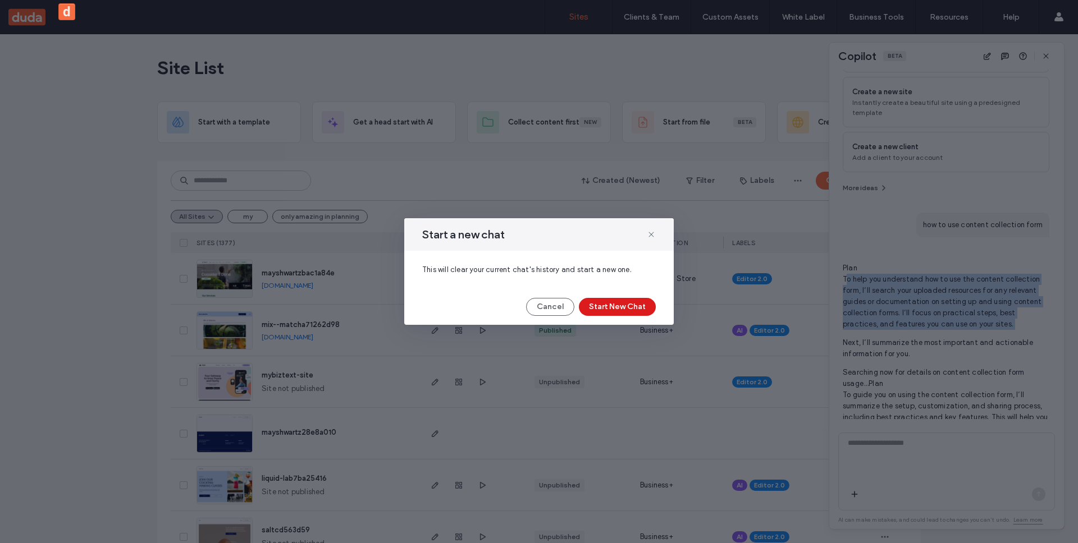
click at [625, 310] on button "Start New Chat" at bounding box center [617, 307] width 77 height 18
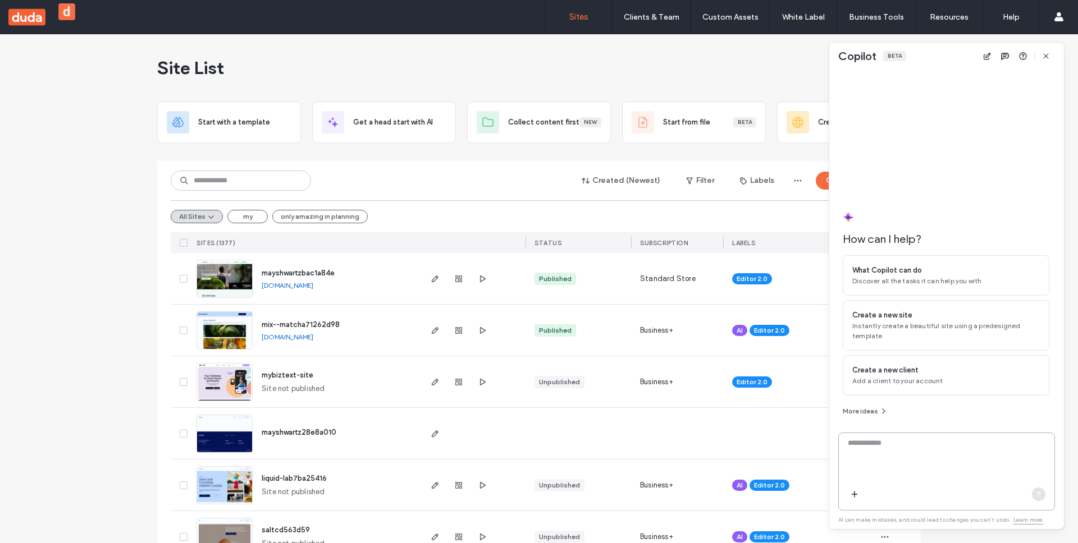
click at [908, 462] on textarea at bounding box center [946, 460] width 216 height 44
type textarea "**********"
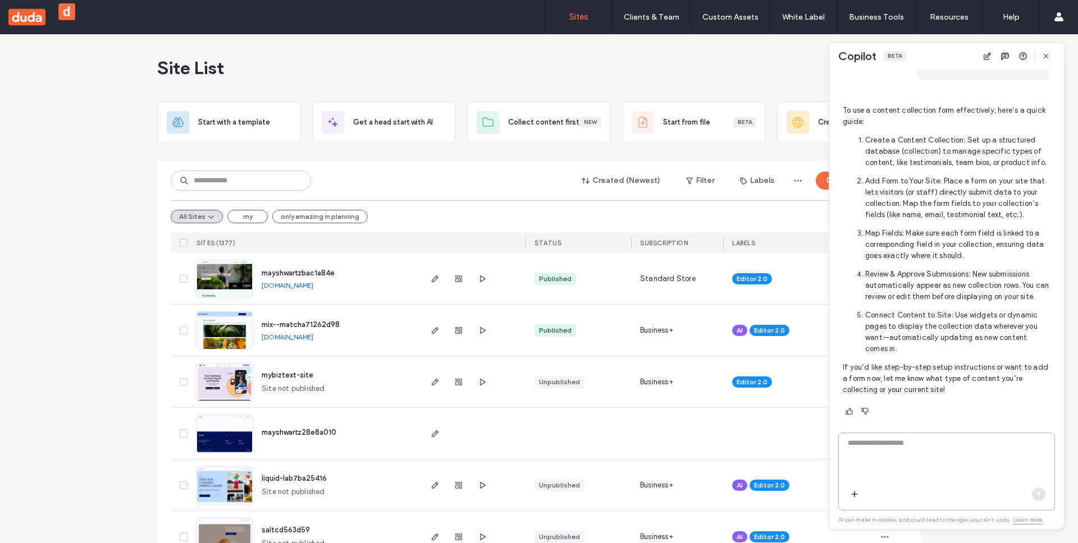
scroll to position [279, 0]
click at [937, 455] on textarea at bounding box center [946, 460] width 216 height 44
click at [936, 466] on textarea at bounding box center [946, 460] width 216 height 44
type textarea "***"
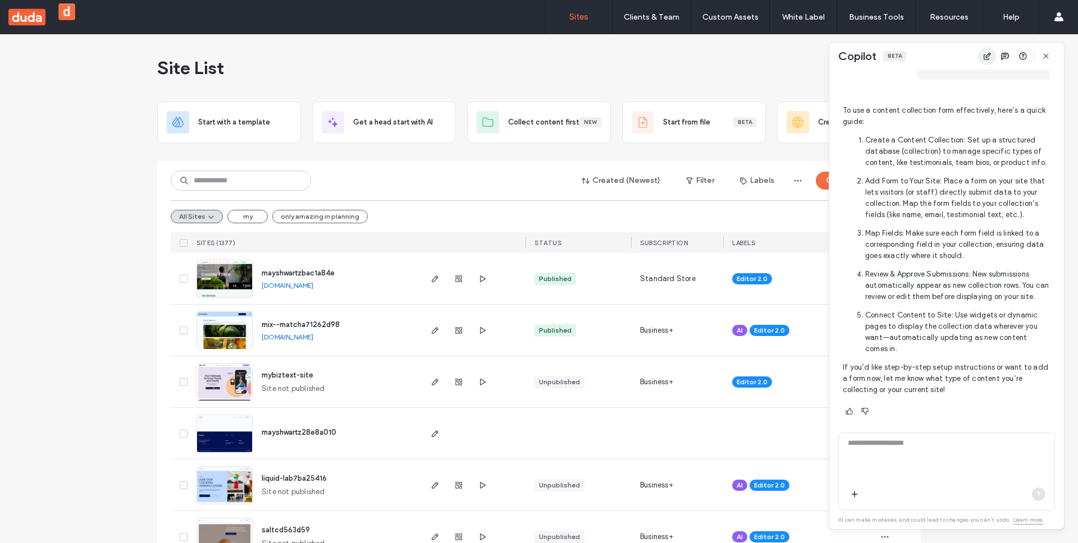
click at [981, 57] on span "button" at bounding box center [987, 56] width 18 height 18
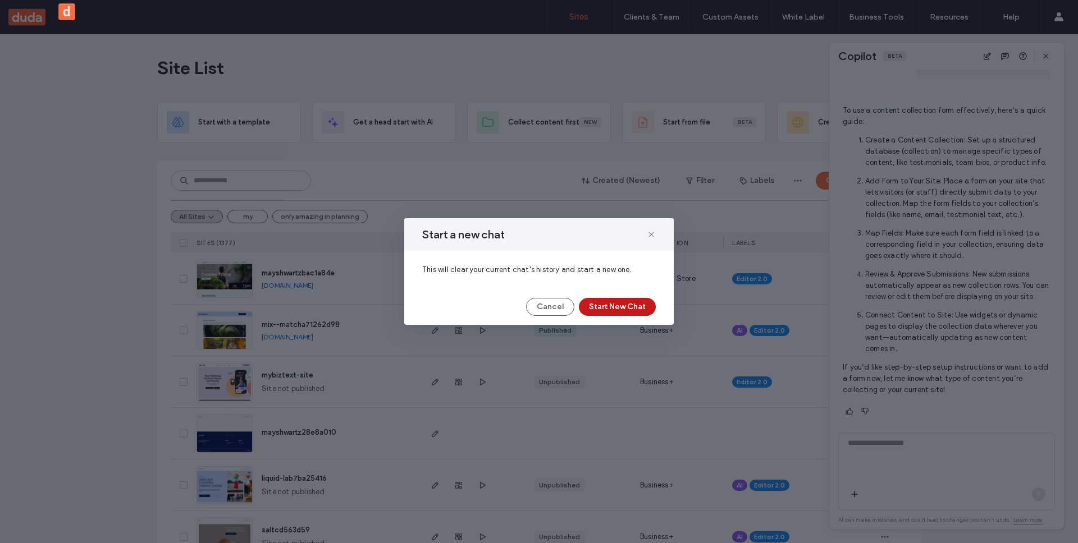
click at [621, 309] on button "Start New Chat" at bounding box center [617, 307] width 77 height 18
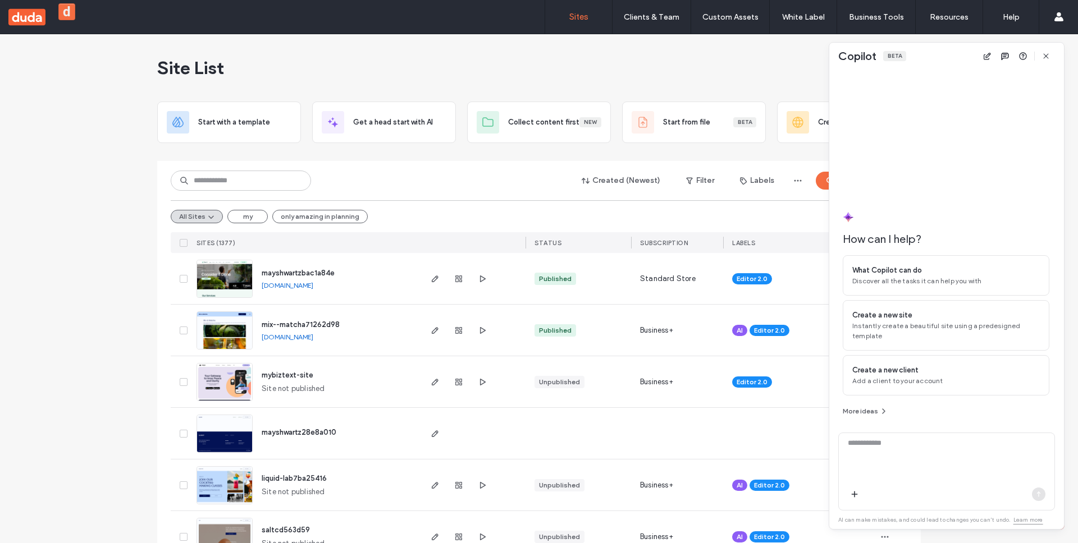
click at [865, 439] on div at bounding box center [946, 458] width 216 height 50
click at [864, 439] on textarea at bounding box center [946, 460] width 216 height 44
type textarea "**********"
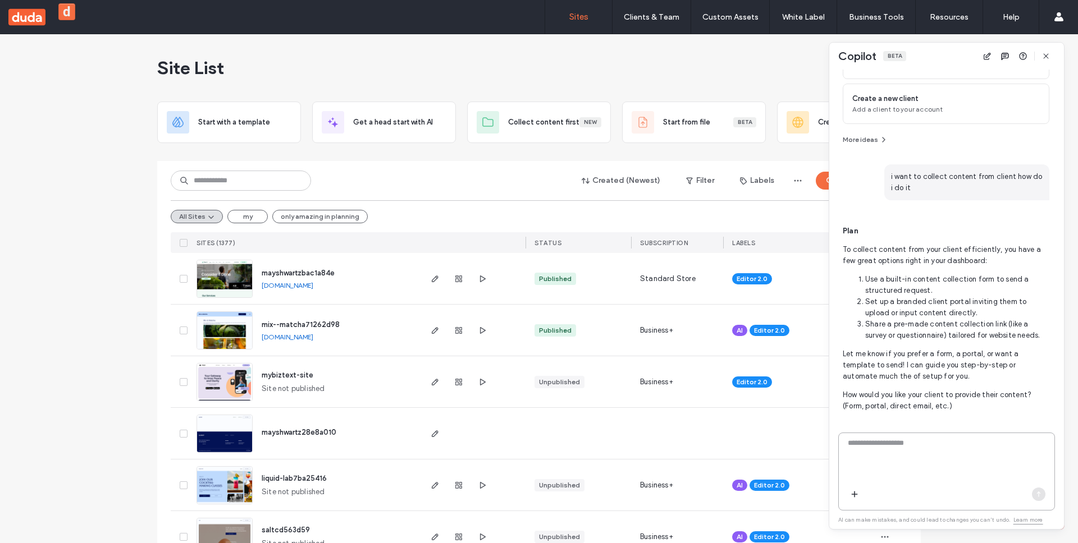
scroll to position [163, 0]
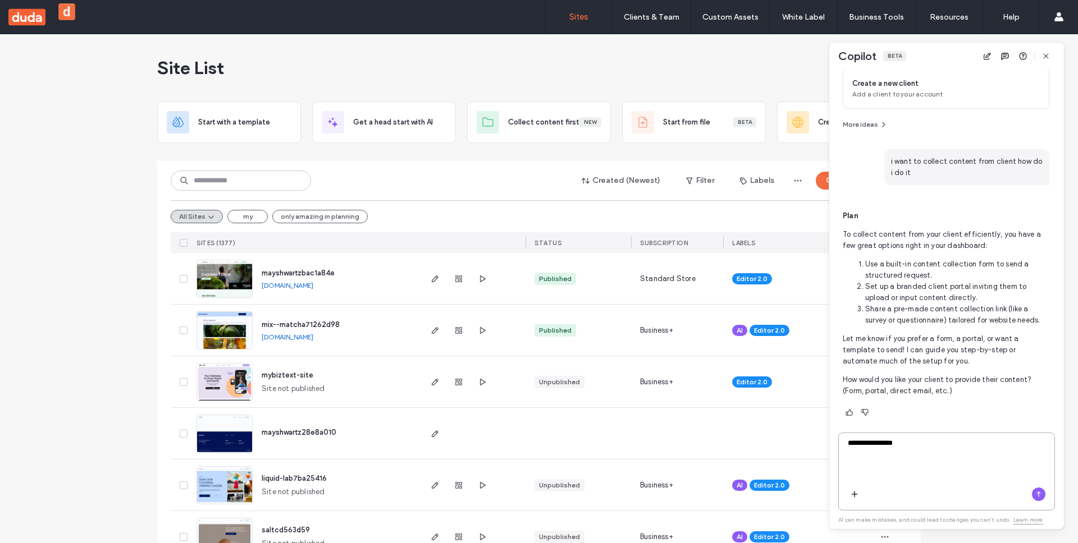
type textarea "**********"
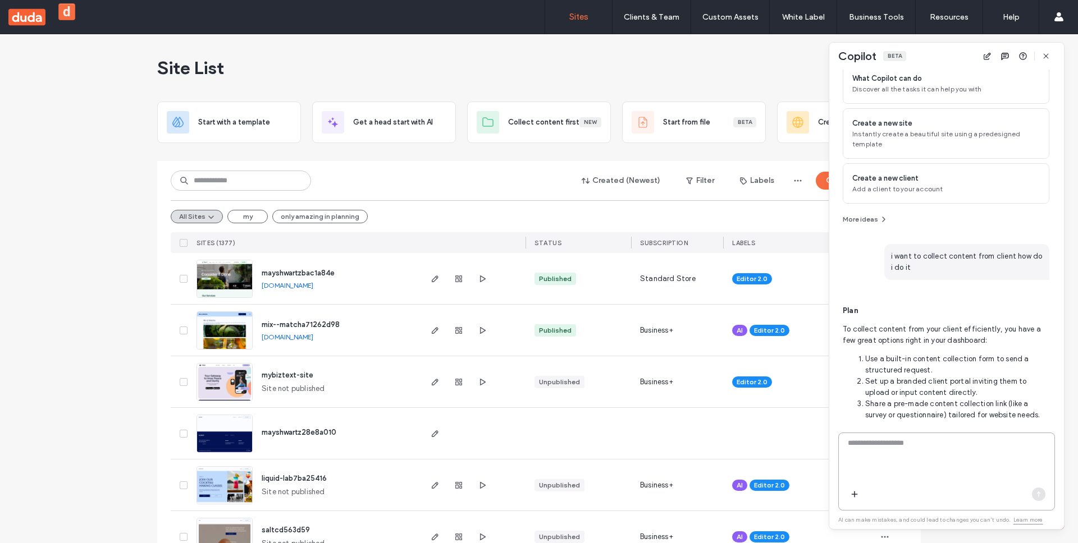
scroll to position [0, 0]
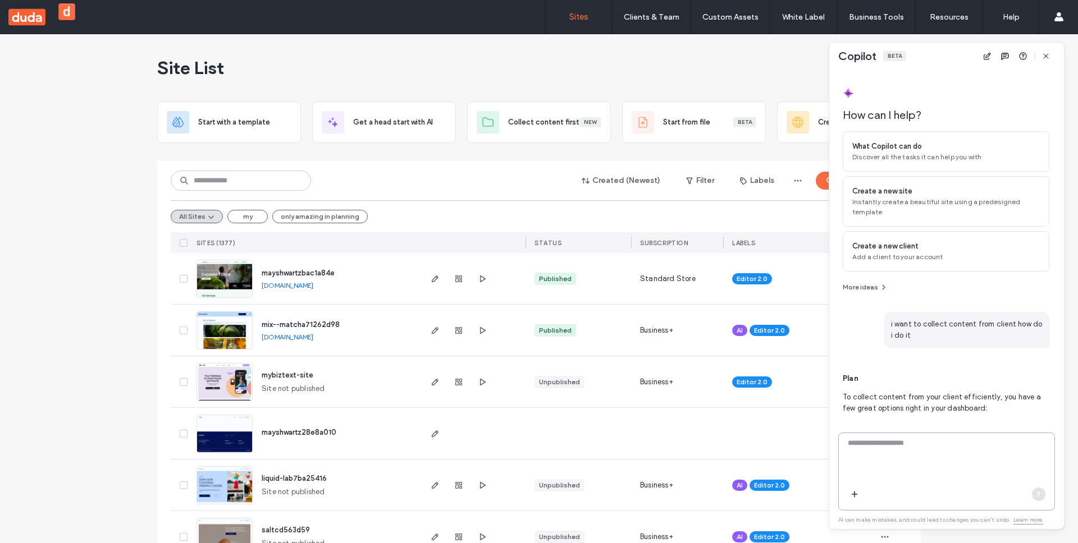
click at [966, 455] on textarea at bounding box center [946, 460] width 216 height 44
type textarea "**********"
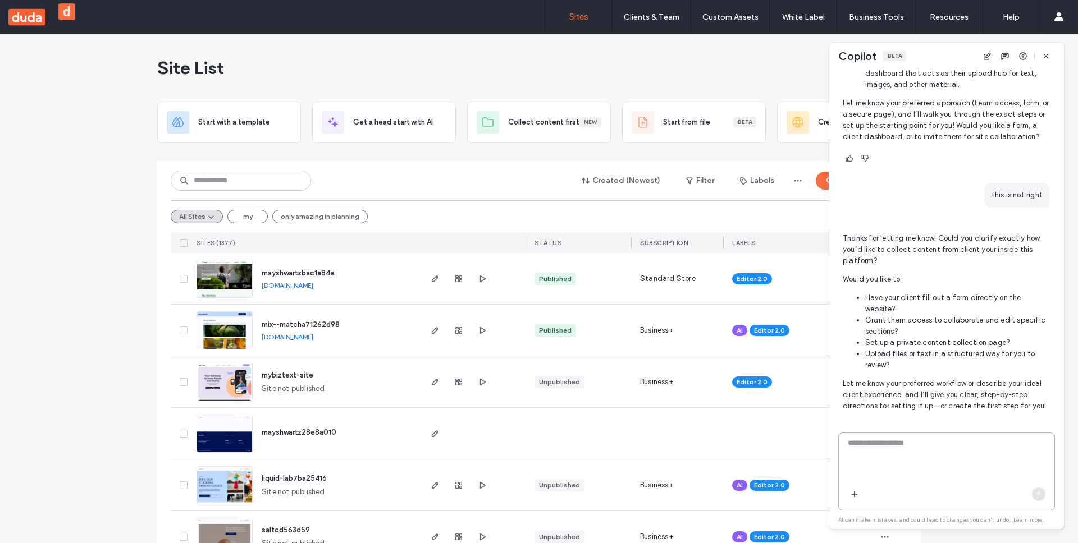
scroll to position [713, 0]
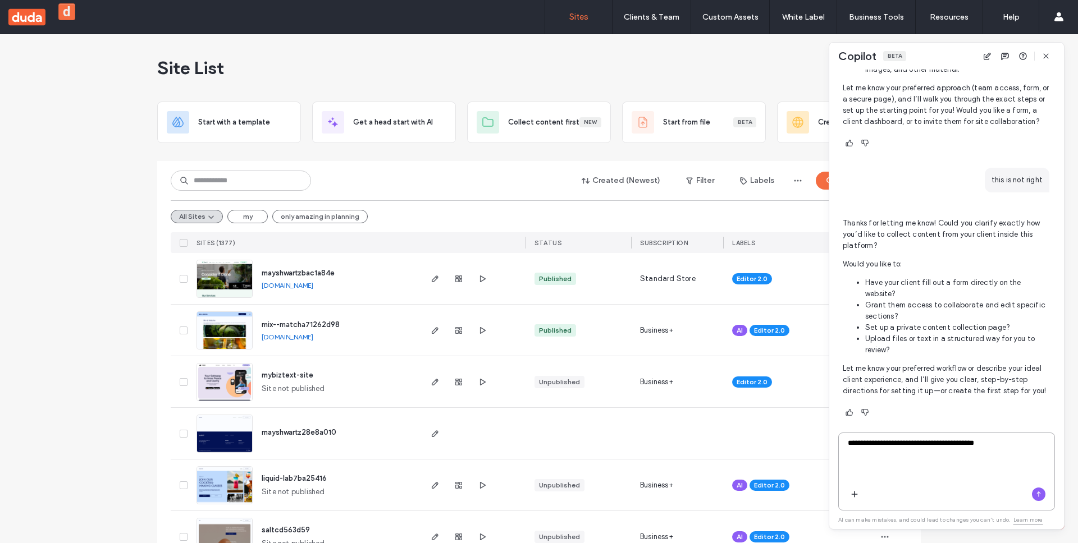
type textarea "**********"
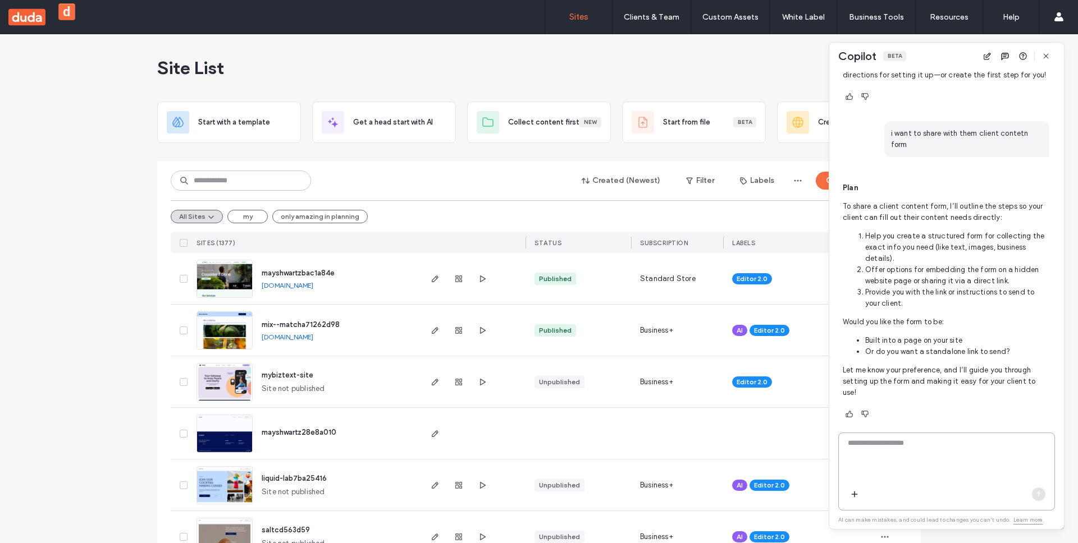
scroll to position [1028, 0]
type textarea "**********"
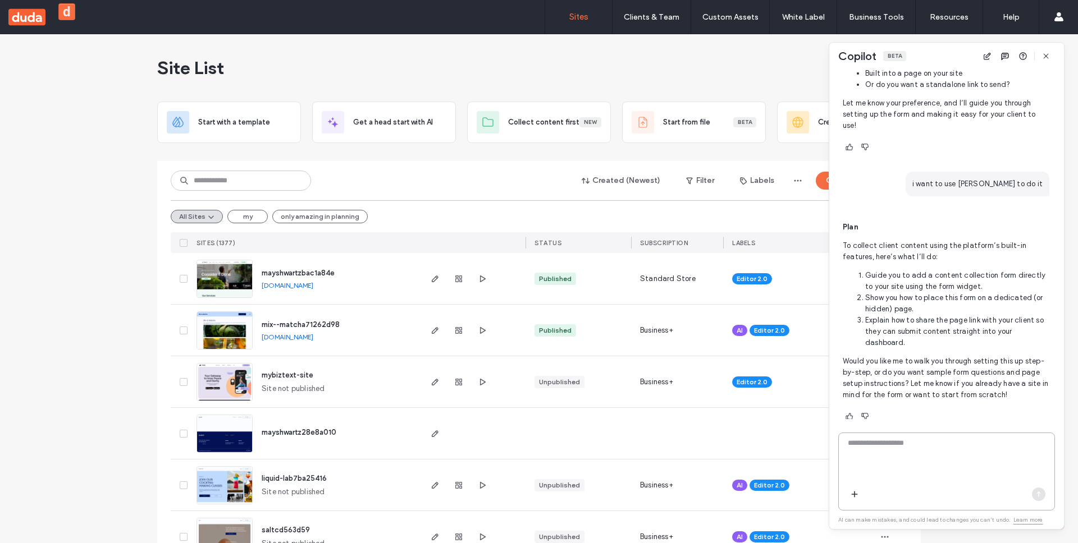
scroll to position [1300, 0]
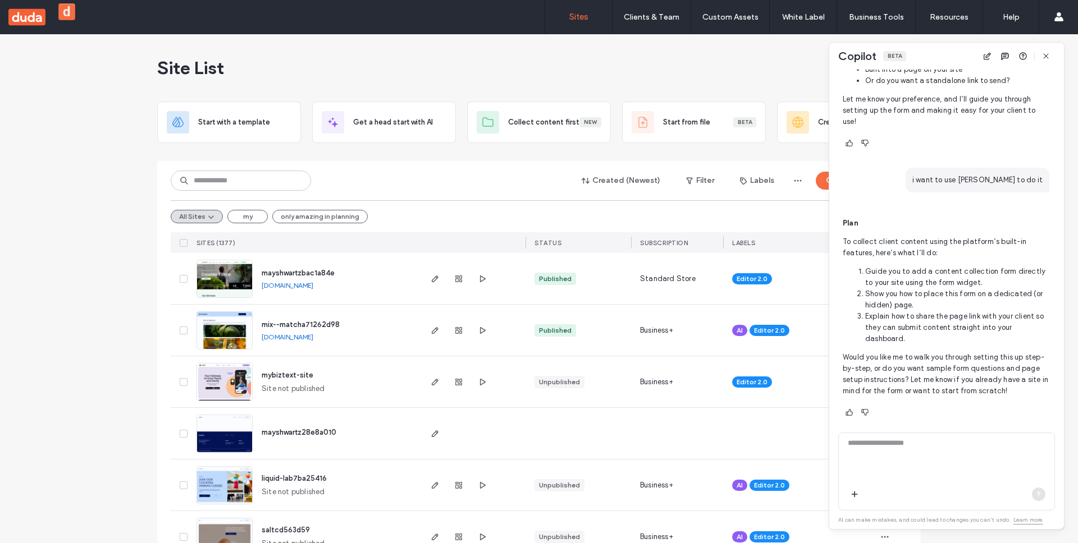
click at [292, 273] on span "mayshwartzbac1a84e" at bounding box center [298, 273] width 73 height 8
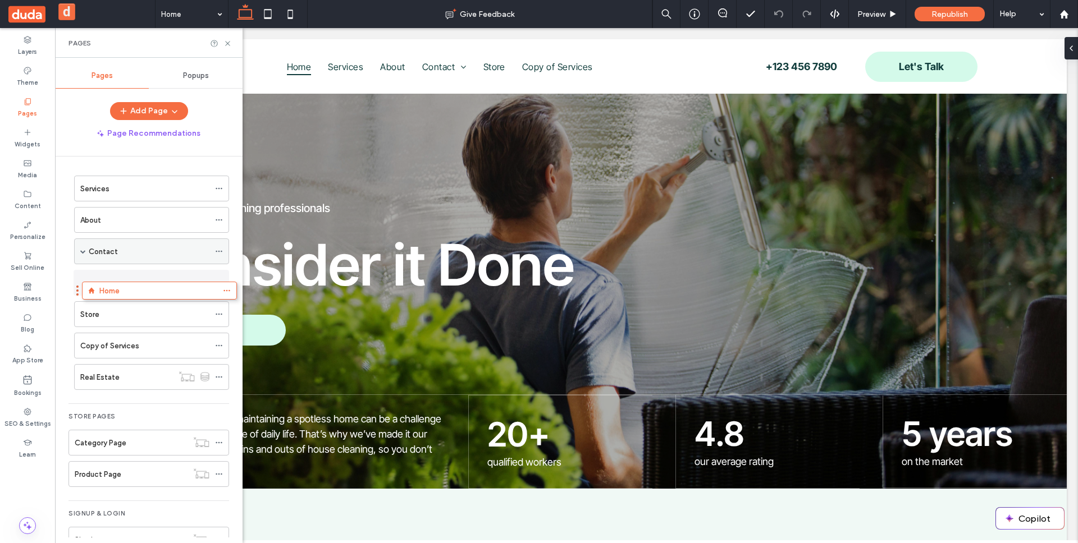
drag, startPoint x: 143, startPoint y: 190, endPoint x: 153, endPoint y: 293, distance: 103.8
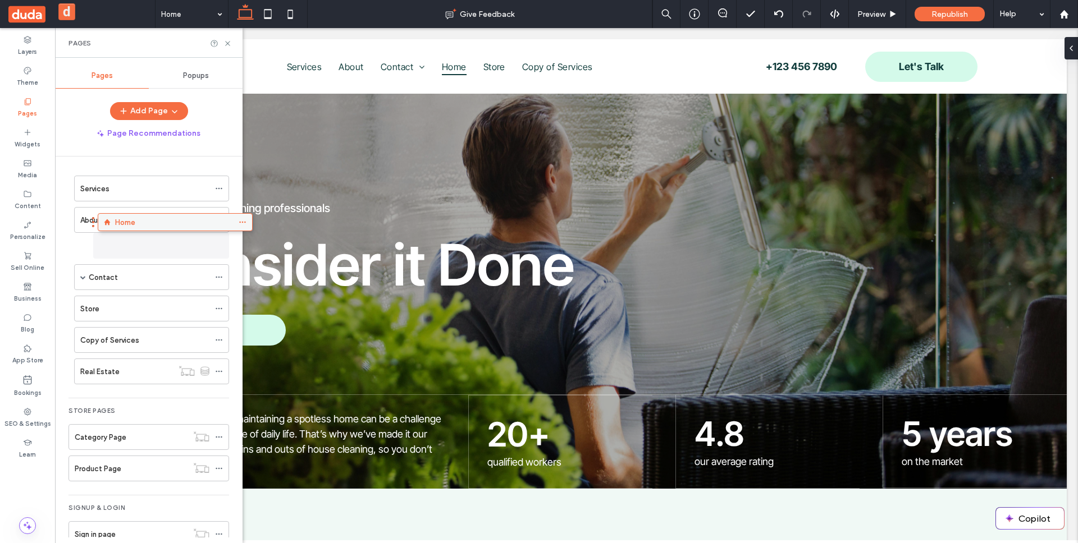
drag, startPoint x: 157, startPoint y: 278, endPoint x: 178, endPoint y: 230, distance: 52.3
drag, startPoint x: 122, startPoint y: 277, endPoint x: 164, endPoint y: 234, distance: 59.9
drag, startPoint x: 138, startPoint y: 283, endPoint x: 175, endPoint y: 223, distance: 70.1
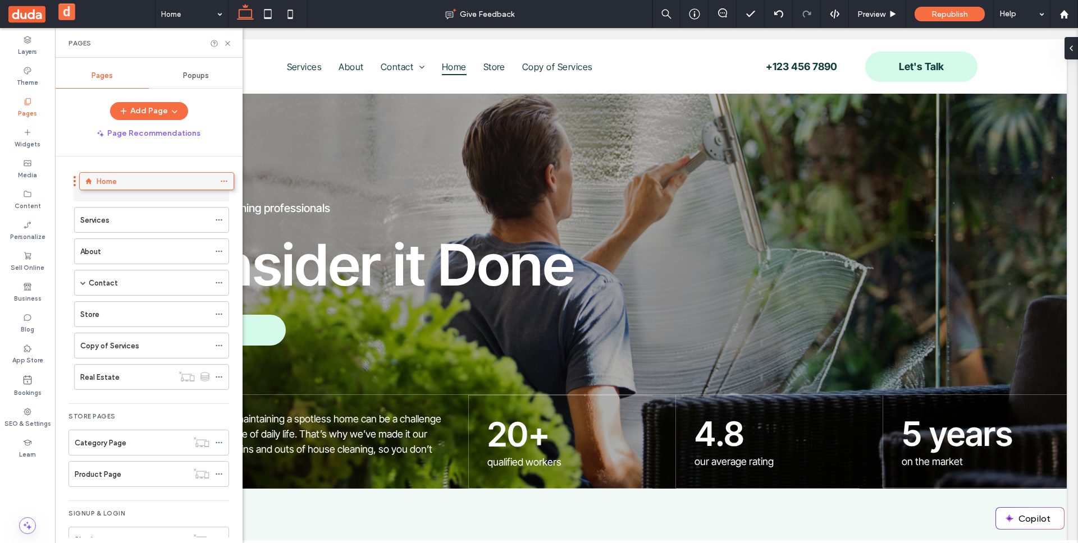
drag, startPoint x: 139, startPoint y: 278, endPoint x: 144, endPoint y: 180, distance: 97.8
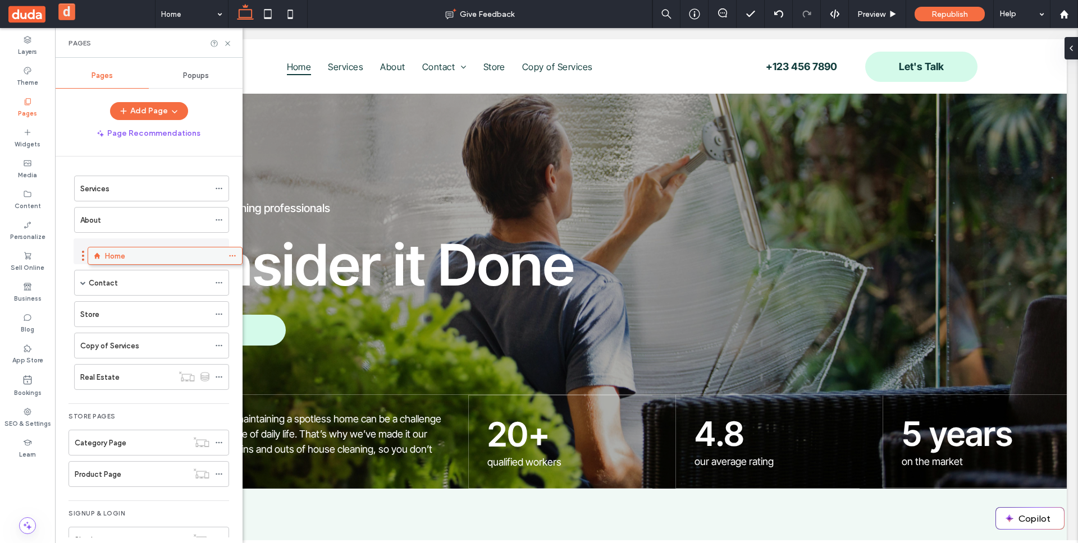
drag, startPoint x: 119, startPoint y: 182, endPoint x: 132, endPoint y: 253, distance: 72.0
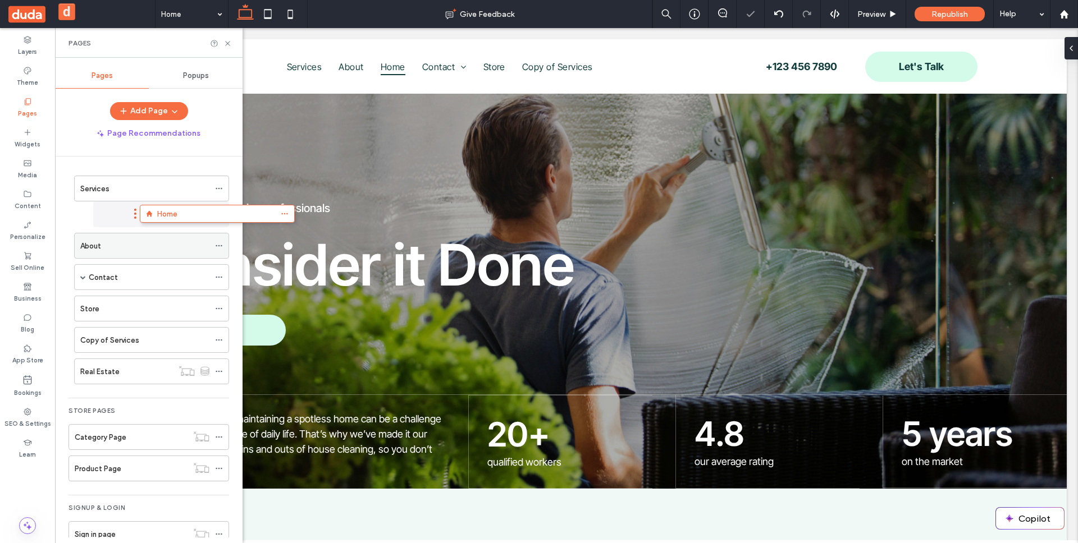
drag, startPoint x: 167, startPoint y: 209, endPoint x: 187, endPoint y: 215, distance: 20.6
drag, startPoint x: 110, startPoint y: 243, endPoint x: 170, endPoint y: 207, distance: 70.0
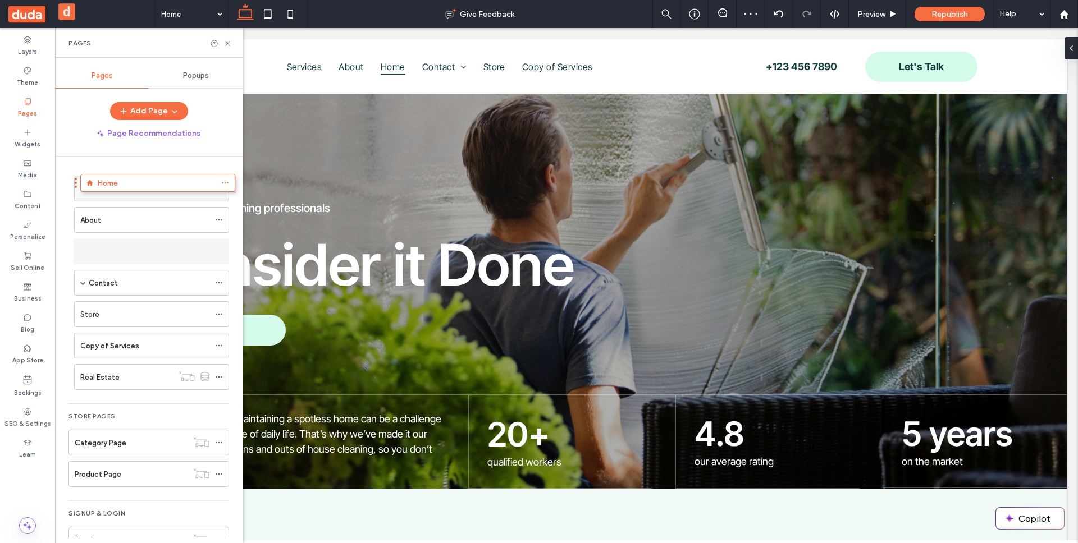
drag, startPoint x: 132, startPoint y: 251, endPoint x: 138, endPoint y: 184, distance: 68.2
drag, startPoint x: 161, startPoint y: 243, endPoint x: 167, endPoint y: 176, distance: 67.1
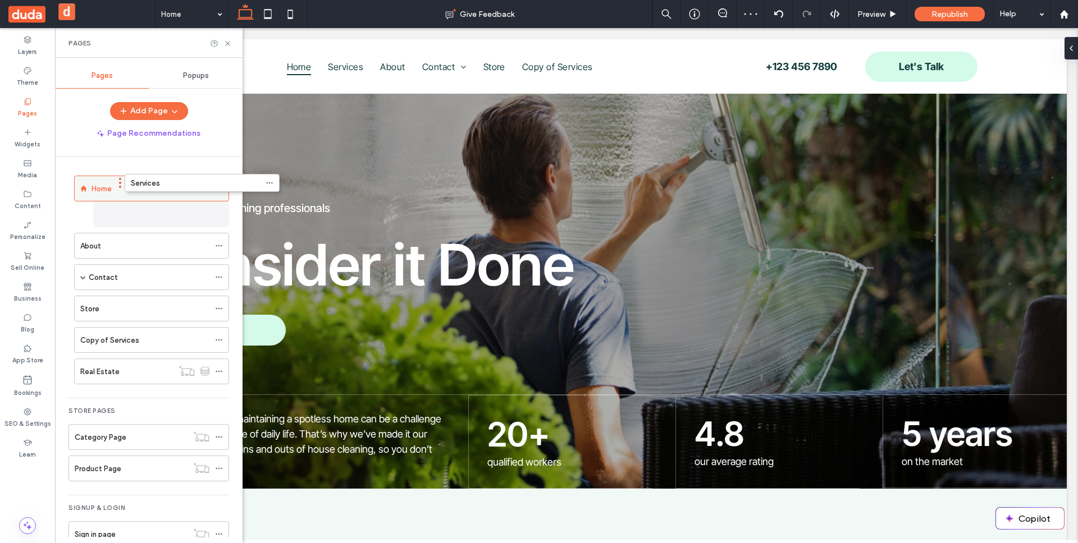
drag, startPoint x: 122, startPoint y: 224, endPoint x: 171, endPoint y: 194, distance: 58.2
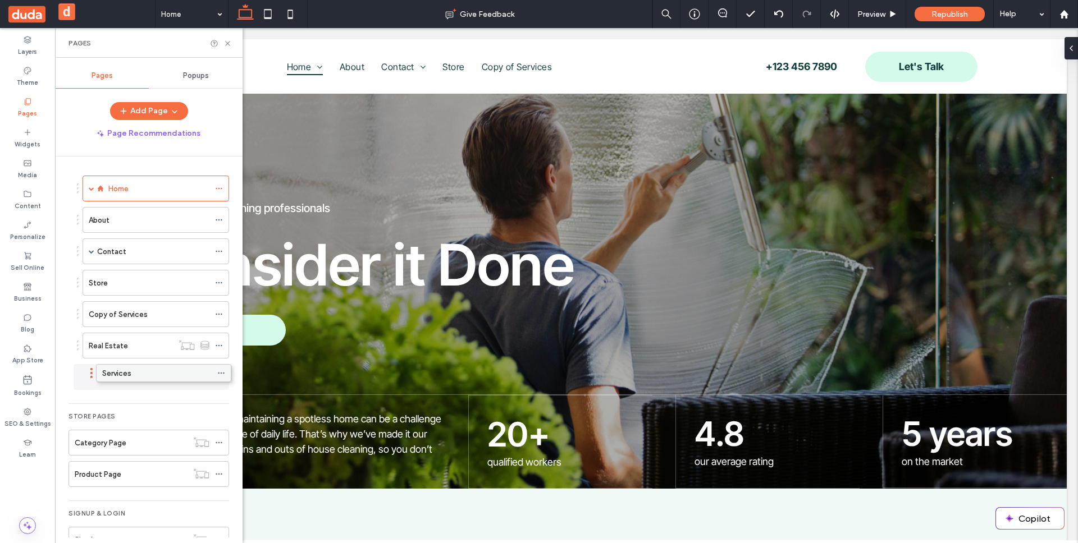
drag, startPoint x: 137, startPoint y: 211, endPoint x: 141, endPoint y: 366, distance: 154.9
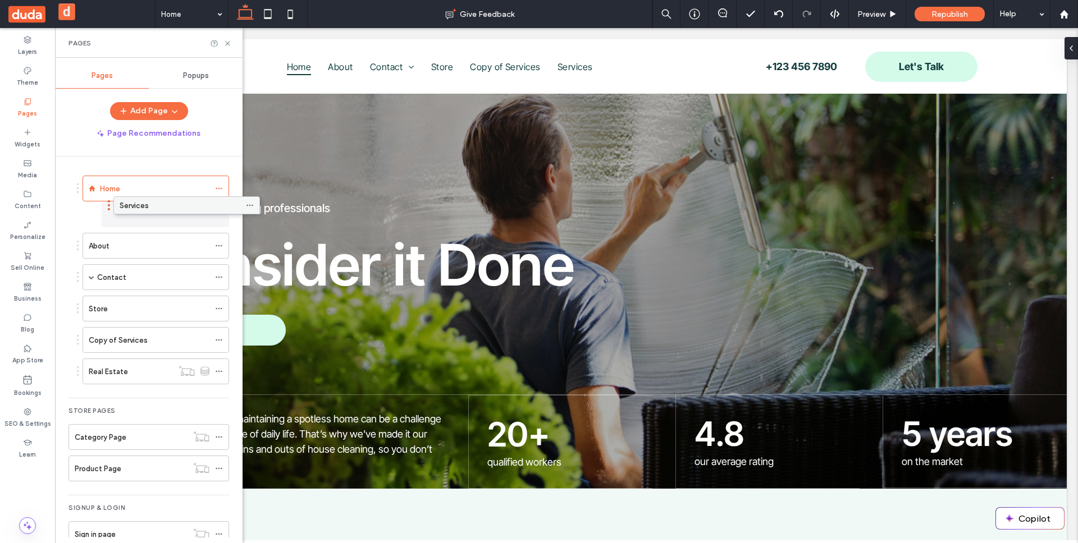
drag, startPoint x: 116, startPoint y: 381, endPoint x: 146, endPoint y: 214, distance: 170.1
click at [216, 242] on icon at bounding box center [219, 246] width 8 height 8
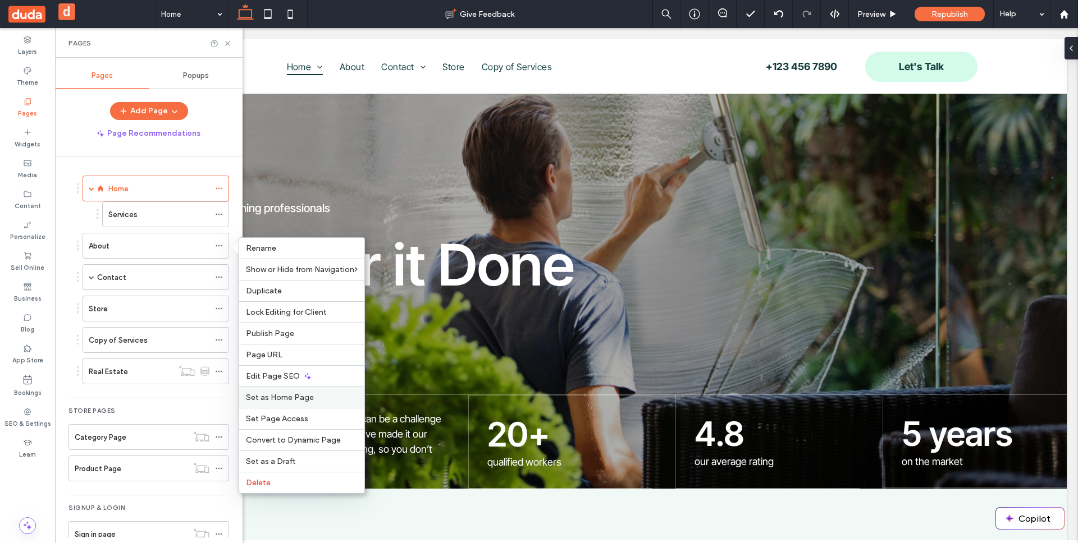
click at [291, 396] on span "Set as Home Page" at bounding box center [280, 398] width 68 height 10
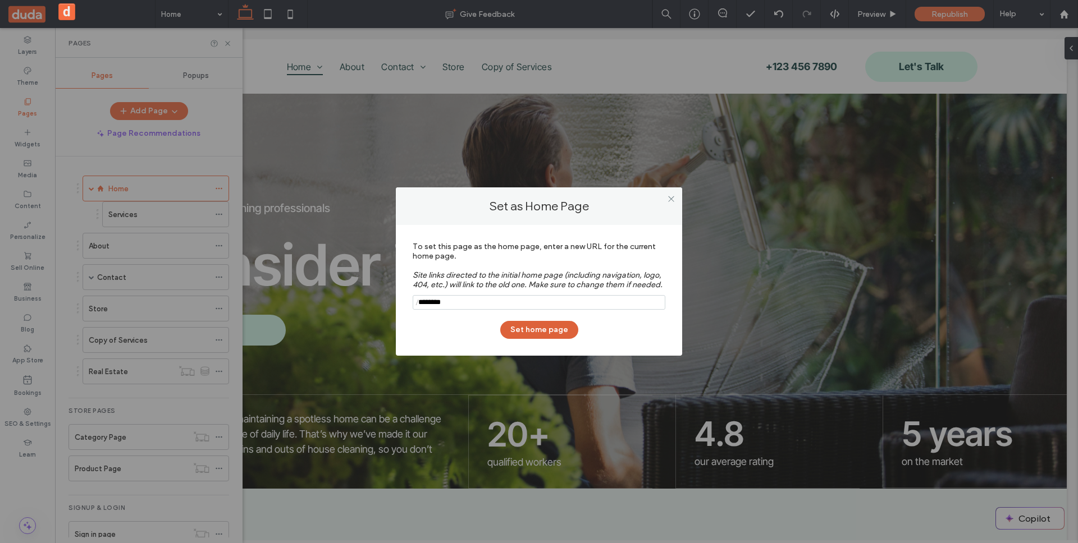
click at [530, 331] on button "Set home page" at bounding box center [539, 330] width 78 height 18
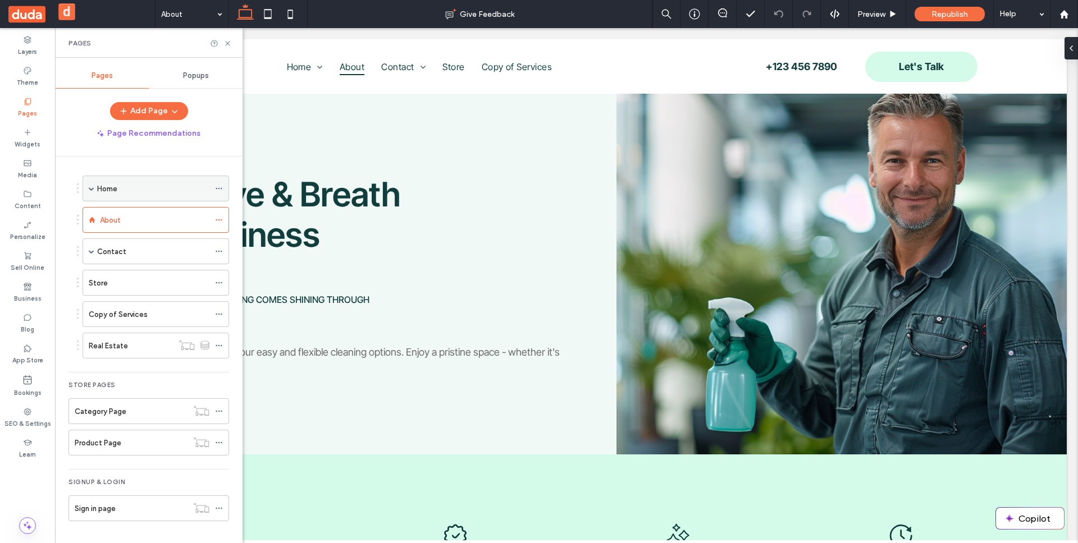
click at [209, 190] on div "Home" at bounding box center [153, 189] width 112 height 12
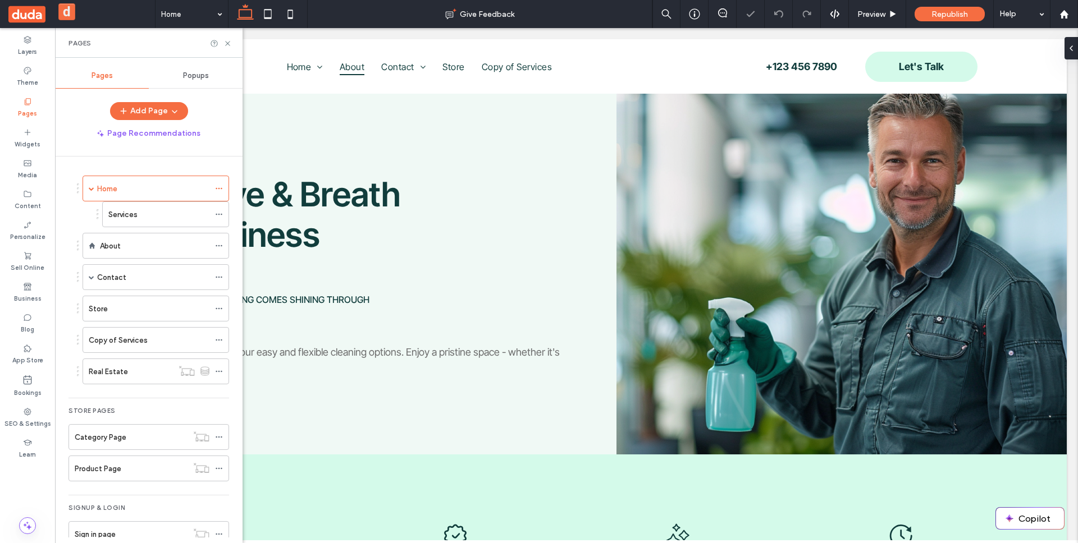
click at [216, 213] on icon at bounding box center [219, 214] width 8 height 8
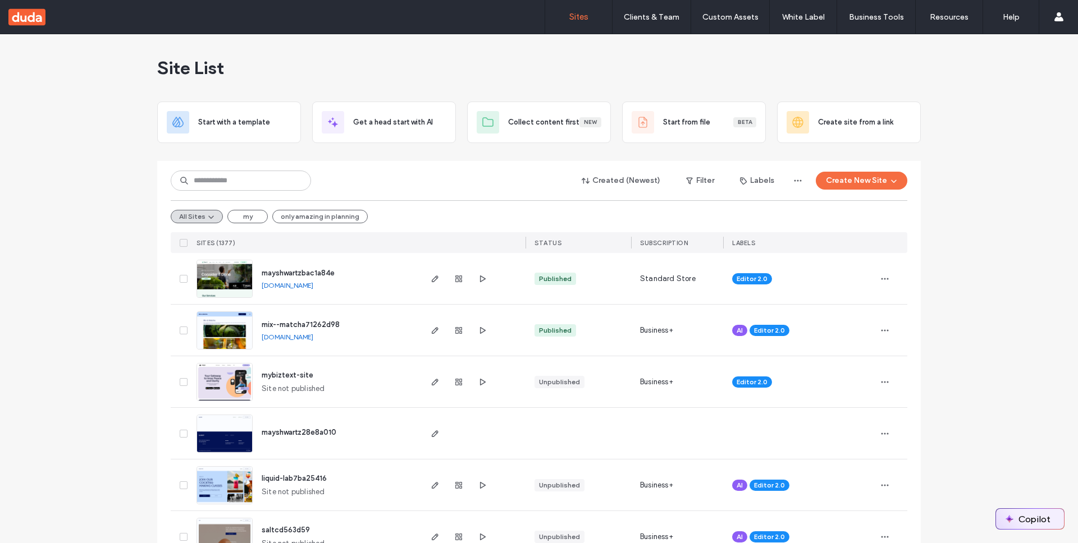
click at [1026, 519] on button "Copilot" at bounding box center [1030, 519] width 68 height 20
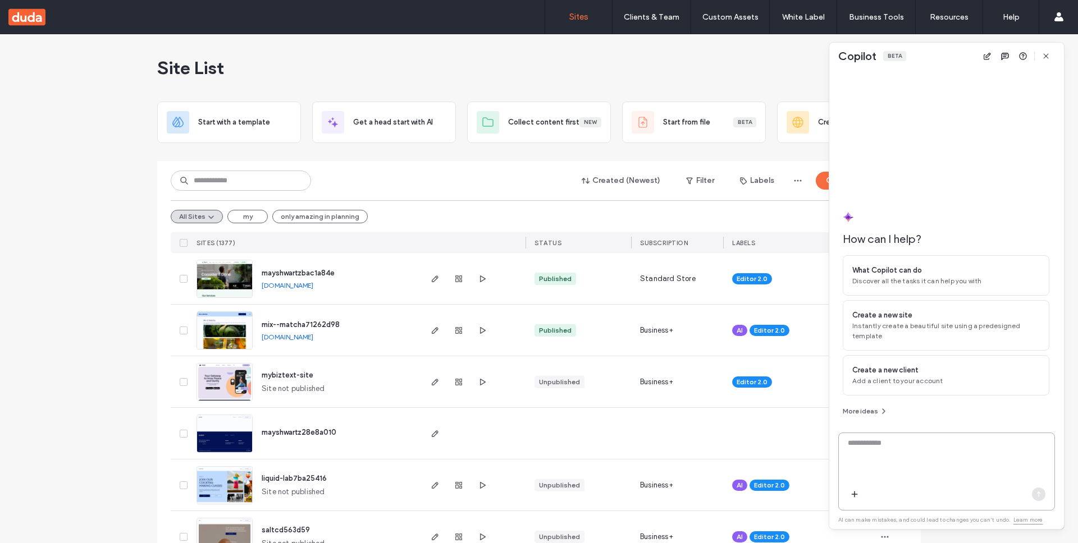
click at [906, 467] on textarea at bounding box center [946, 460] width 216 height 44
type textarea "**********"
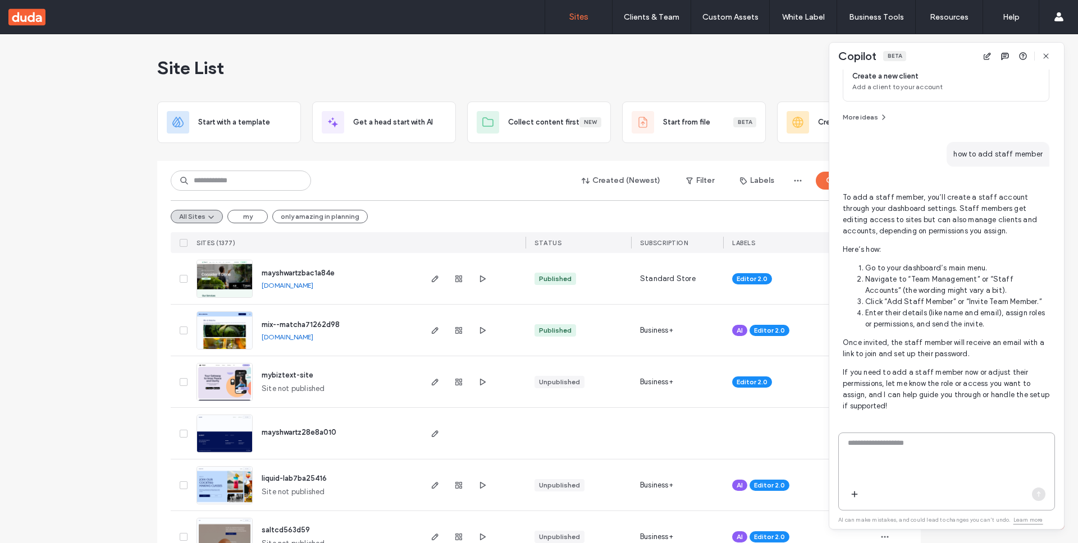
scroll to position [185, 0]
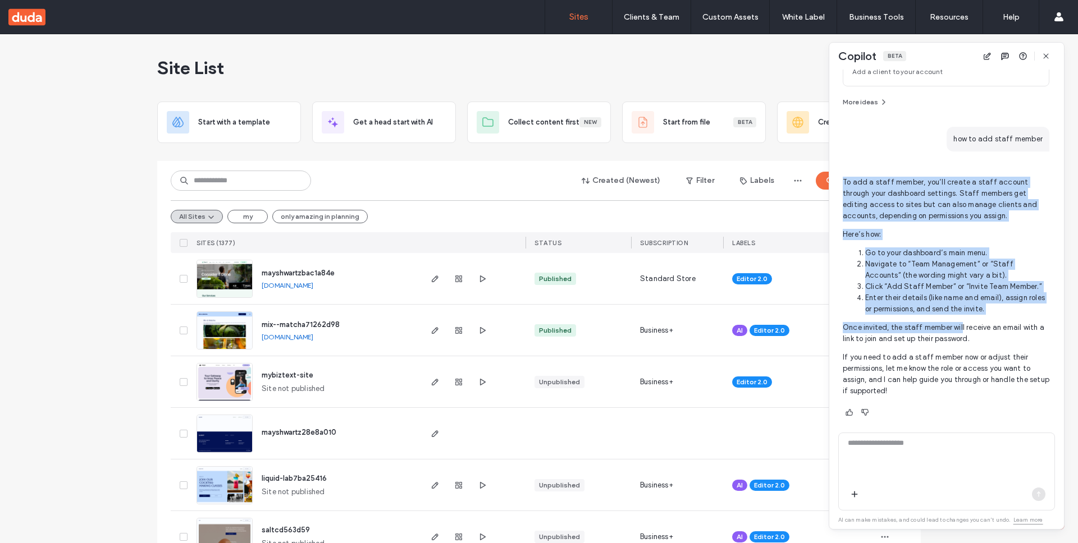
drag, startPoint x: 884, startPoint y: 173, endPoint x: 959, endPoint y: 322, distance: 166.4
click at [959, 322] on div "To add a staff member, you’ll create a staff account through your dashboard set…" at bounding box center [945, 294] width 207 height 250
click at [959, 322] on p "Once invited, the staff member will receive an email with a link to join and se…" at bounding box center [945, 333] width 207 height 22
drag, startPoint x: 1023, startPoint y: 309, endPoint x: 841, endPoint y: 182, distance: 222.0
click at [841, 182] on div "How can I help? What Copilot can do Discover all the tasks it can help you with…" at bounding box center [946, 245] width 235 height 350
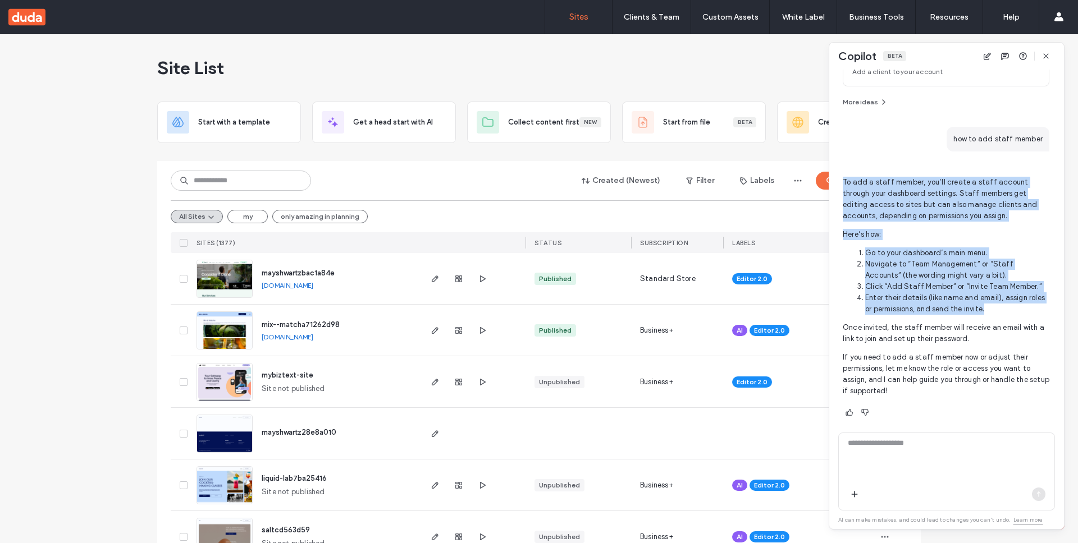
click at [985, 214] on p "To add a staff member, you’ll create a staff account through your dashboard set…" at bounding box center [945, 199] width 207 height 45
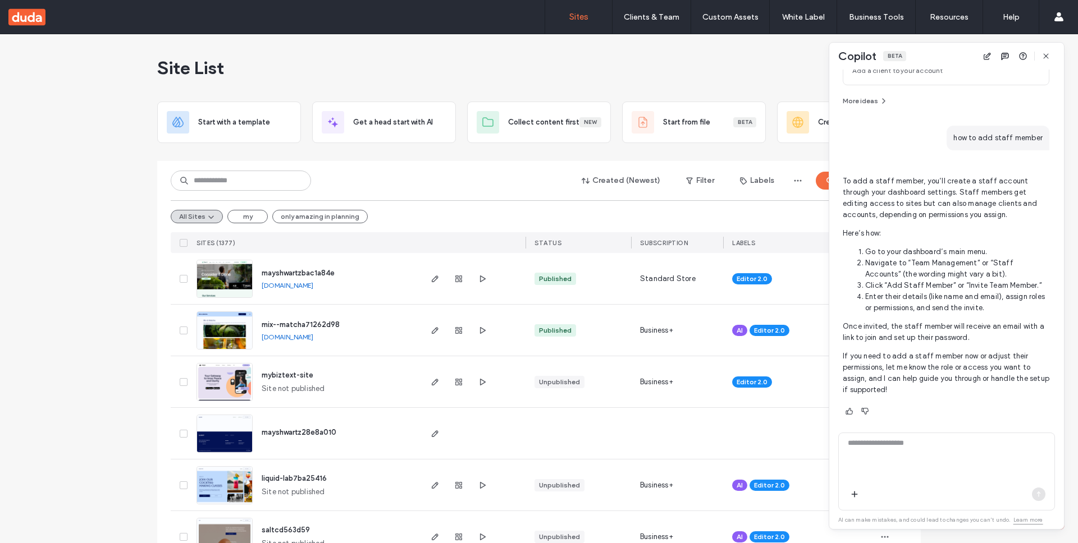
scroll to position [186, 0]
click at [932, 475] on textarea at bounding box center [946, 460] width 216 height 44
type textarea "*"
paste textarea "**********"
type textarea "**********"
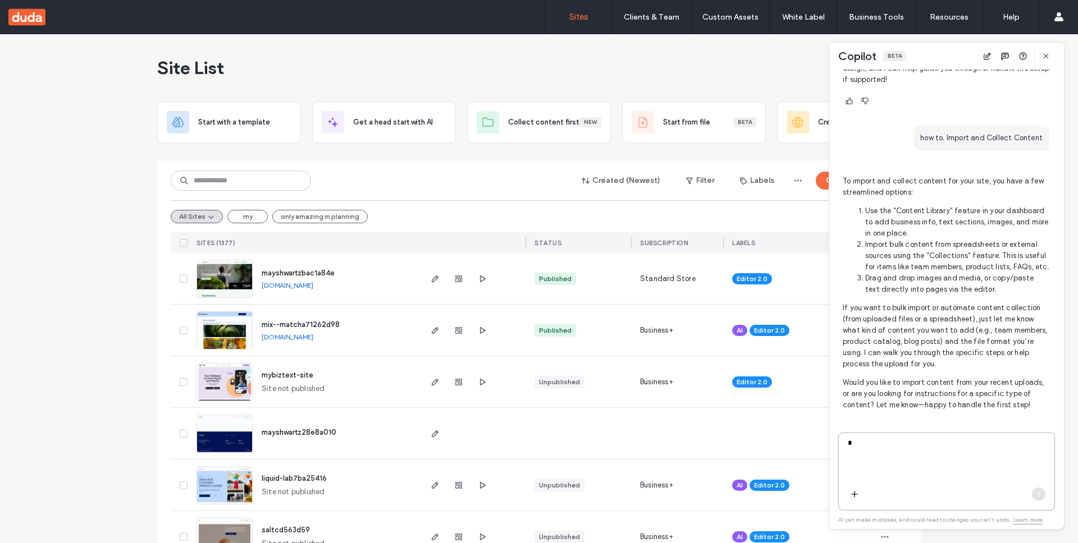
scroll to position [522, 0]
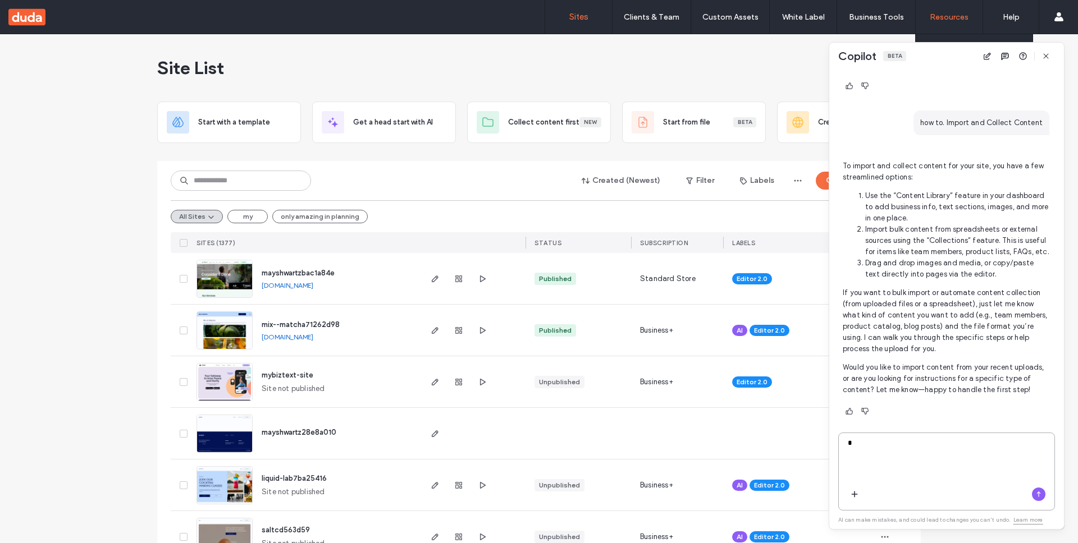
type textarea "*"
paste textarea "**********"
type textarea "**********"
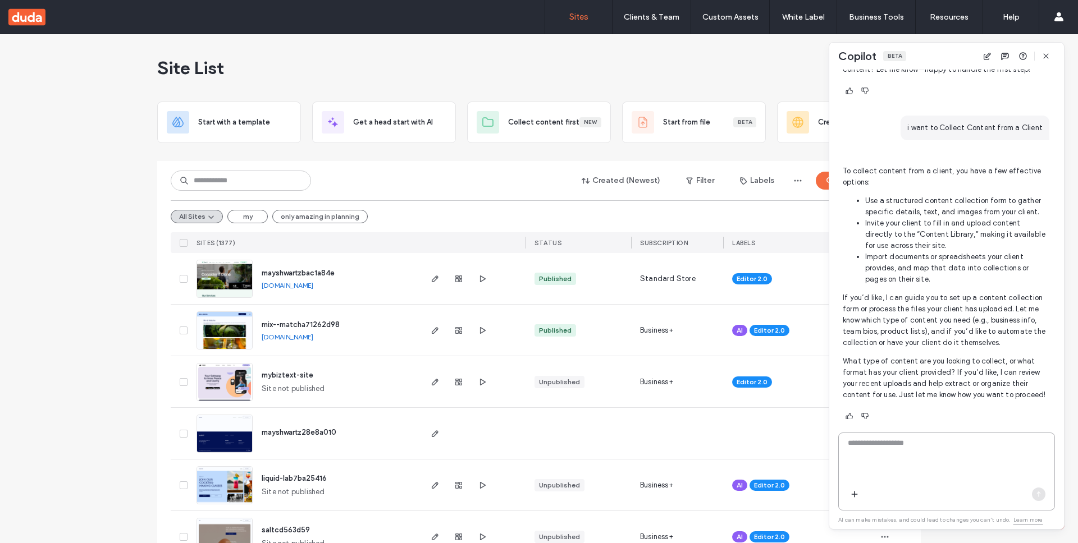
scroll to position [859, 0]
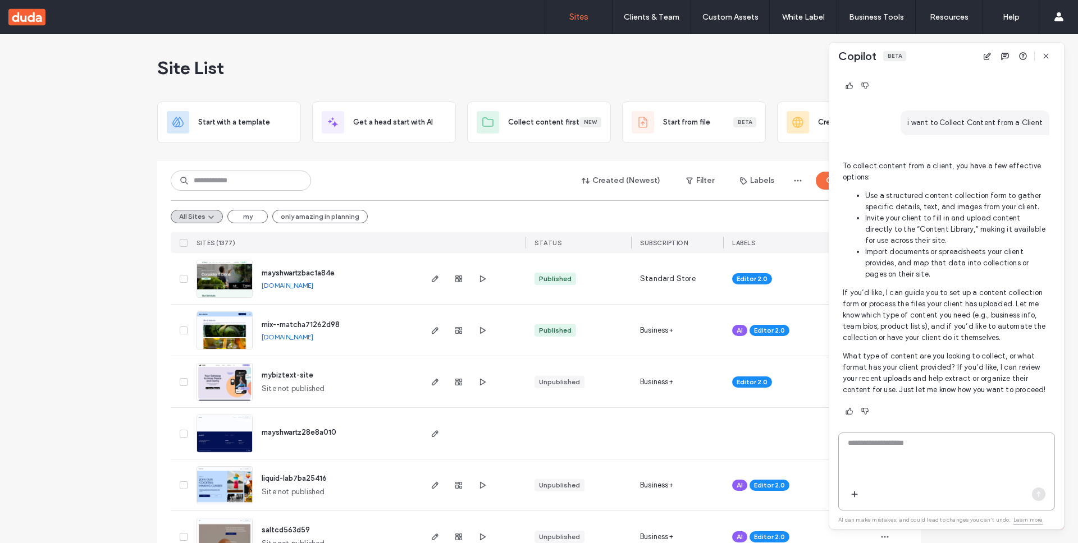
click at [886, 450] on textarea at bounding box center [946, 460] width 216 height 44
type textarea "**********"
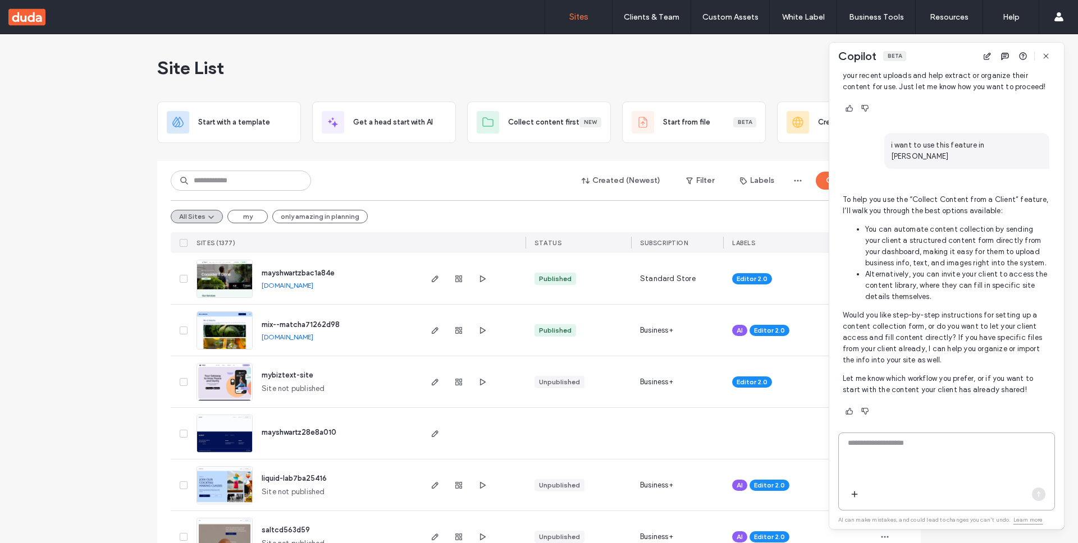
scroll to position [1162, 0]
click at [986, 343] on p "Would you like step-by-step instructions for setting up a content collection fo…" at bounding box center [945, 338] width 207 height 56
click at [985, 342] on p "Would you like step-by-step instructions for setting up a content collection fo…" at bounding box center [945, 338] width 207 height 56
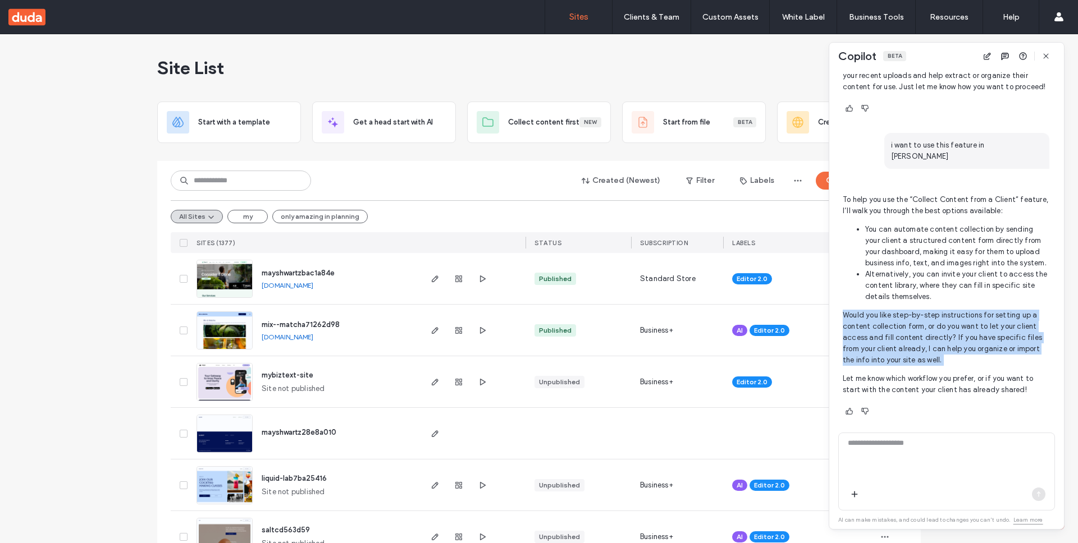
click at [985, 342] on p "Would you like step-by-step instructions for setting up a content collection fo…" at bounding box center [945, 338] width 207 height 56
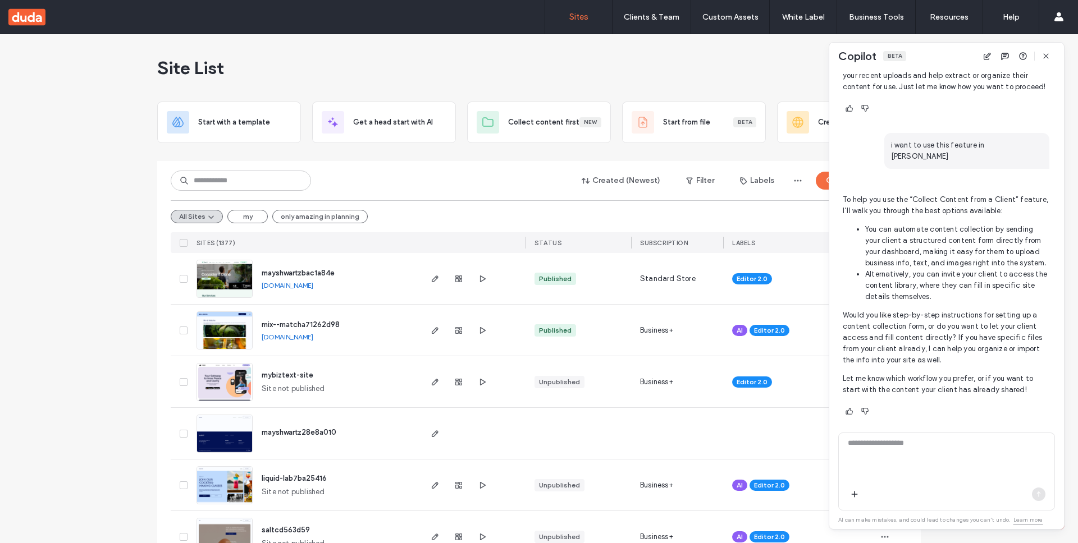
click at [906, 399] on div "To help you use the “Collect Content from a Client” feature, I’ll walk you thro…" at bounding box center [945, 302] width 207 height 231
click at [906, 398] on div "To help you use the “Collect Content from a Client” feature, I’ll walk you thro…" at bounding box center [945, 302] width 207 height 231
click at [909, 395] on p "Let me know which workflow you prefer, or if you want to start with the content…" at bounding box center [945, 384] width 207 height 22
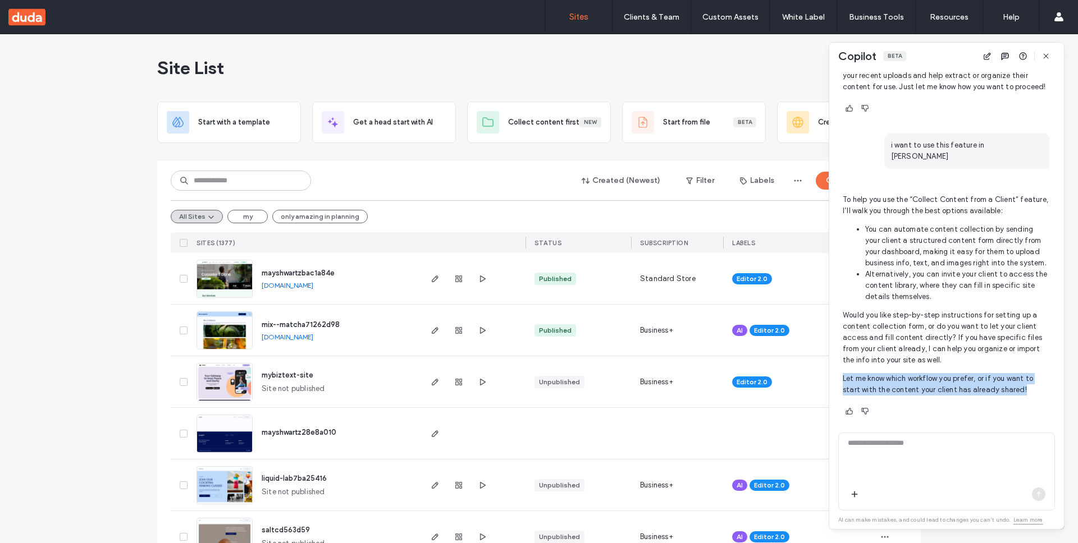
click at [909, 395] on p "Let me know which workflow you prefer, or if you want to start with the content…" at bounding box center [945, 384] width 207 height 22
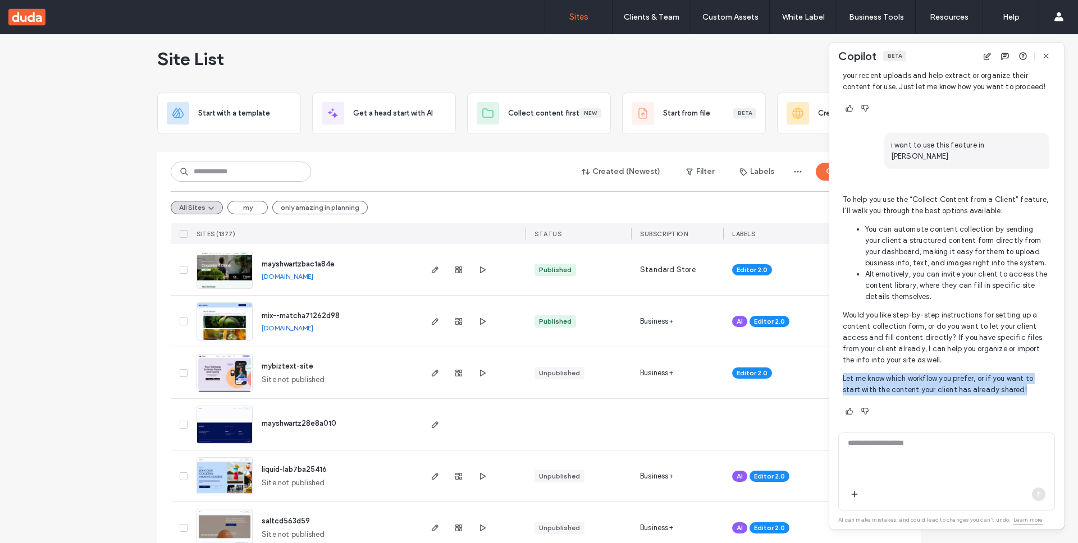
scroll to position [20, 0]
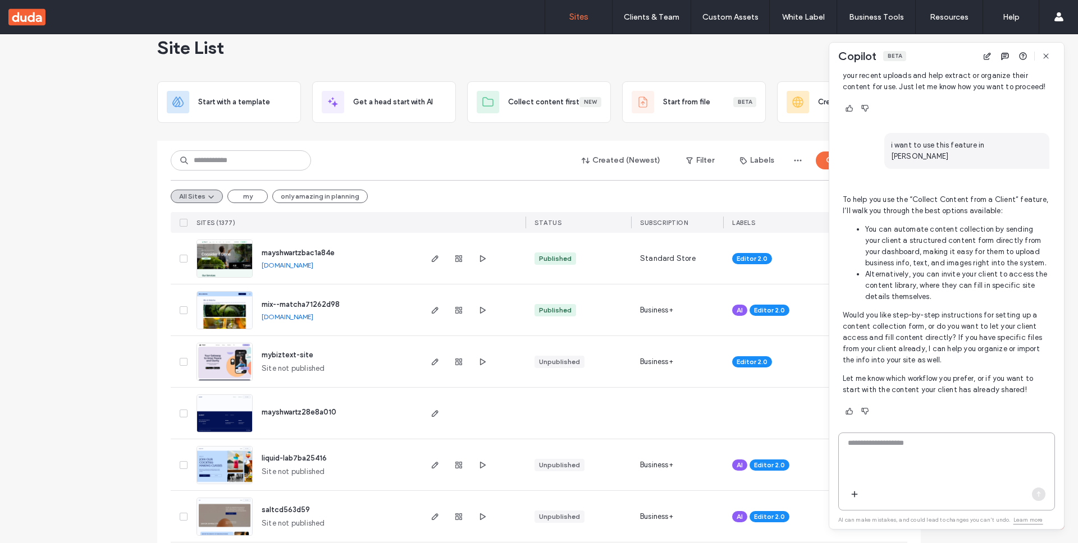
click at [917, 461] on textarea at bounding box center [946, 460] width 216 height 44
type textarea "**********"
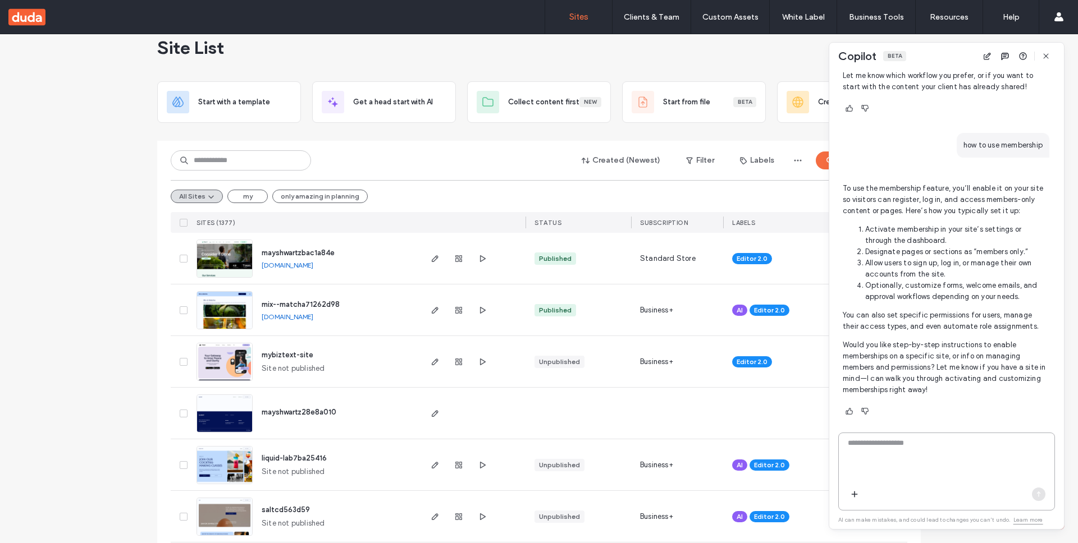
scroll to position [1465, 0]
type textarea "**********"
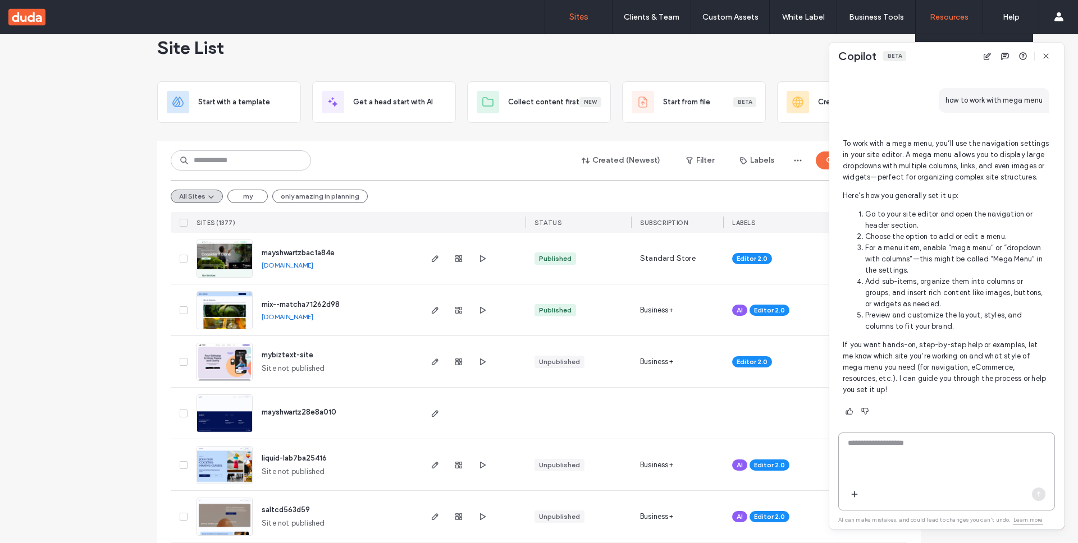
scroll to position [1824, 0]
